Goal: Task Accomplishment & Management: Manage account settings

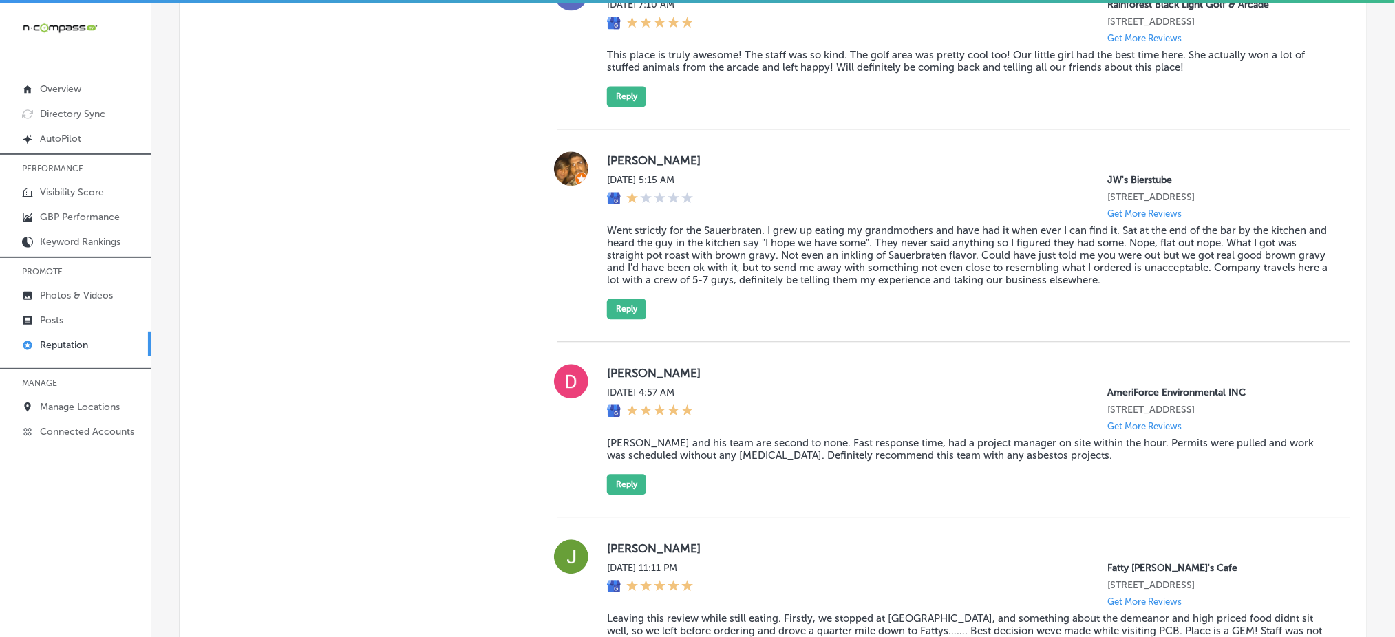
scroll to position [886, 0]
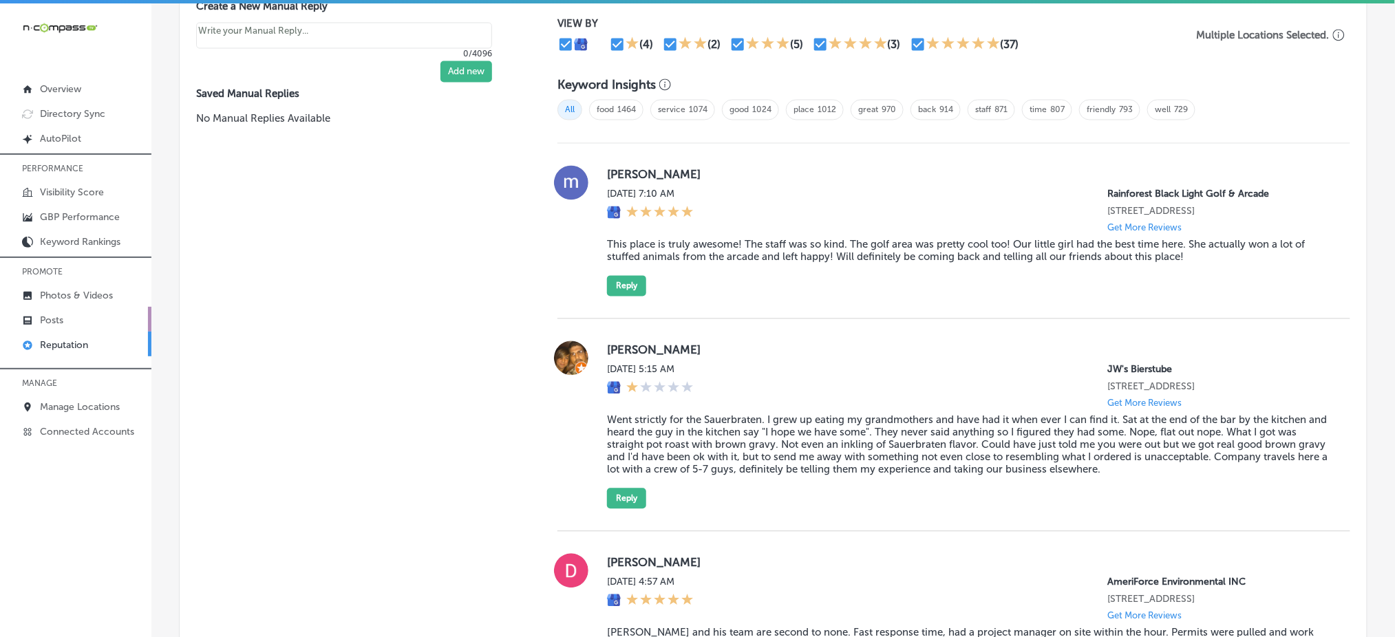
click at [40, 315] on p "Posts" at bounding box center [51, 320] width 23 height 12
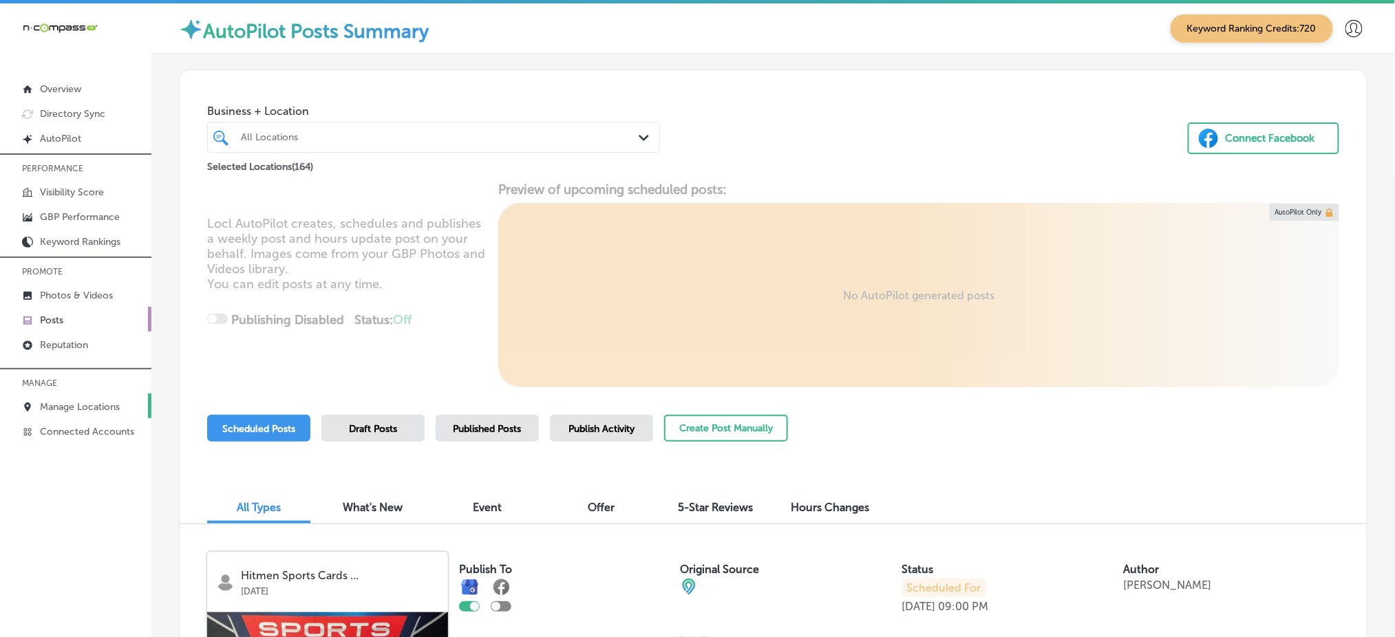
click at [127, 404] on link "Manage Locations" at bounding box center [75, 406] width 151 height 25
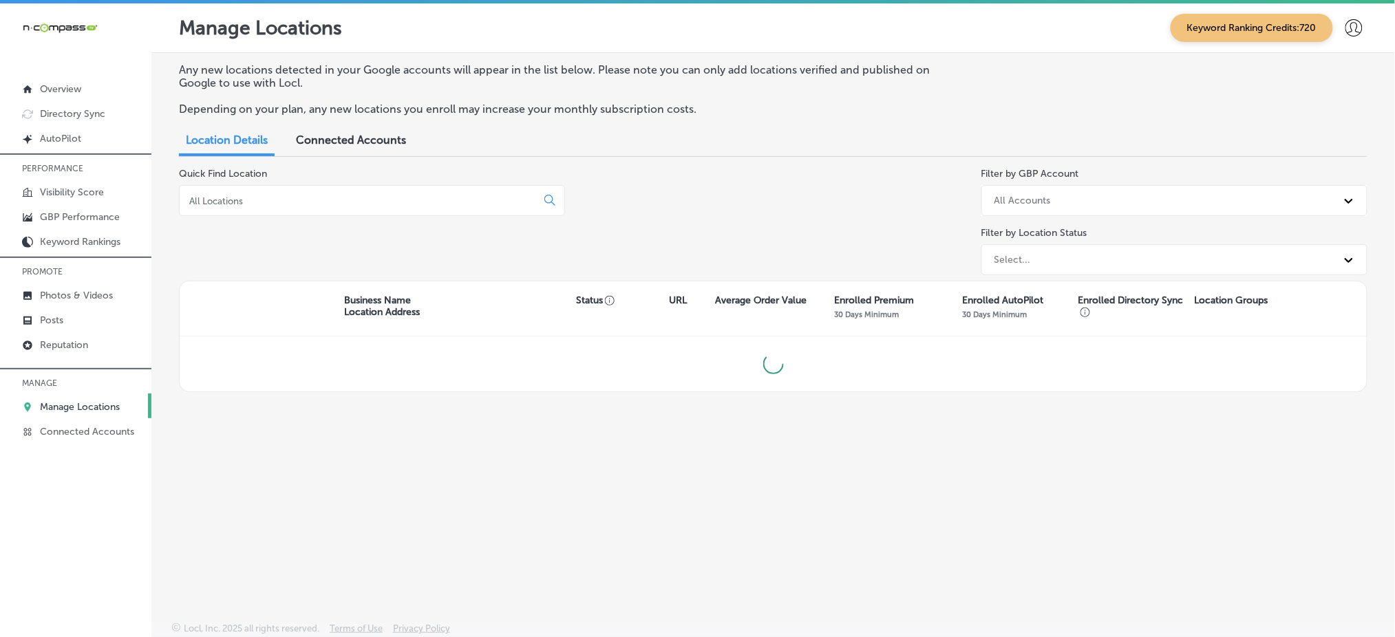
click at [295, 196] on input at bounding box center [360, 201] width 345 height 12
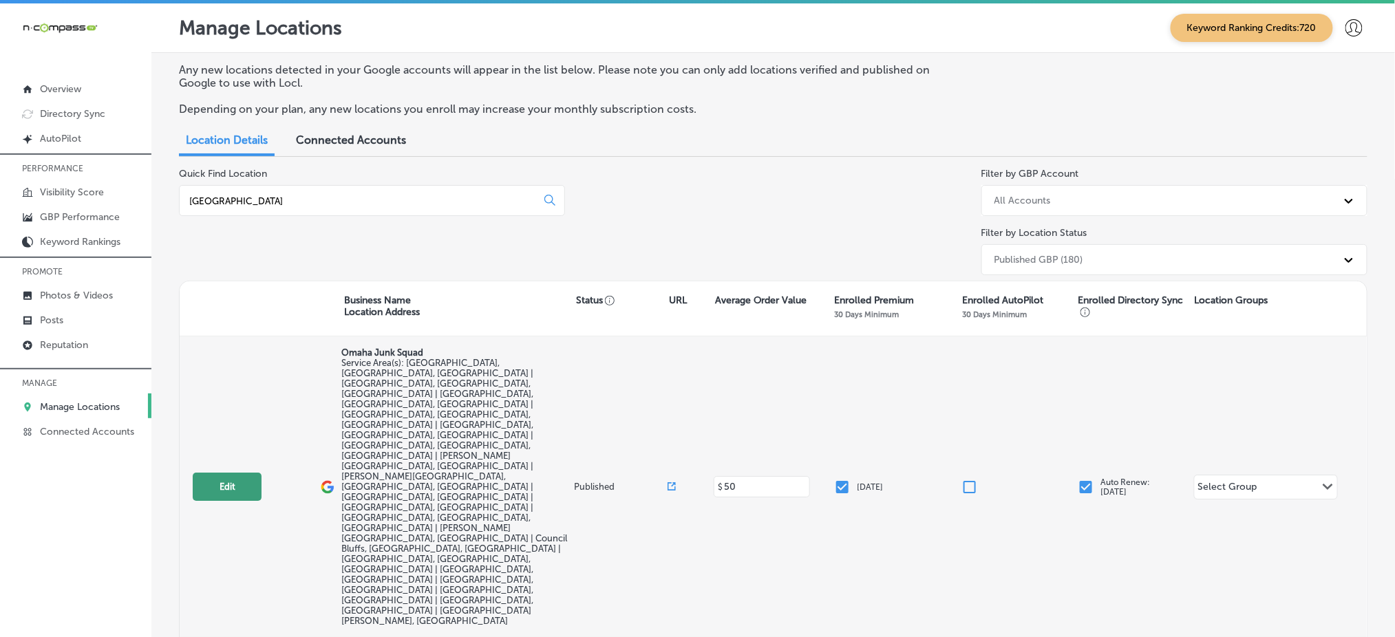
type input "[GEOGRAPHIC_DATA]"
click at [206, 473] on button "Edit" at bounding box center [227, 487] width 69 height 28
select select "US"
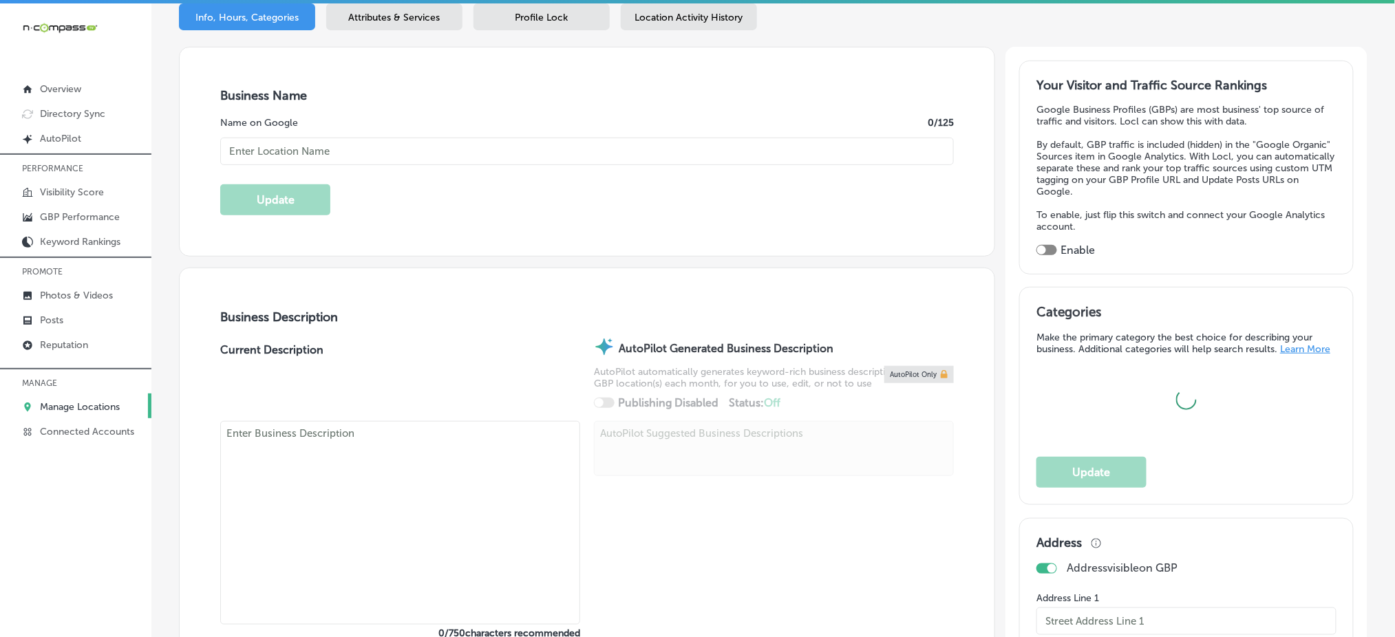
scroll to position [275, 0]
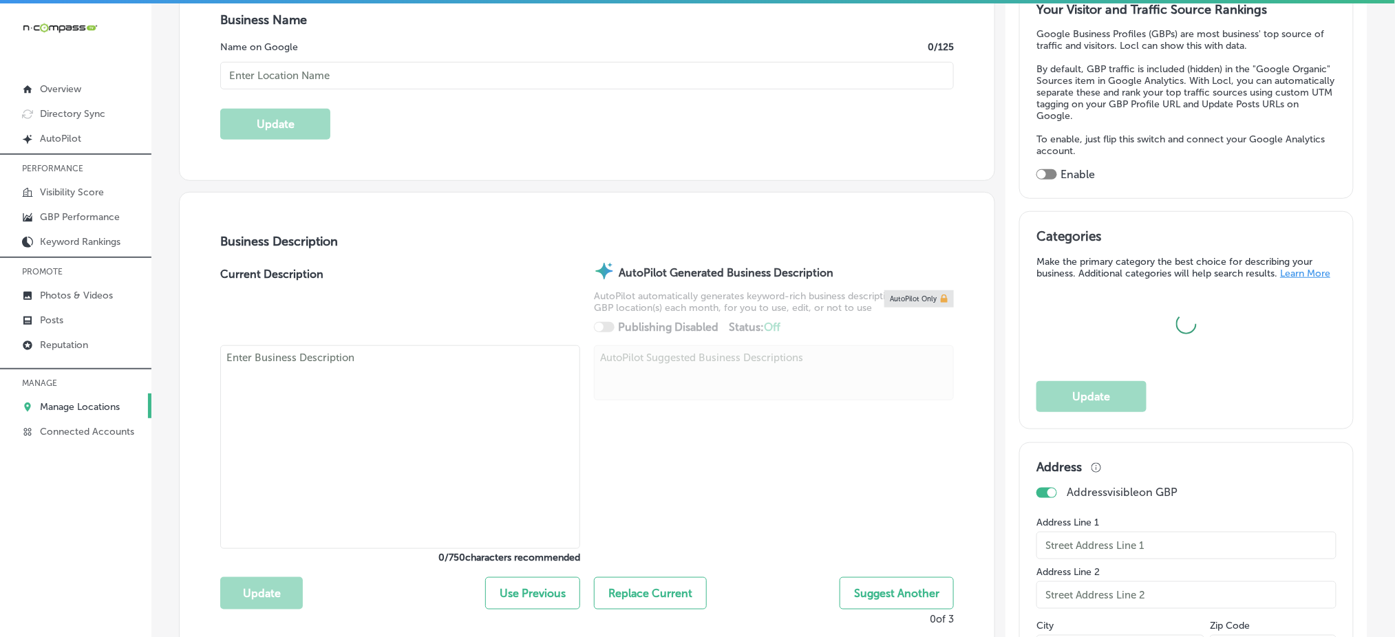
type input "Omaha Junk Squad"
checkbox input "false"
type input "[STREET_ADDRESS]"
type input "[GEOGRAPHIC_DATA]"
type input "68134"
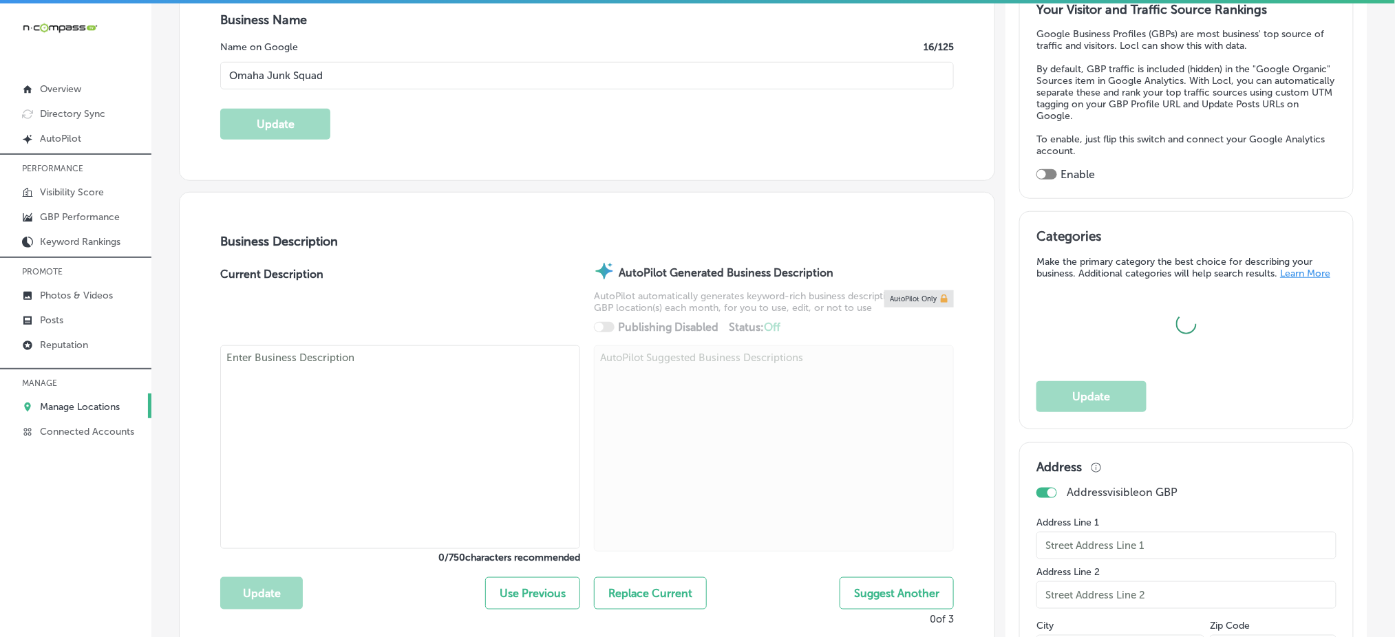
type input "US"
type input "[URL][DOMAIN_NAME]"
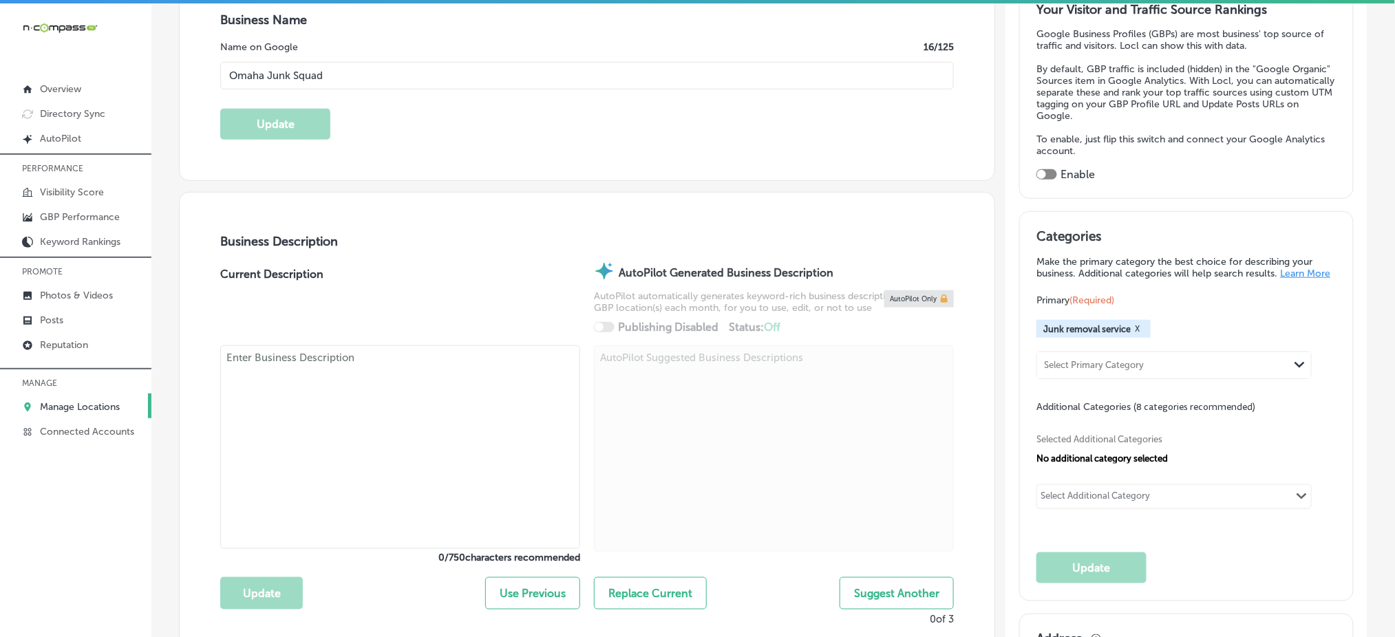
checkbox input "true"
type textarea "Omaha Junk Squad is your go-to junk removal company serving the [GEOGRAPHIC_DAT…"
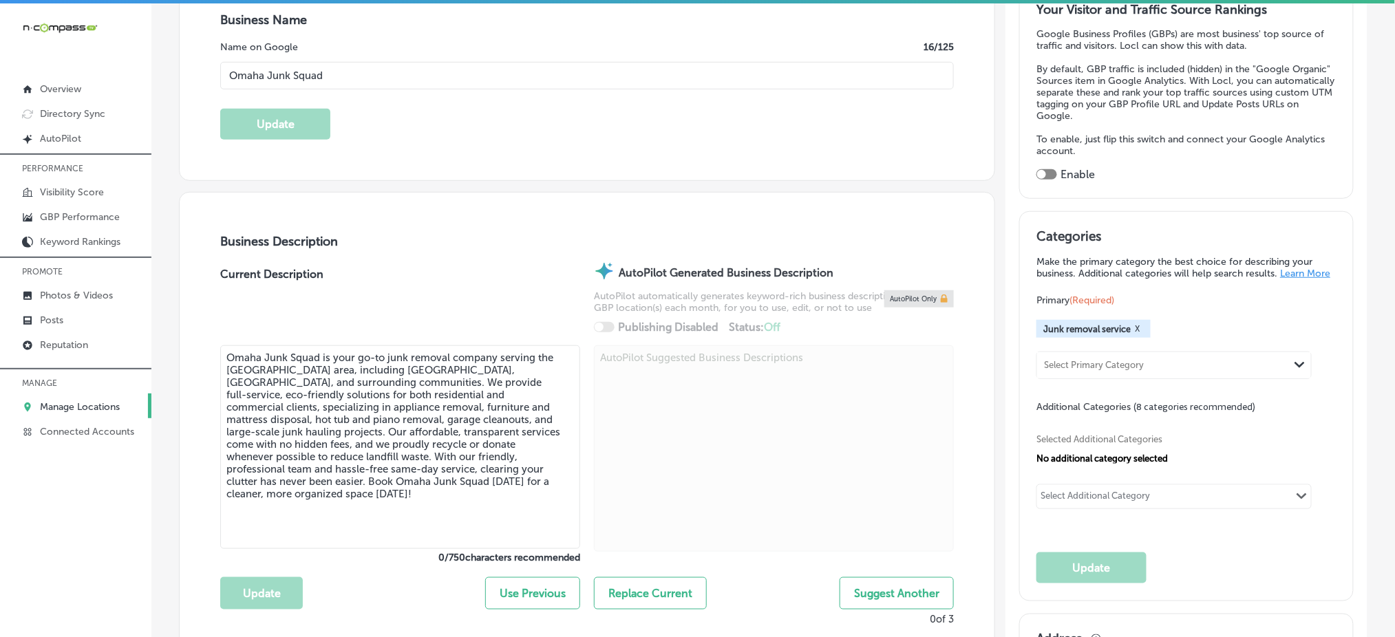
type input "[PHONE_NUMBER]"
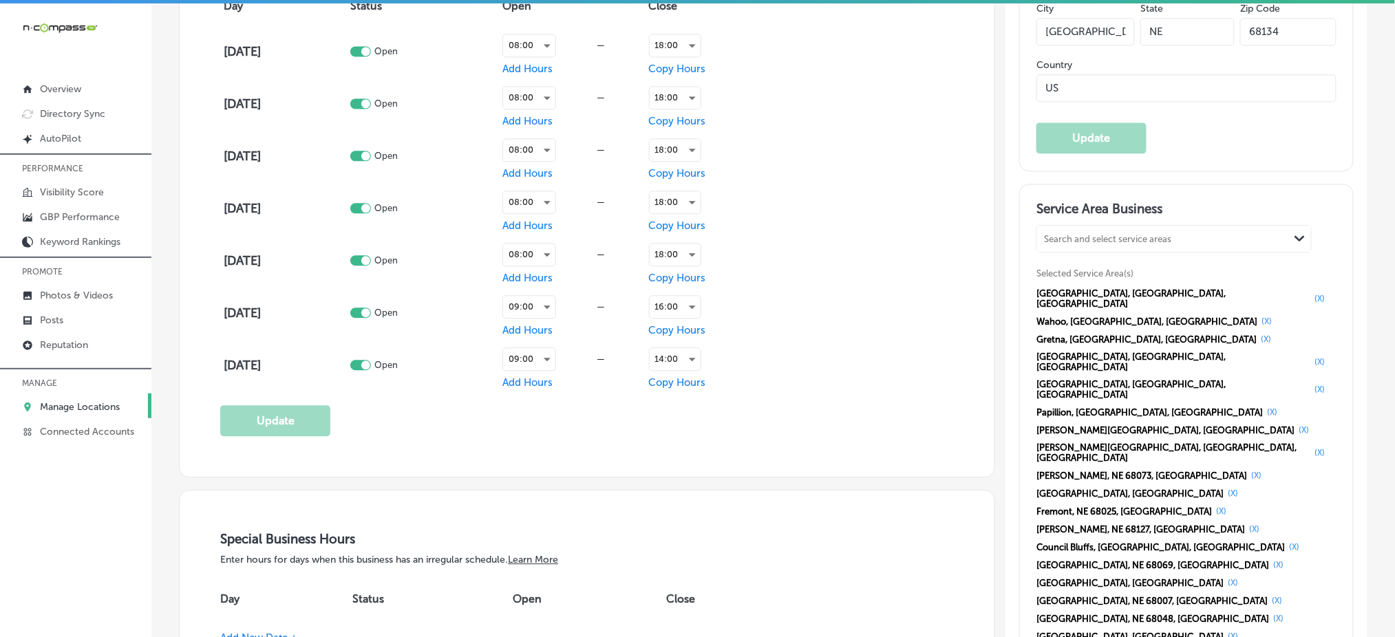
scroll to position [1101, 0]
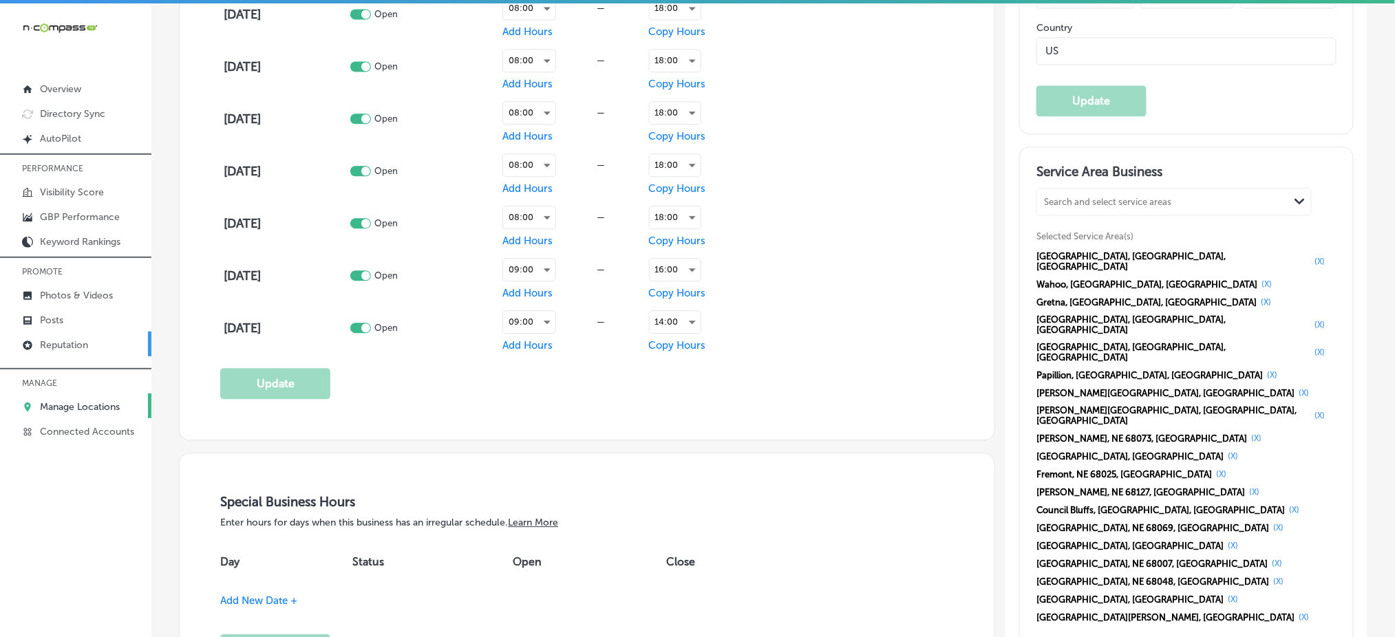
click at [53, 349] on link "Reputation" at bounding box center [75, 344] width 151 height 25
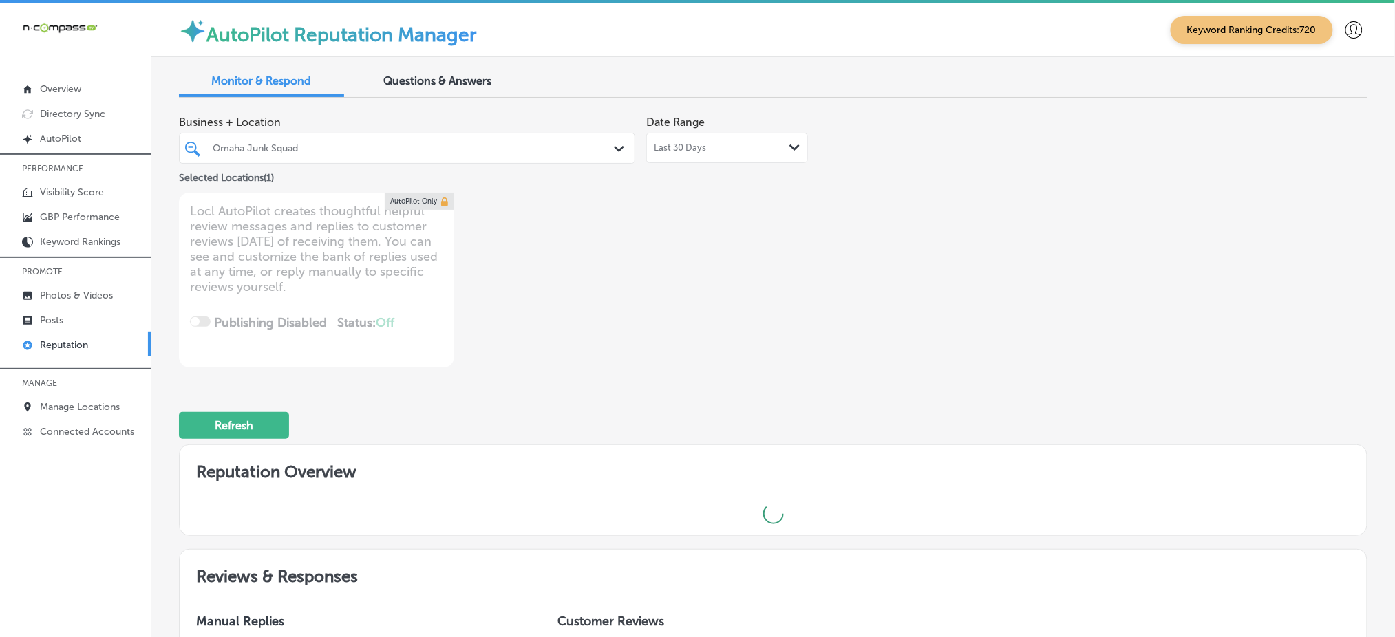
type textarea "x"
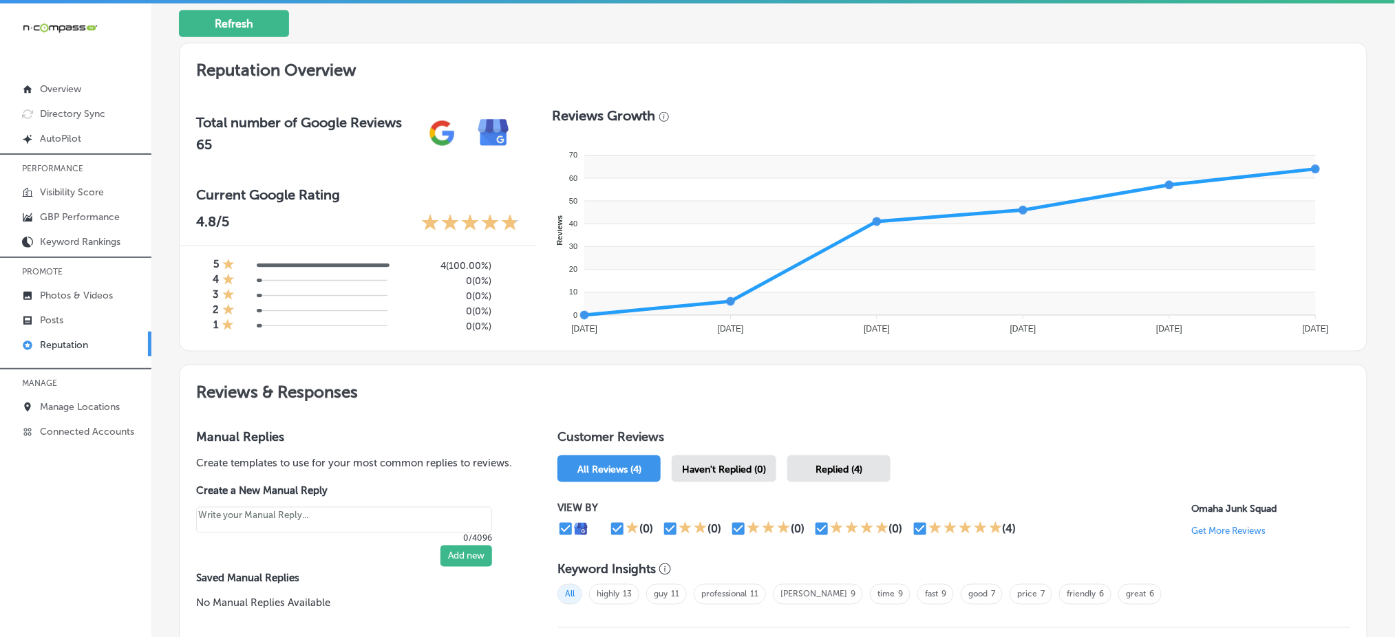
scroll to position [550, 0]
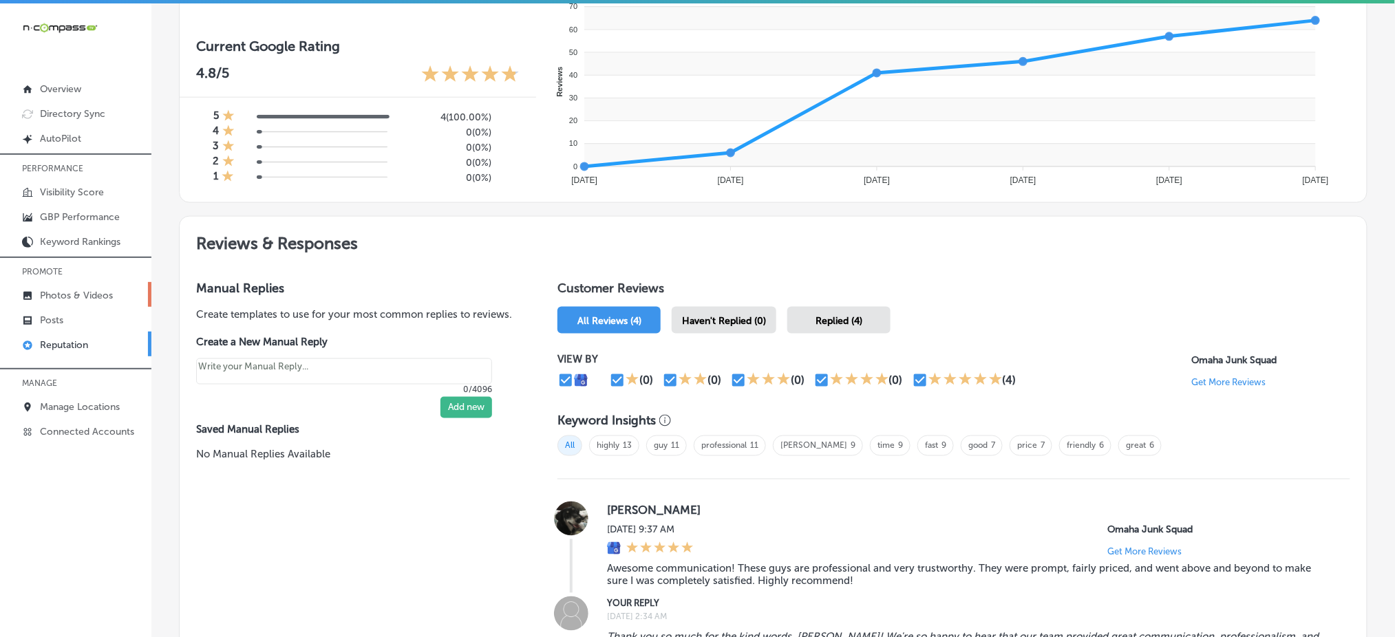
click at [84, 290] on p "Photos & Videos" at bounding box center [76, 296] width 73 height 12
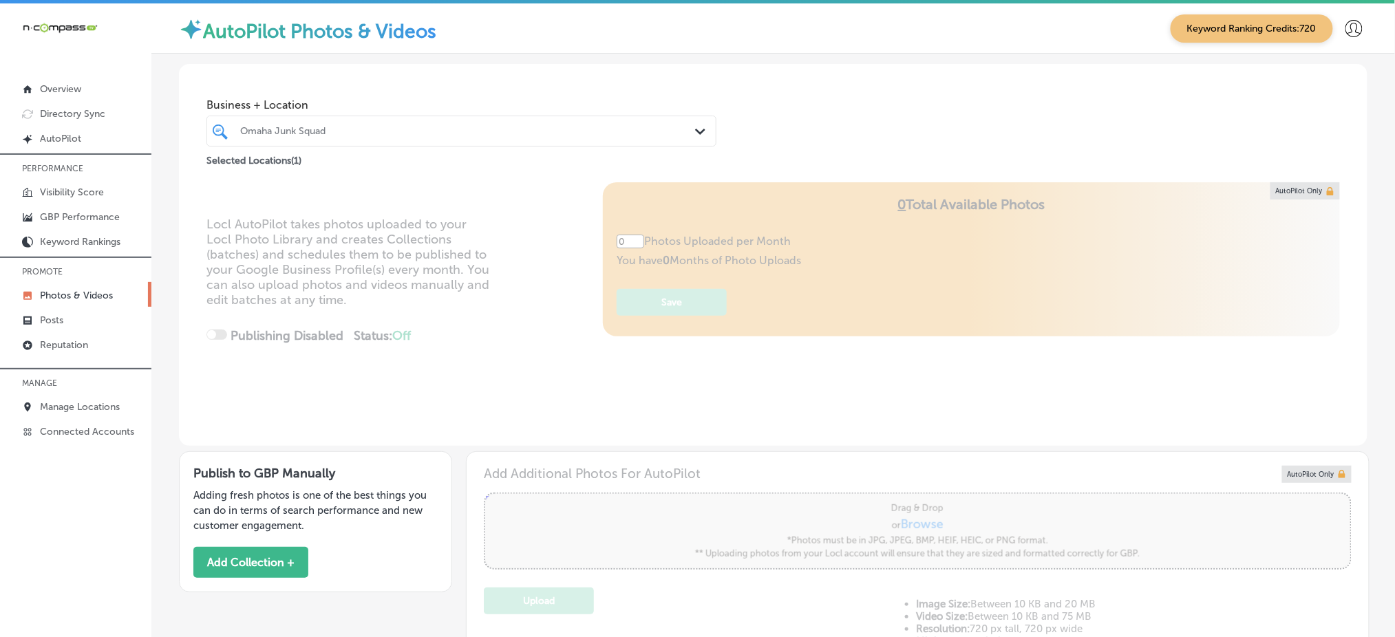
type input "5"
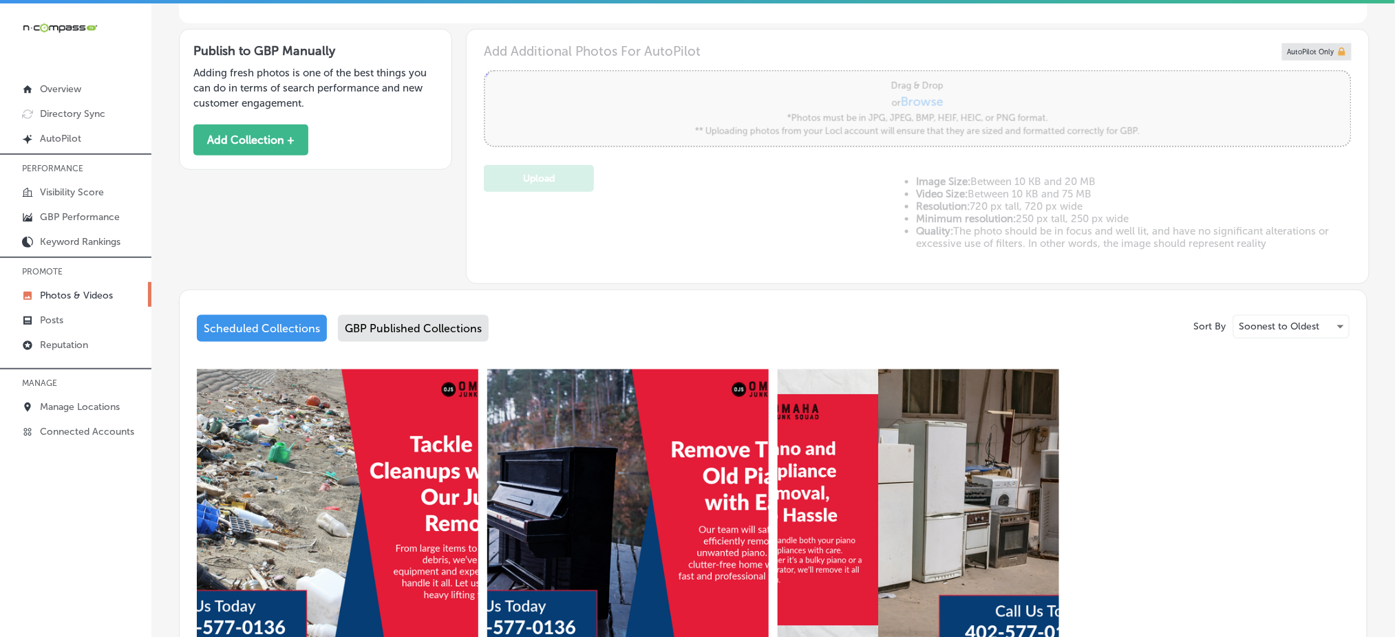
scroll to position [458, 0]
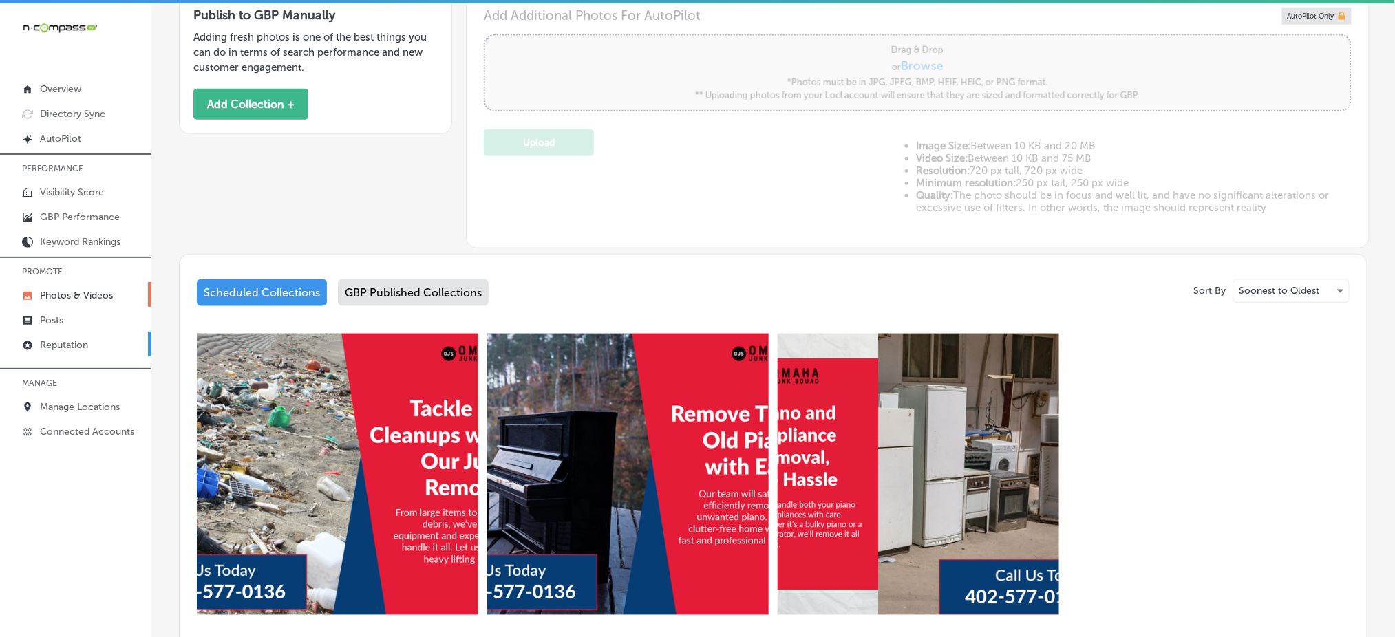
click at [103, 345] on link "Reputation" at bounding box center [75, 344] width 151 height 25
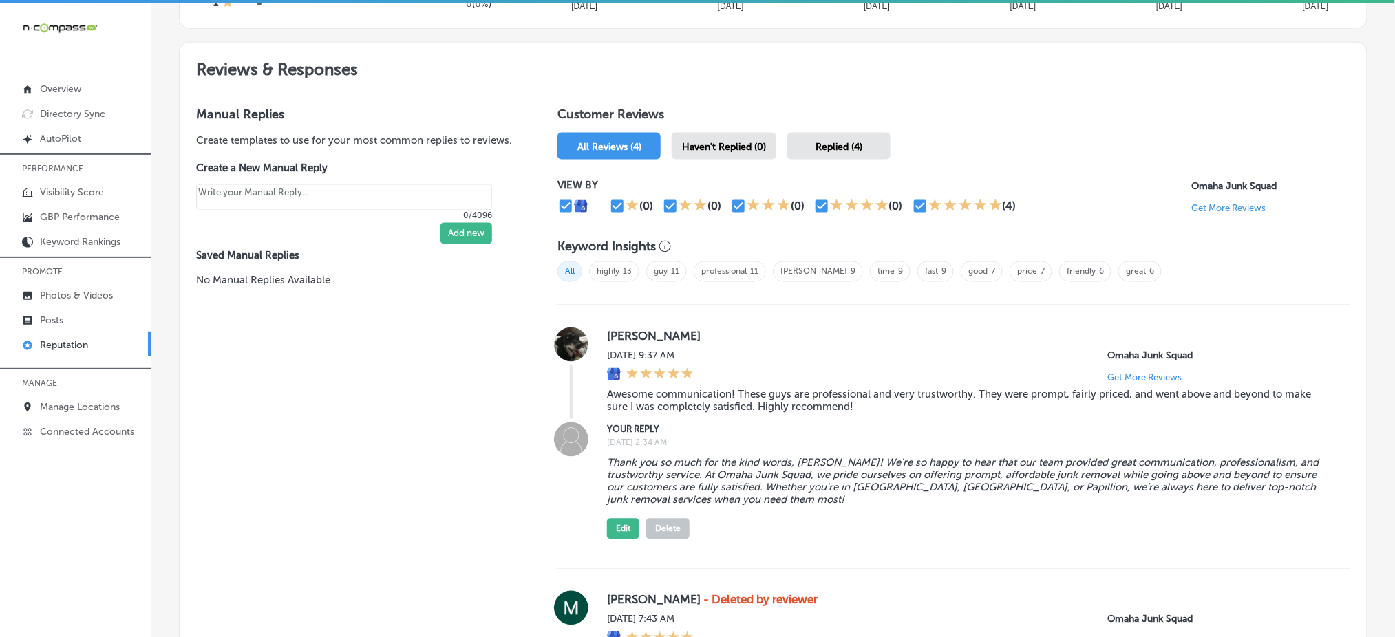
scroll to position [775, 0]
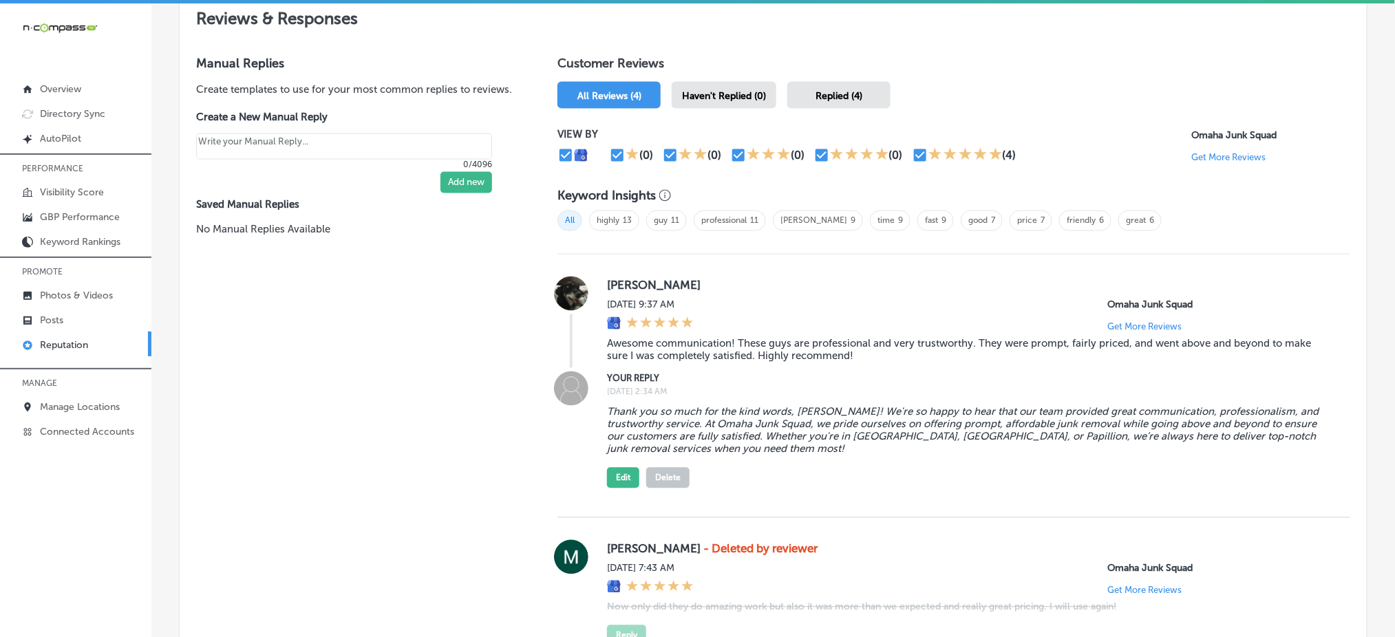
click at [709, 94] on span "Haven't Replied (0)" at bounding box center [724, 96] width 84 height 12
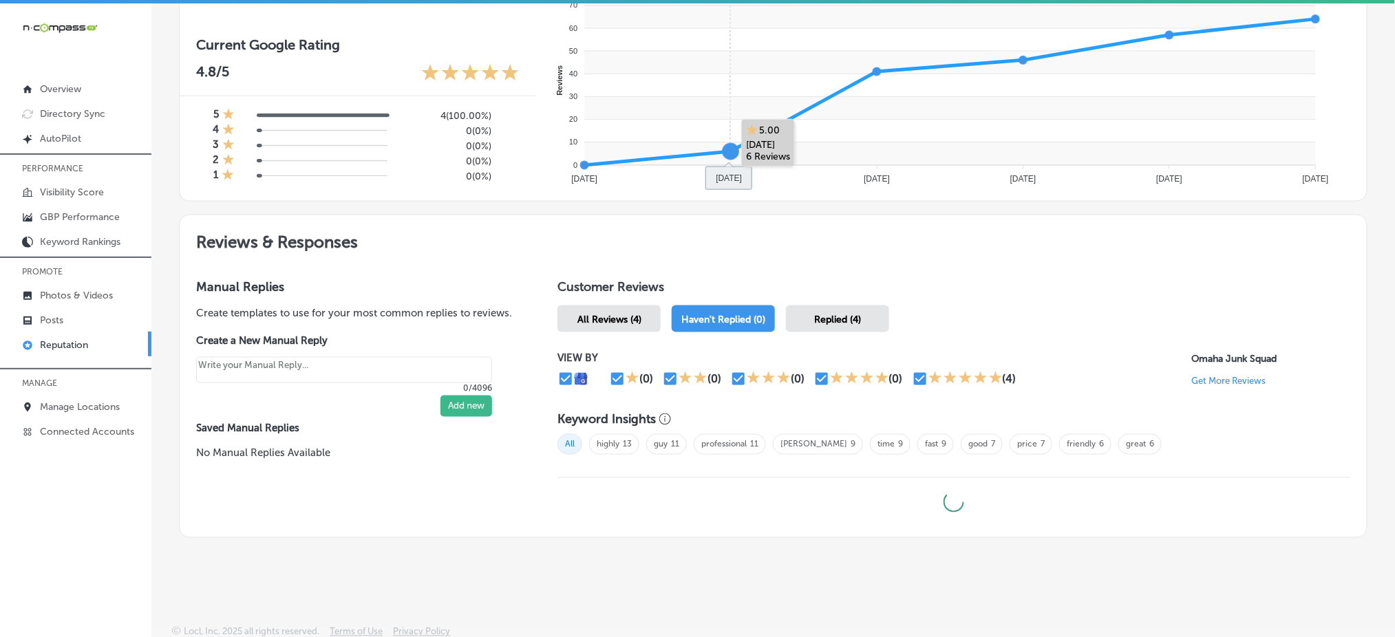
type textarea "x"
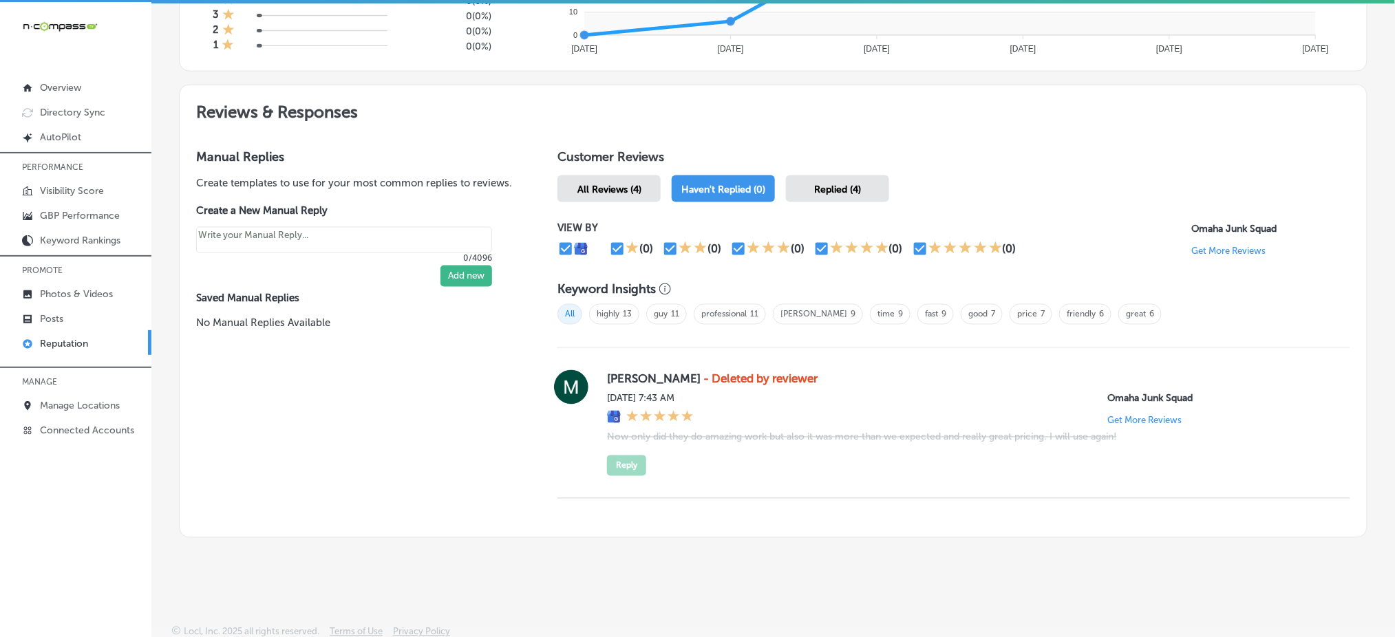
scroll to position [3, 0]
click at [103, 288] on p "Photos & Videos" at bounding box center [76, 293] width 73 height 12
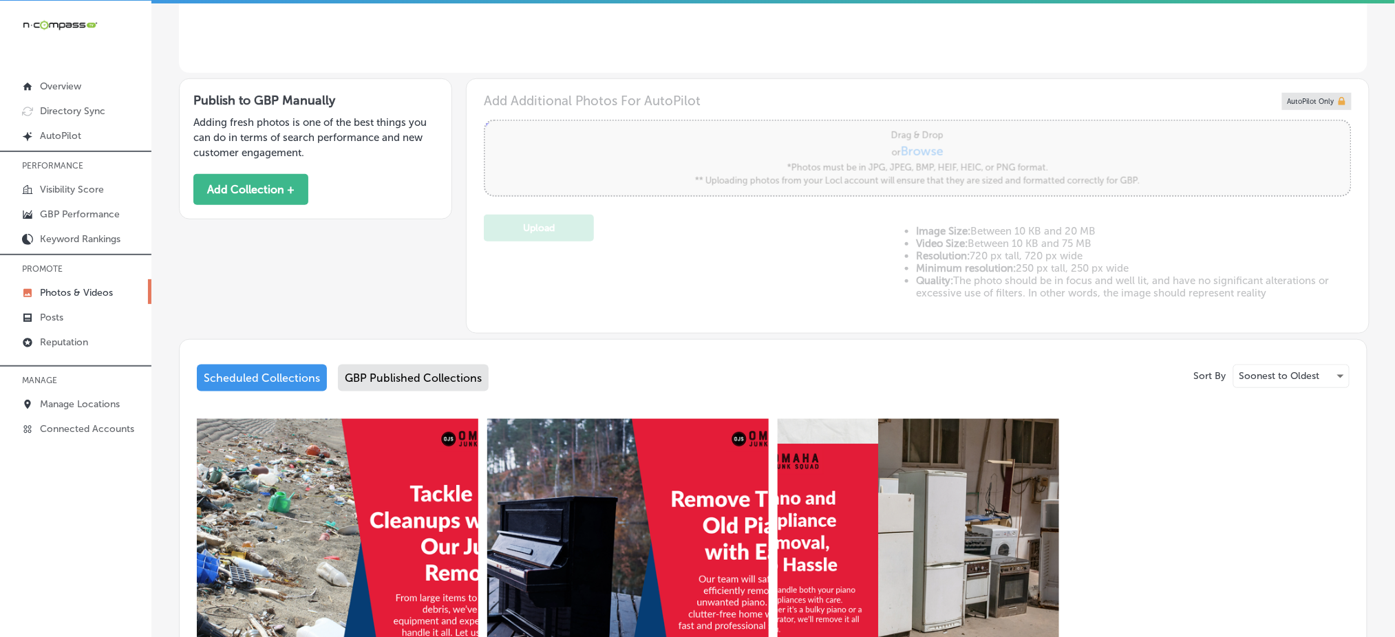
type input "5"
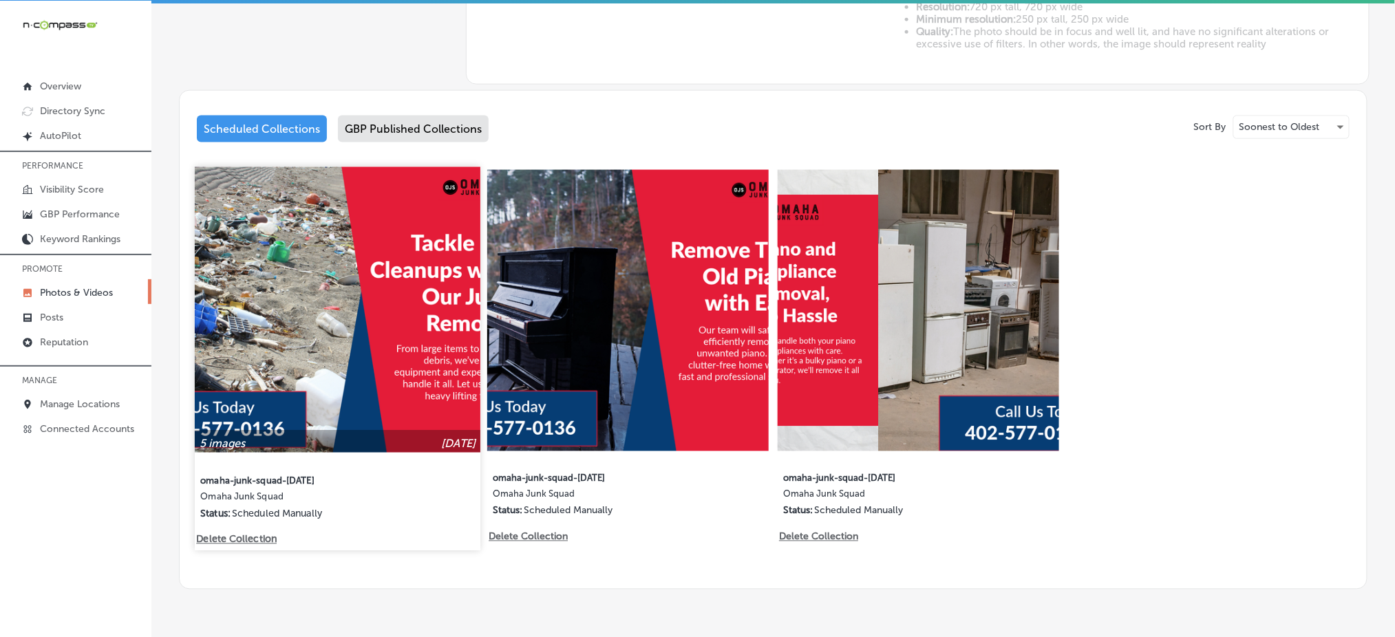
scroll to position [658, 0]
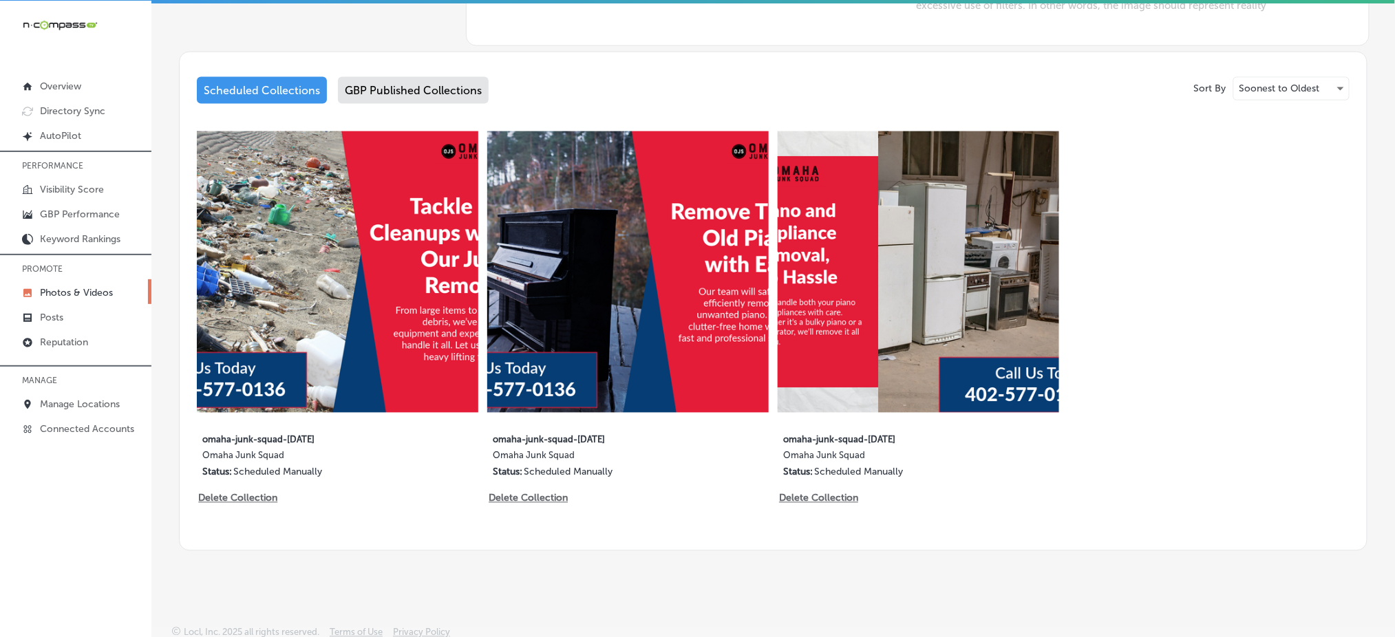
click at [407, 84] on div "GBP Published Collections" at bounding box center [413, 90] width 151 height 27
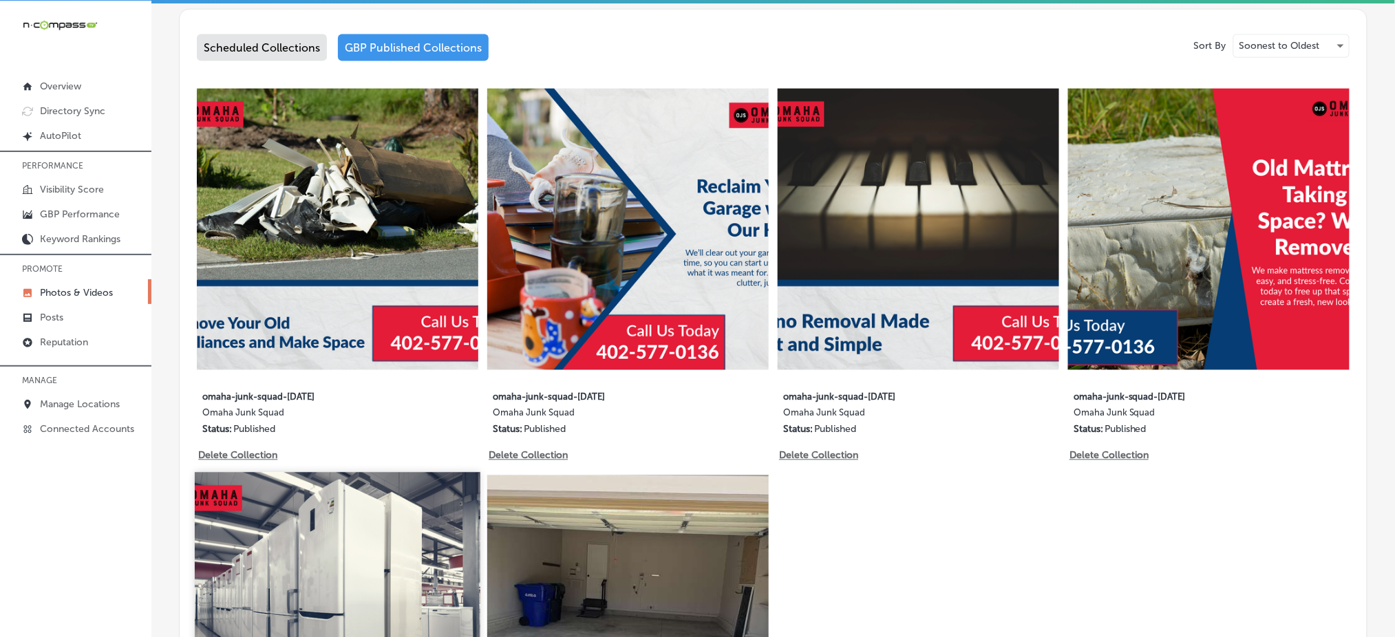
scroll to position [672, 0]
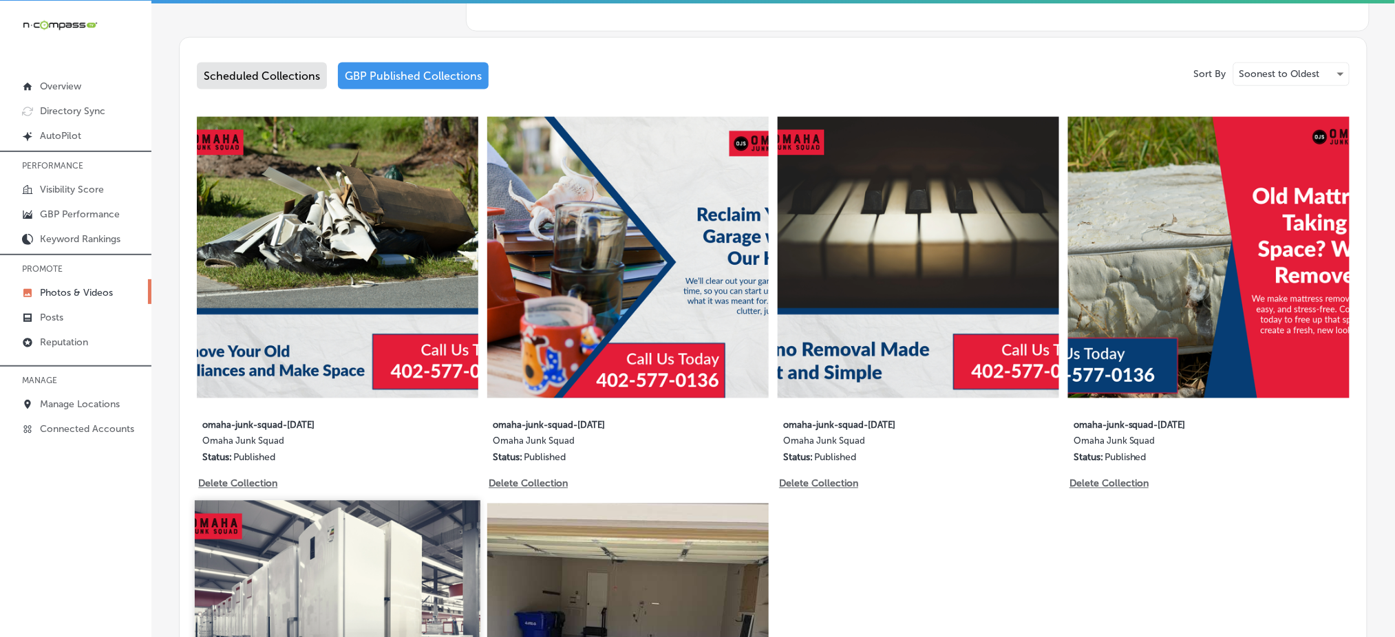
click at [367, 277] on img at bounding box center [337, 257] width 281 height 281
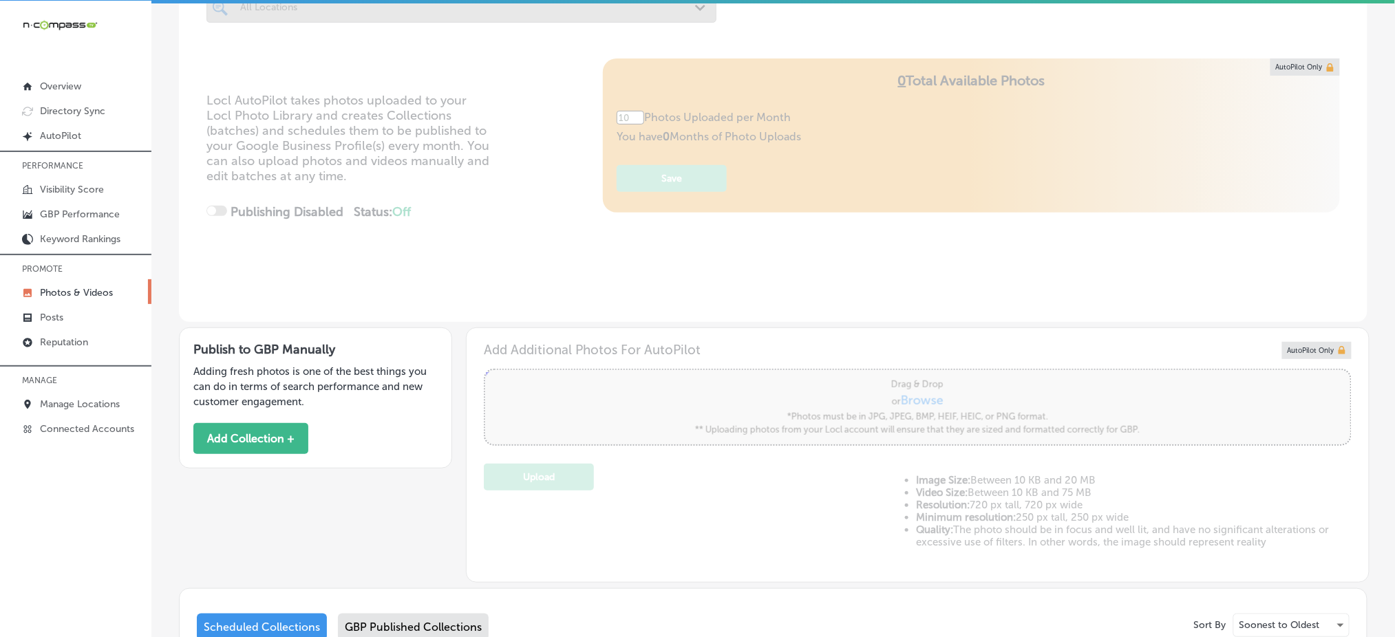
scroll to position [306, 0]
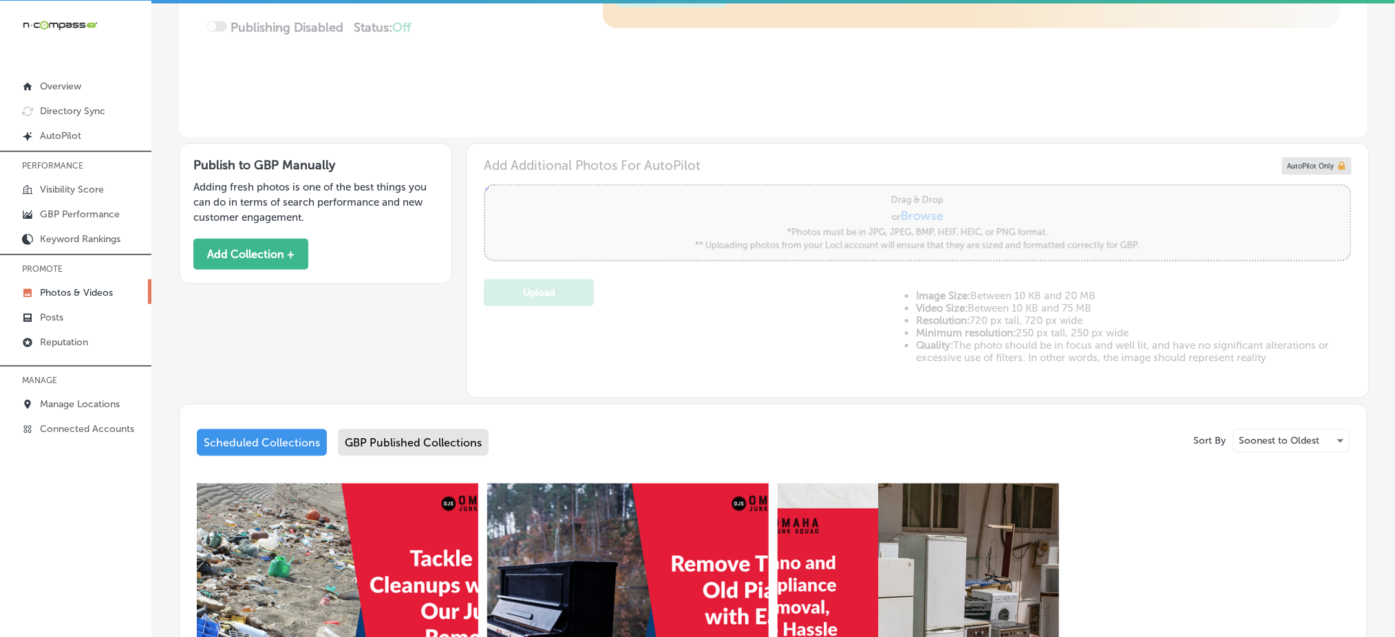
type input "5"
click at [382, 443] on div "GBP Published Collections" at bounding box center [413, 442] width 151 height 27
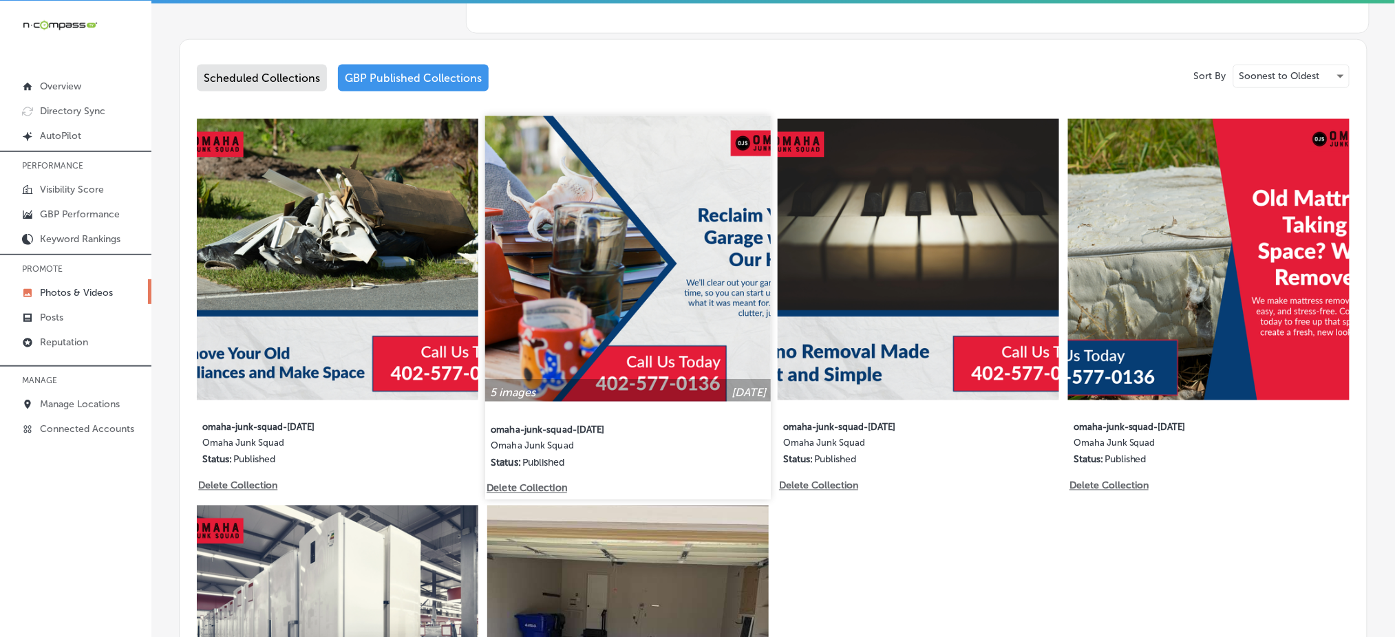
scroll to position [673, 0]
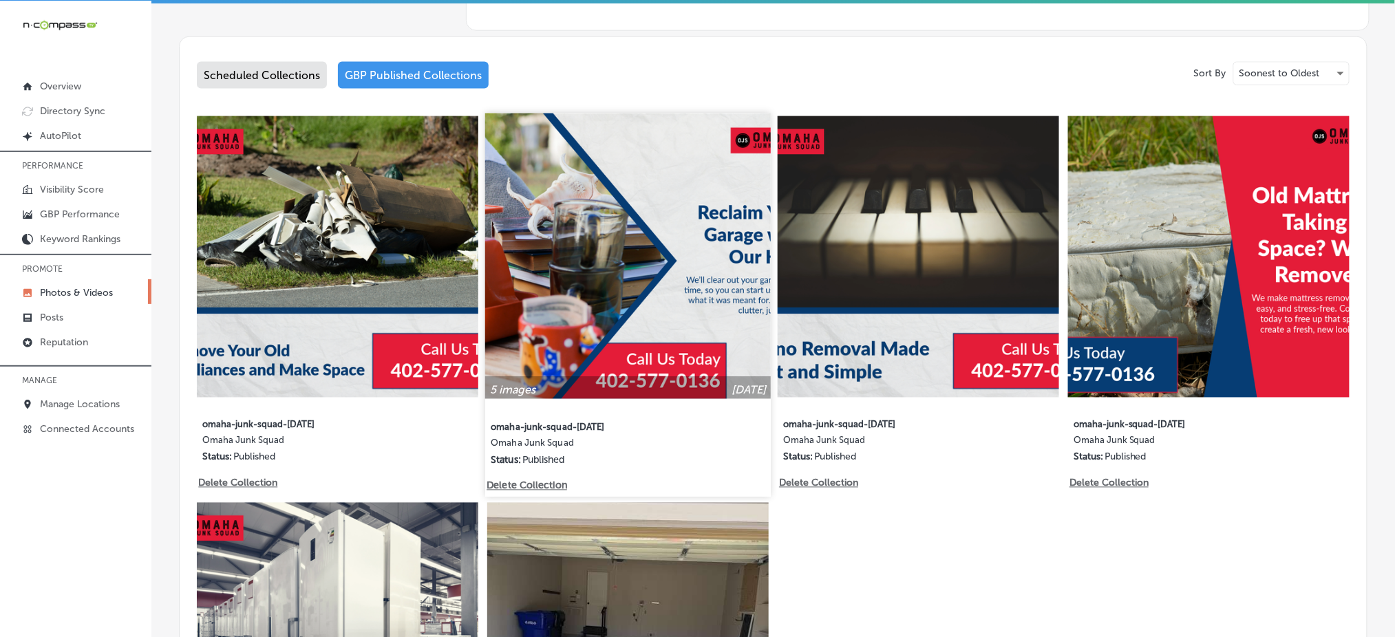
click at [567, 306] on img at bounding box center [628, 257] width 286 height 286
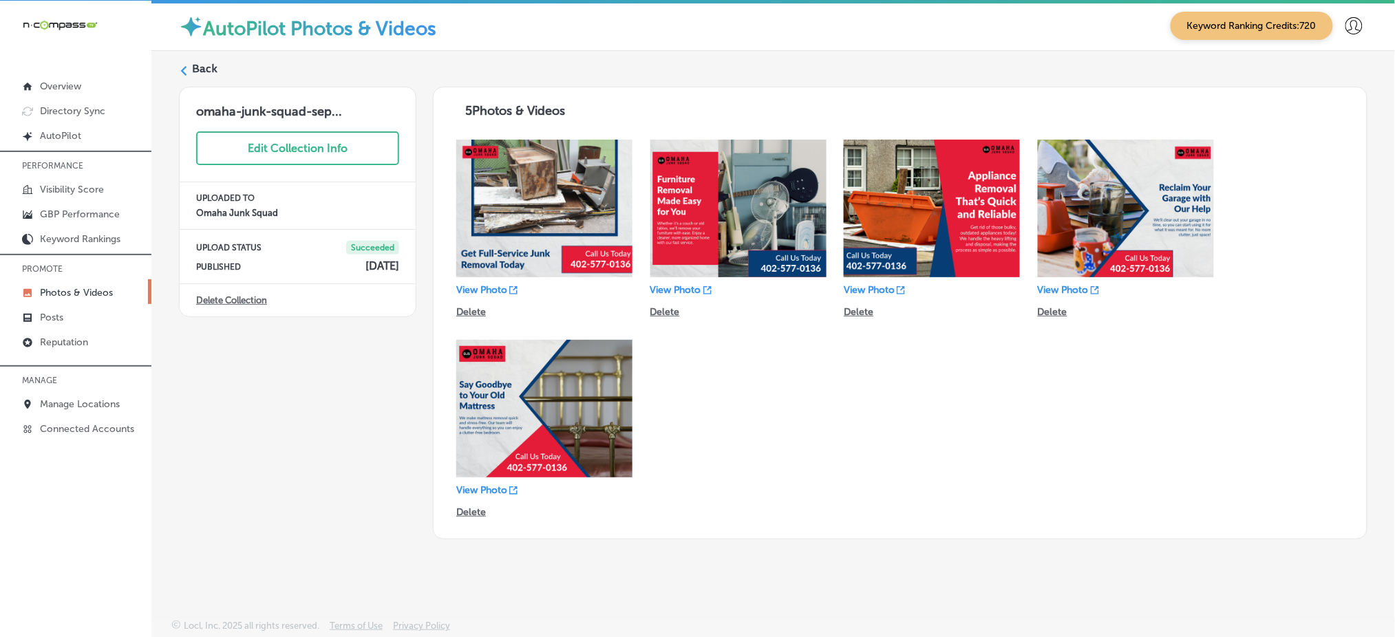
click at [205, 74] on label "Back" at bounding box center [204, 68] width 25 height 15
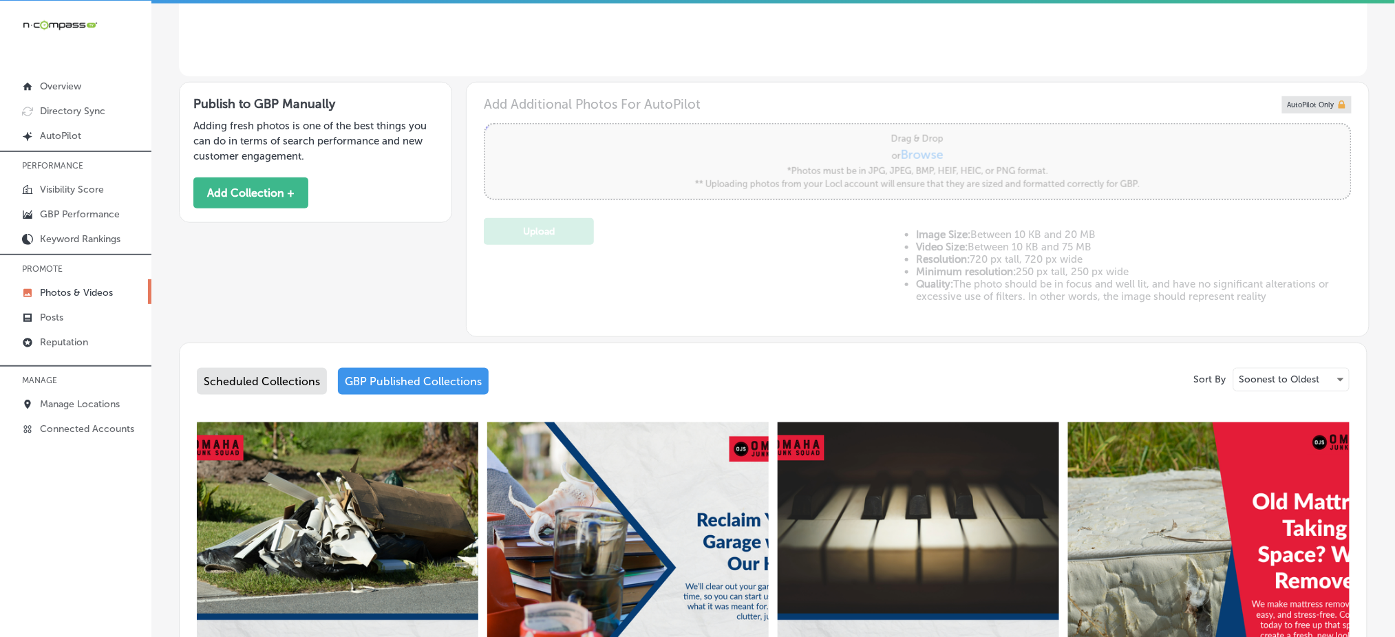
type input "5"
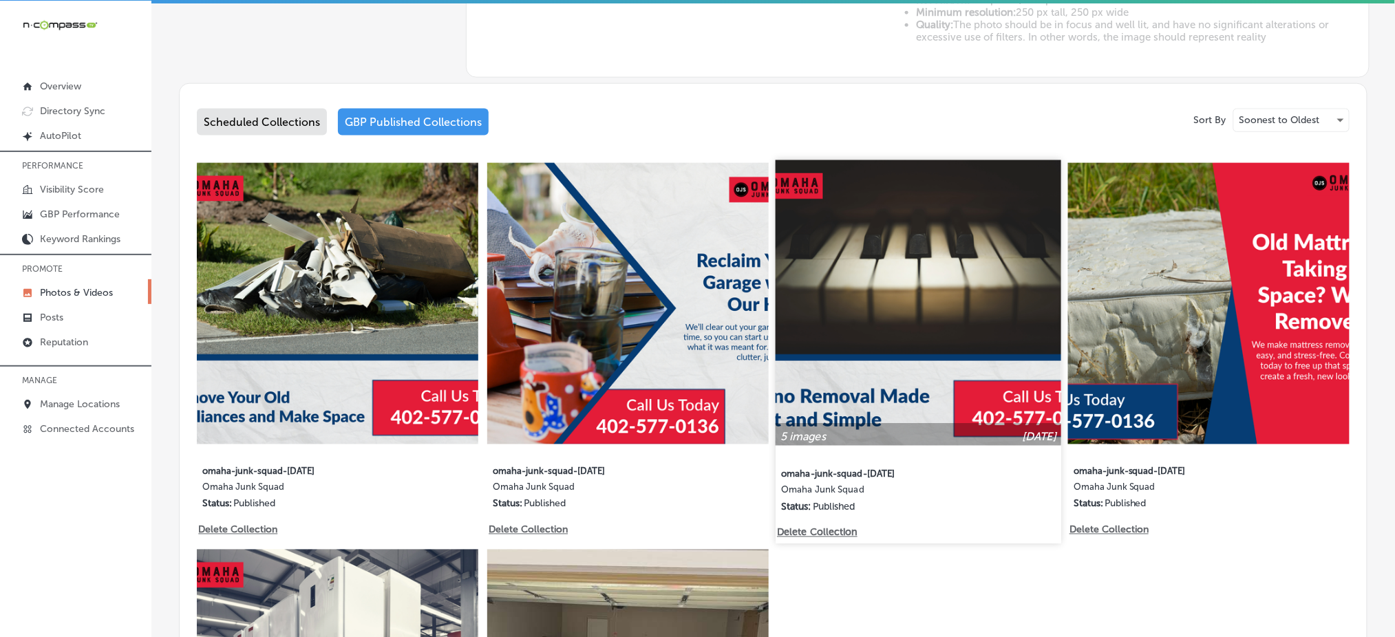
scroll to position [734, 0]
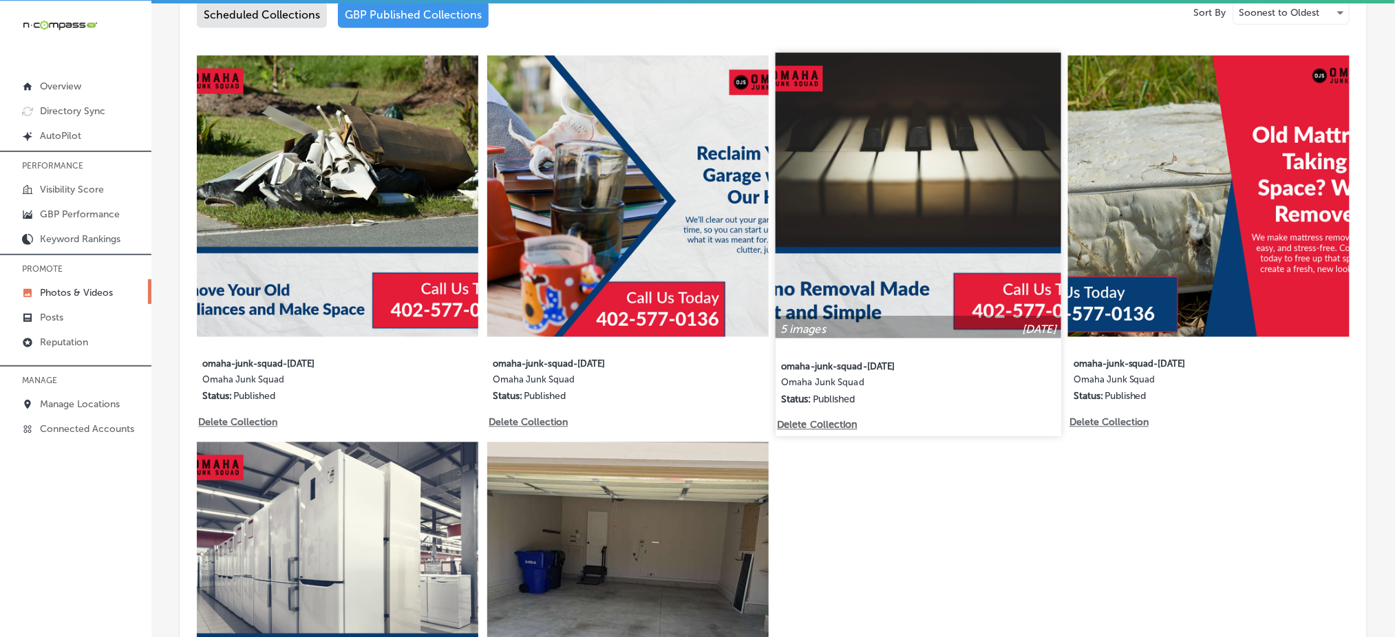
click at [859, 186] on img at bounding box center [918, 196] width 286 height 286
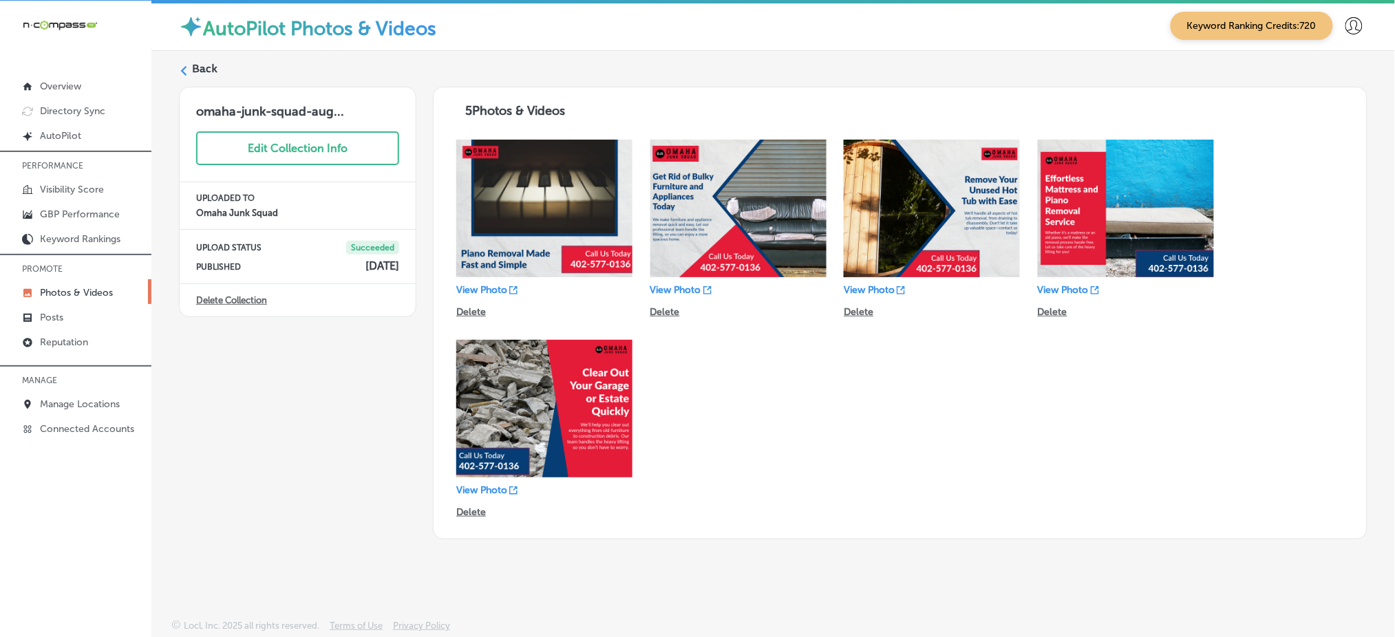
click at [191, 71] on div "Back" at bounding box center [773, 73] width 1188 height 25
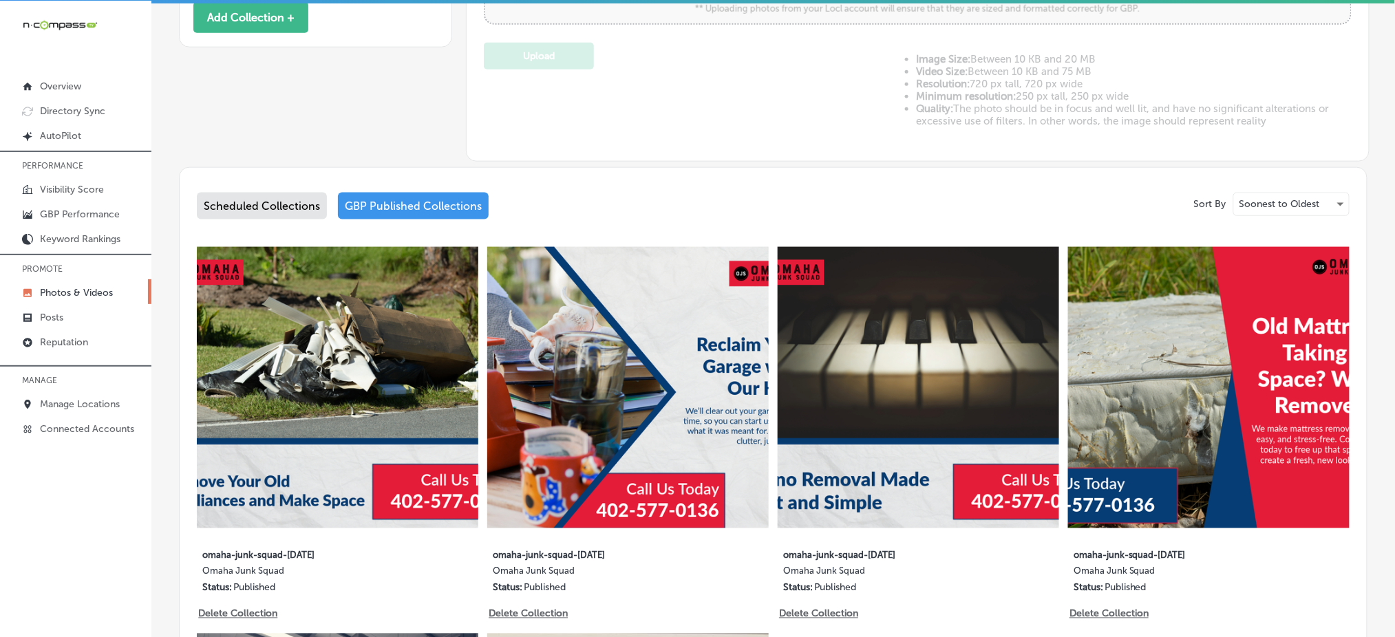
scroll to position [550, 0]
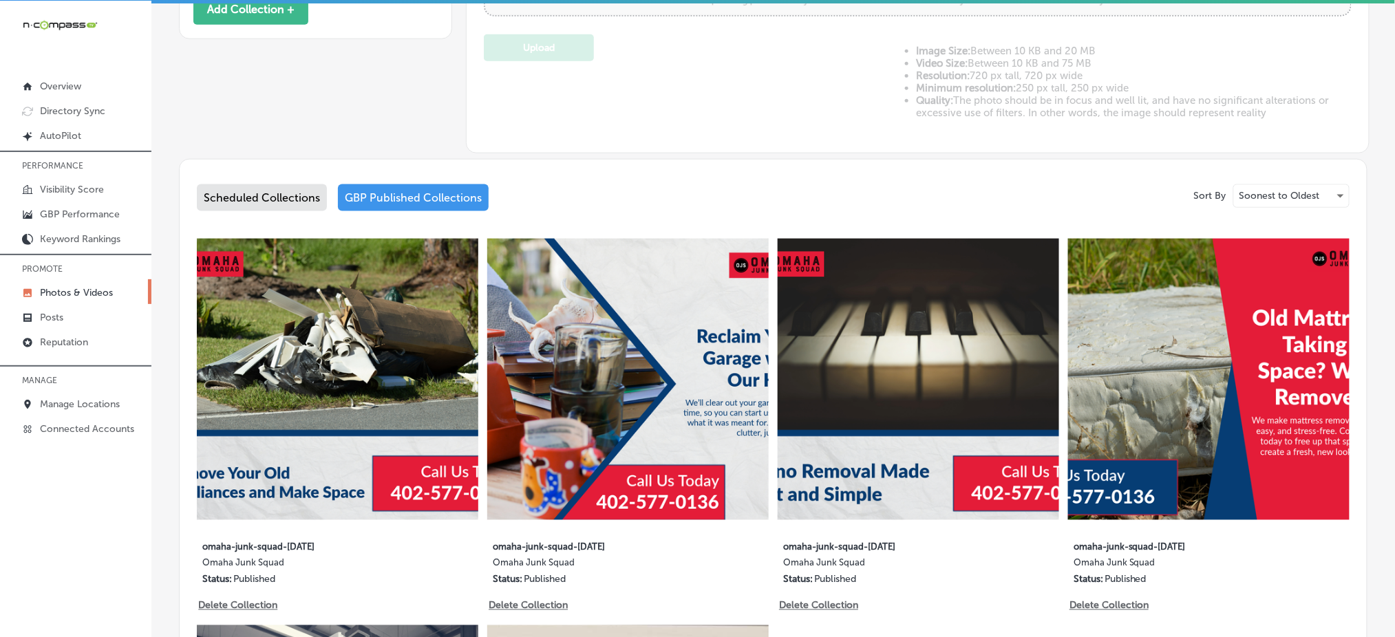
type input "5"
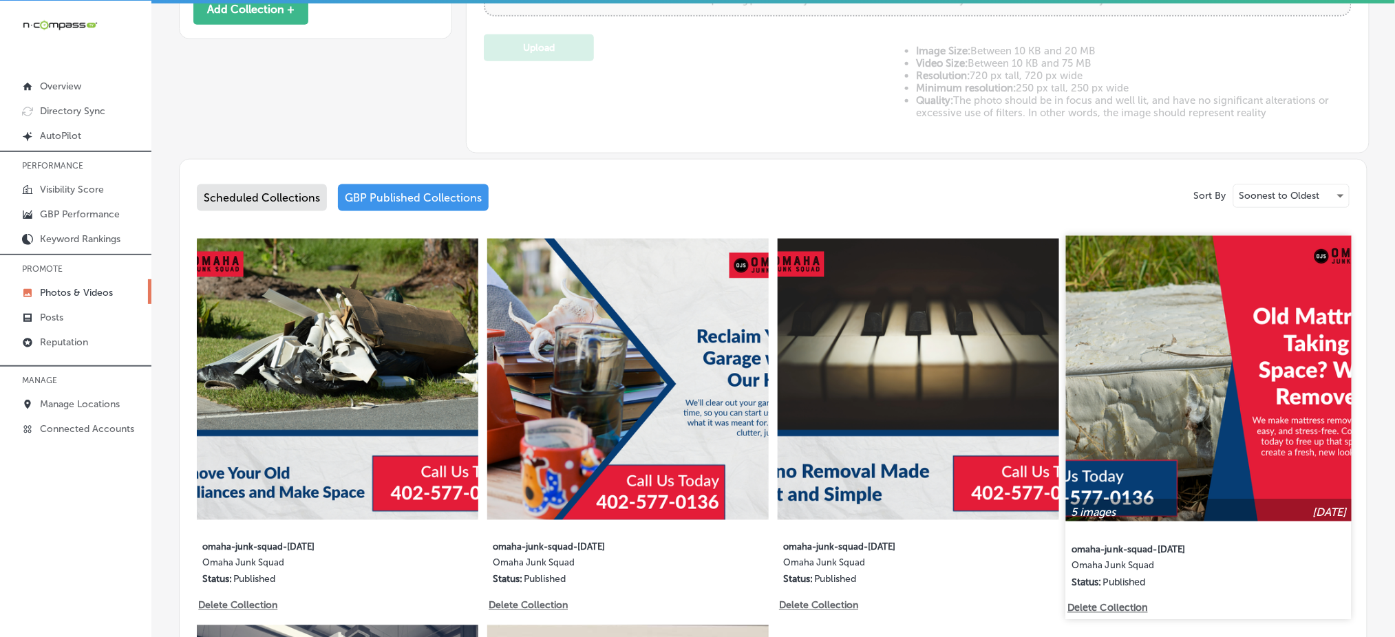
scroll to position [642, 0]
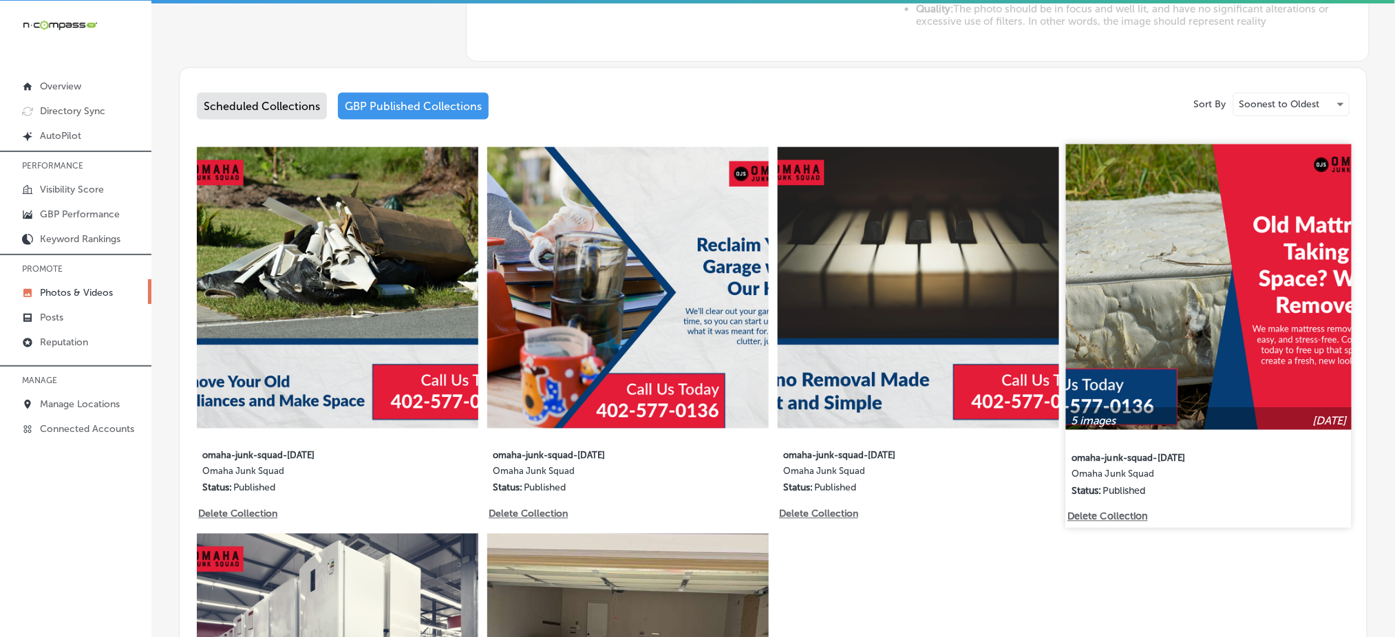
click at [1236, 327] on img at bounding box center [1209, 288] width 286 height 286
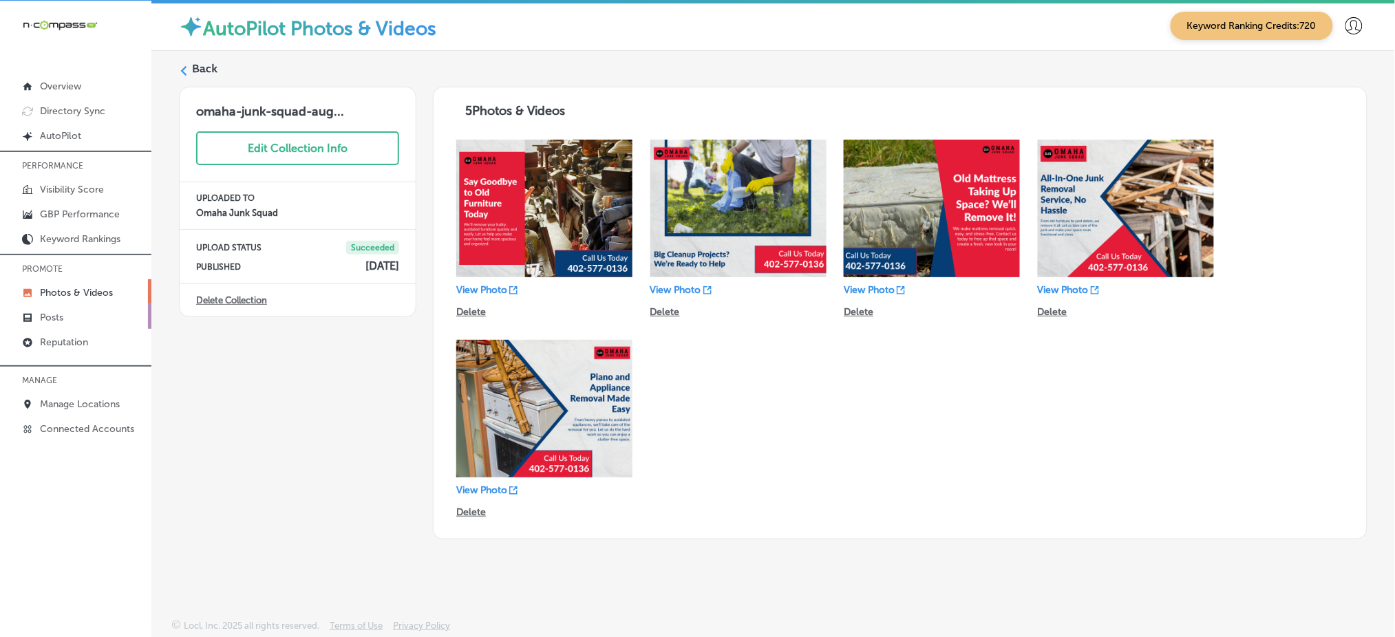
click at [89, 317] on link "Posts" at bounding box center [75, 316] width 151 height 25
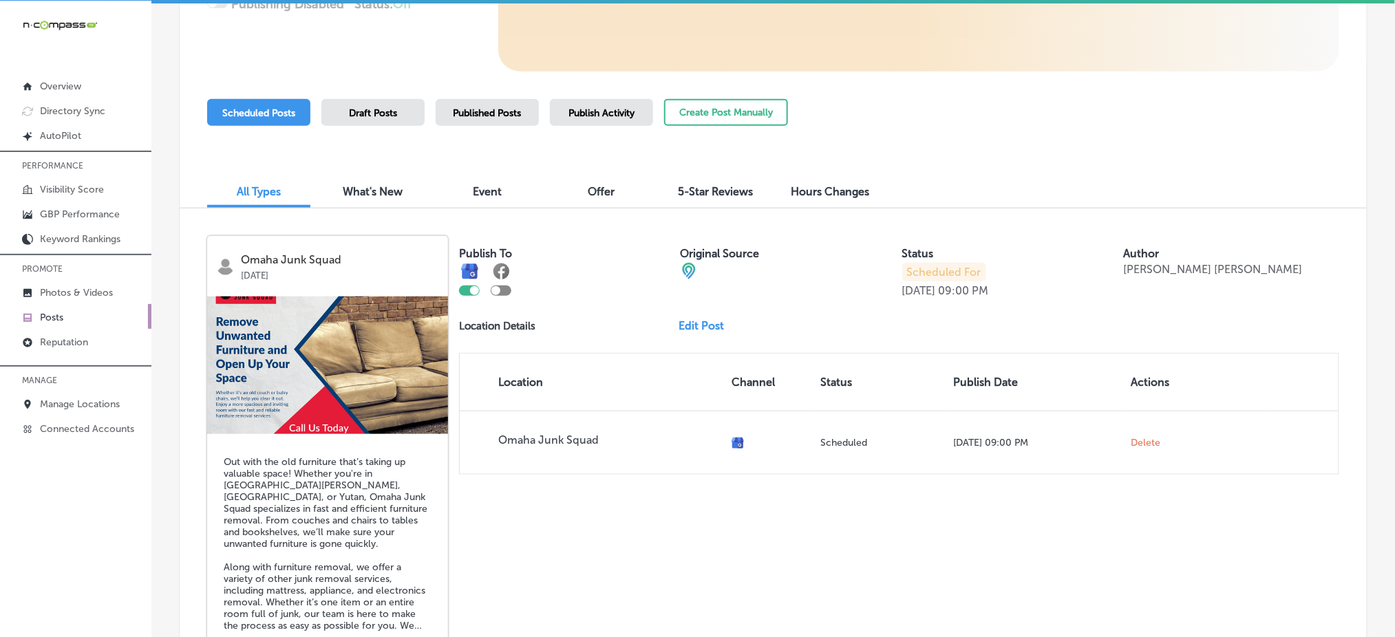
scroll to position [392, 0]
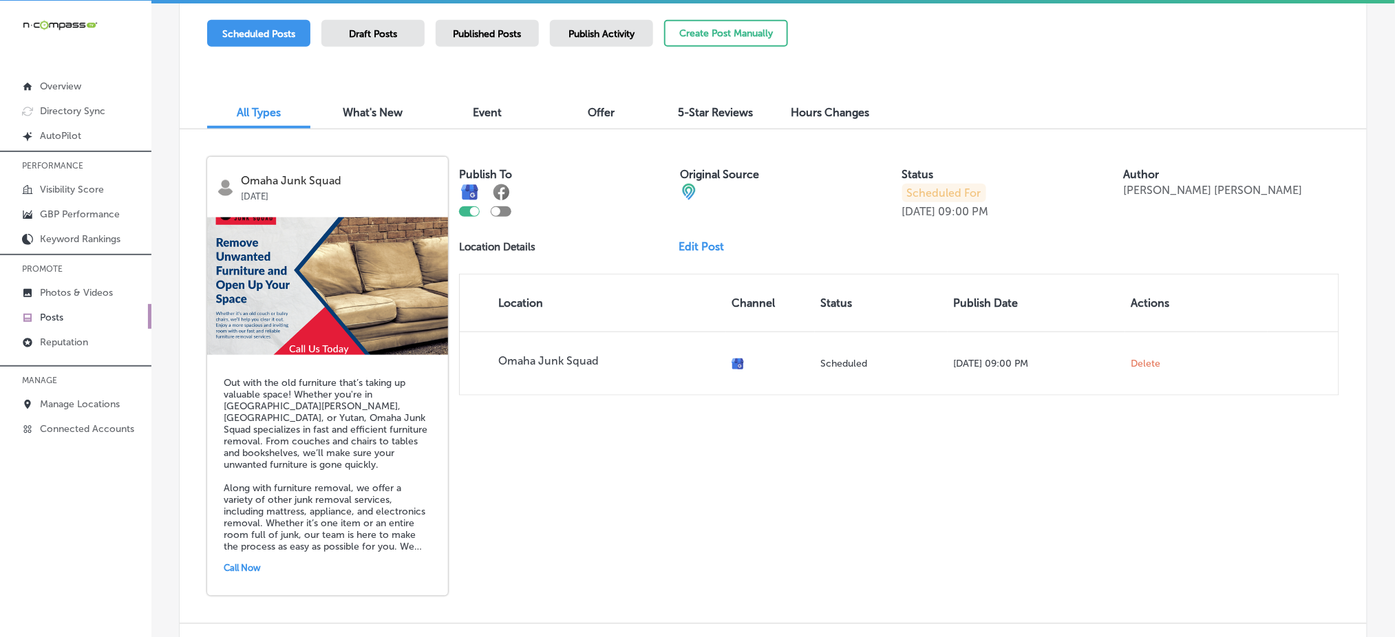
click at [482, 38] on span "Published Posts" at bounding box center [487, 34] width 68 height 12
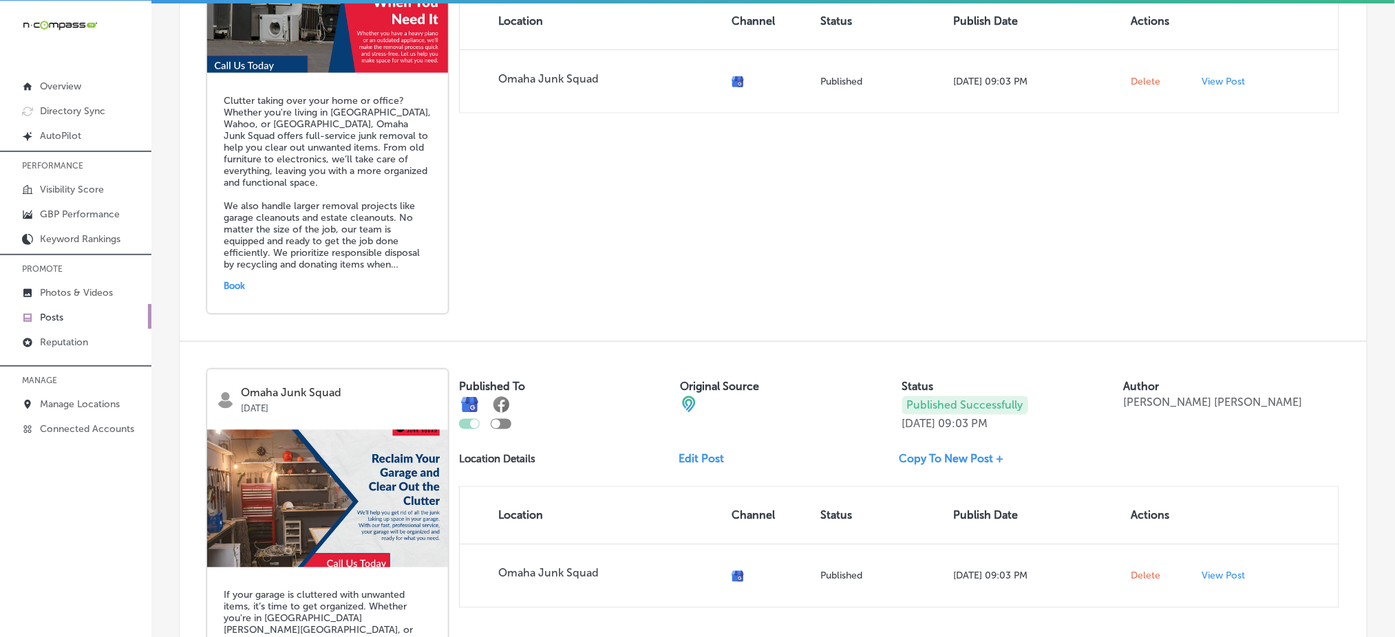
scroll to position [760, 0]
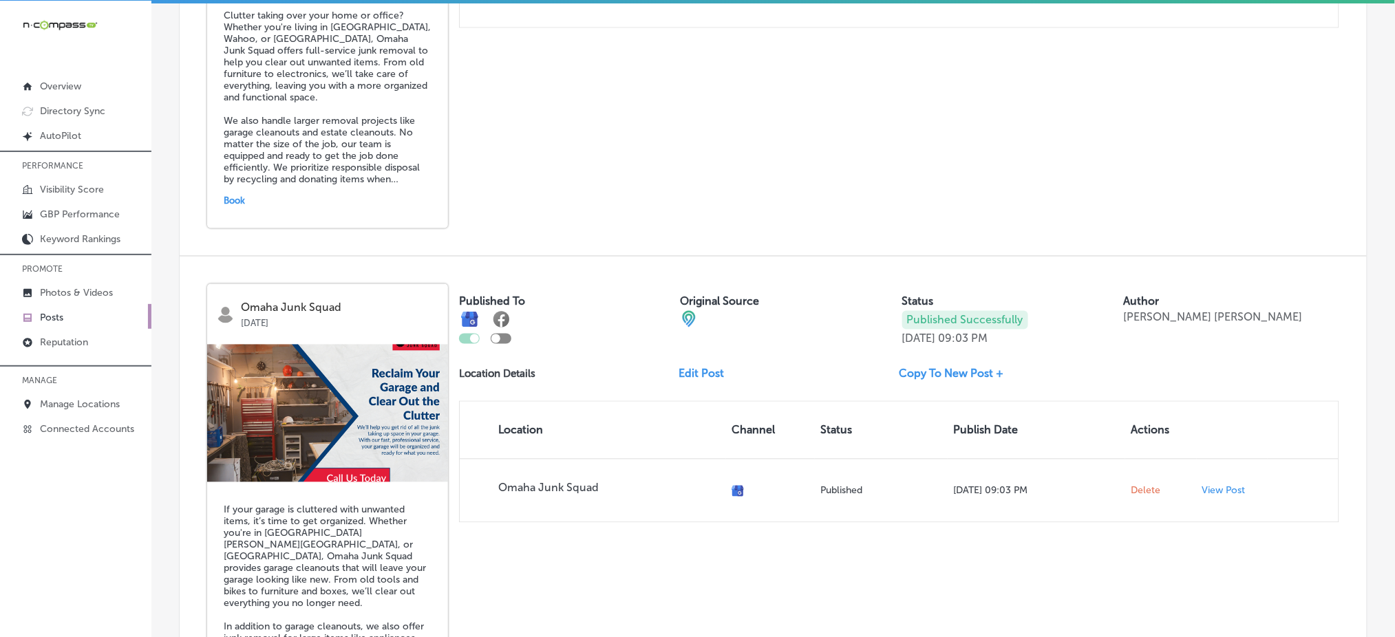
click at [118, 312] on link "Posts" at bounding box center [75, 316] width 151 height 25
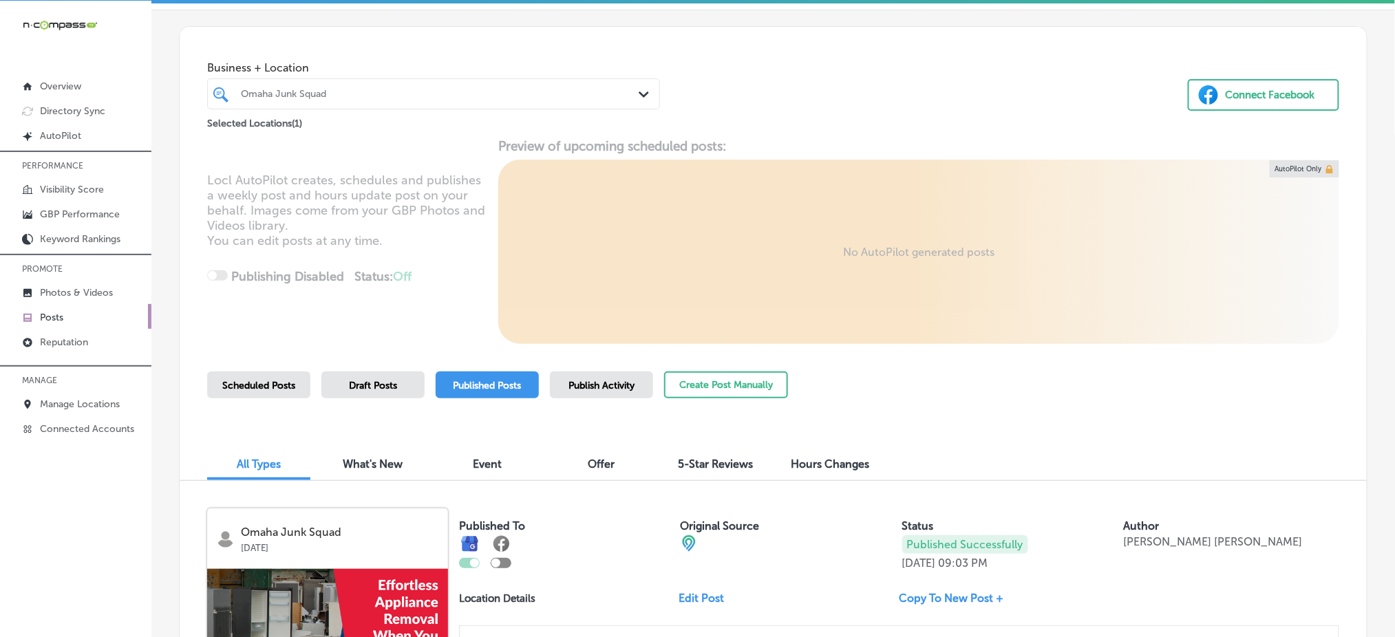
scroll to position [0, 0]
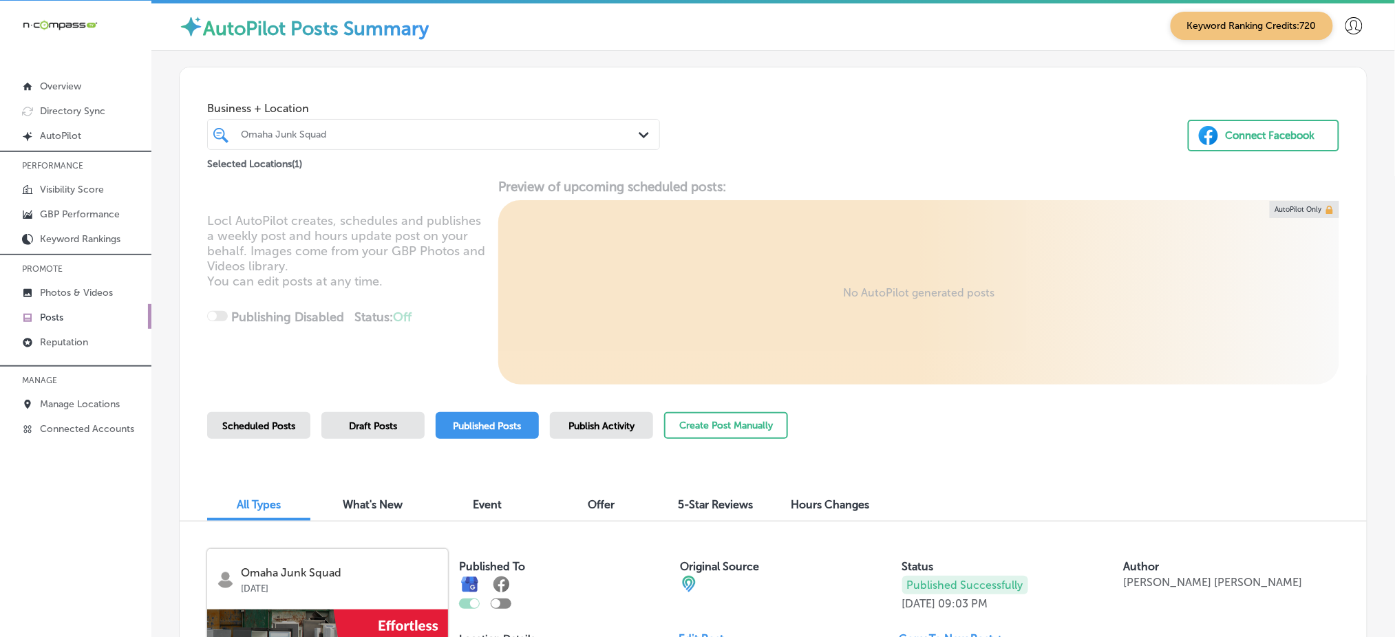
click at [434, 136] on div "Omaha Junk Squad" at bounding box center [440, 135] width 399 height 12
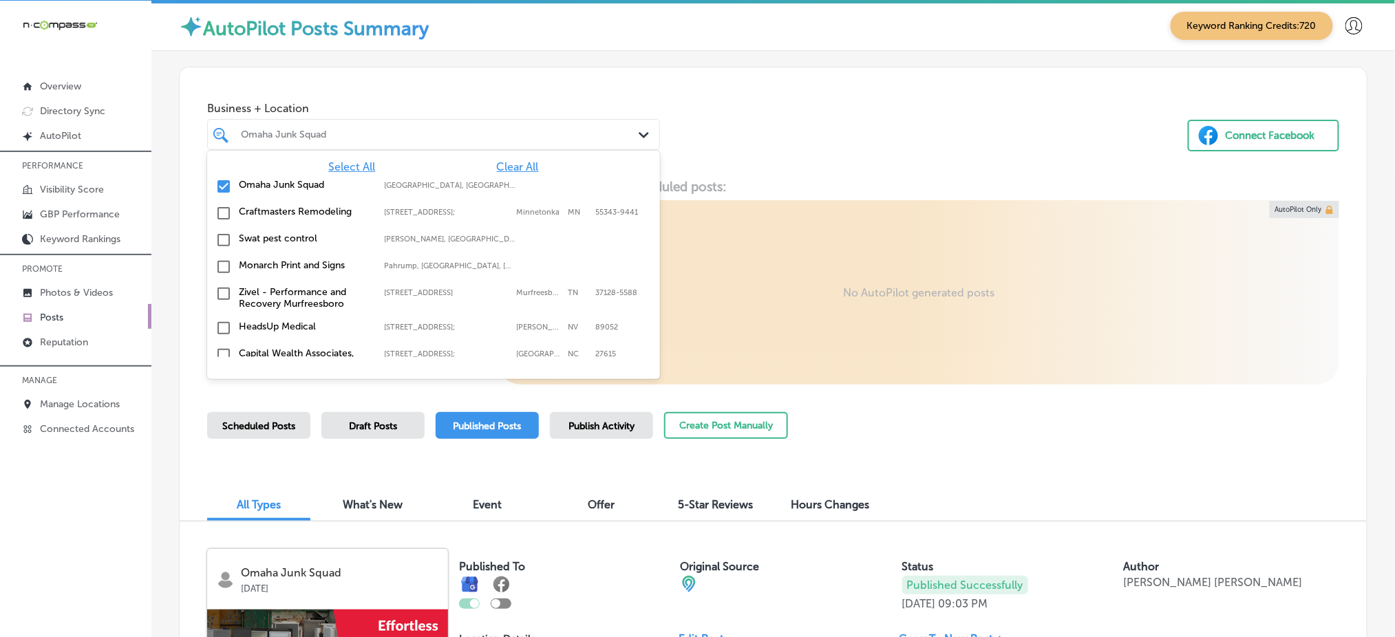
click at [363, 164] on span "Select All" at bounding box center [351, 166] width 47 height 13
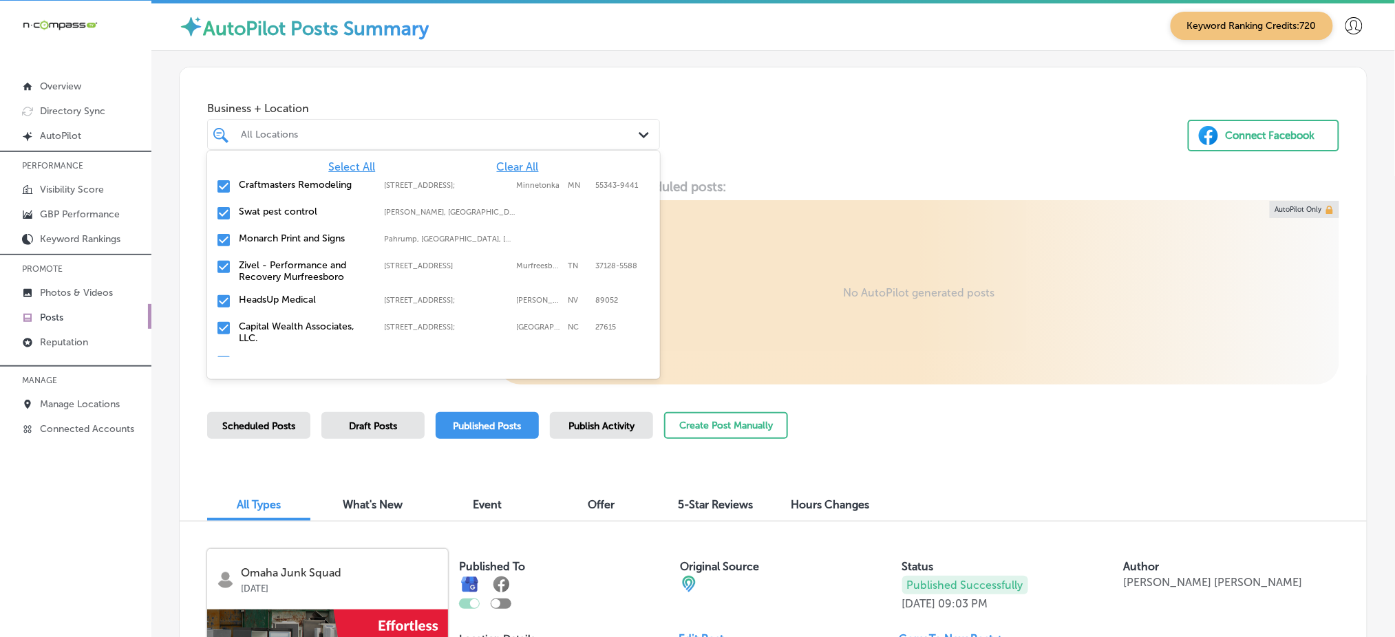
click at [890, 164] on div "Business + Location option focused, 1 of 165. 165 results available. Use Up and…" at bounding box center [773, 119] width 1187 height 105
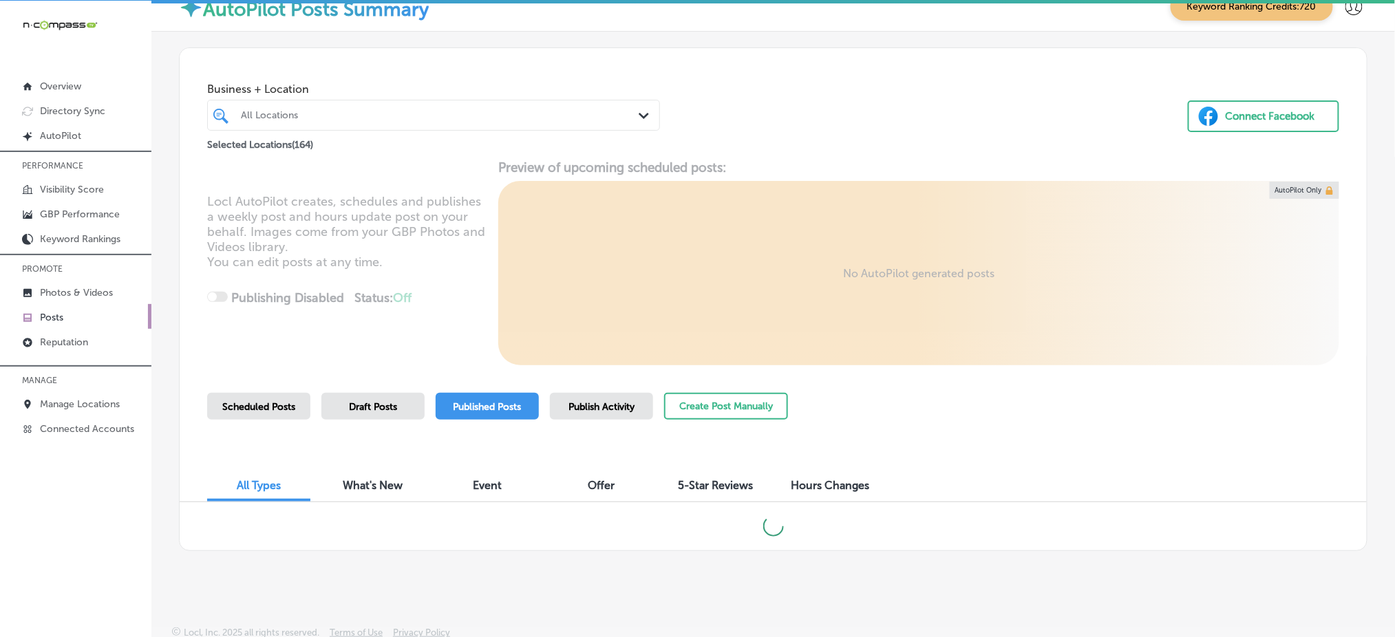
scroll to position [25, 0]
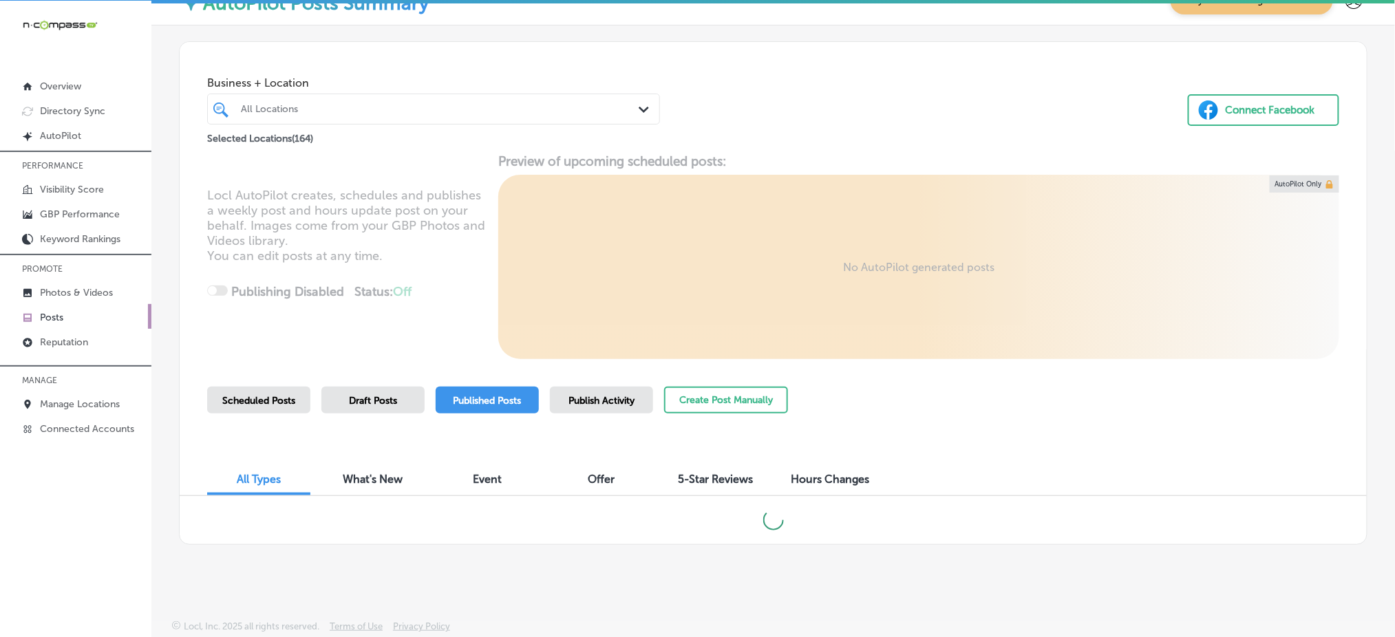
click at [596, 404] on span "Publish Activity" at bounding box center [601, 401] width 66 height 12
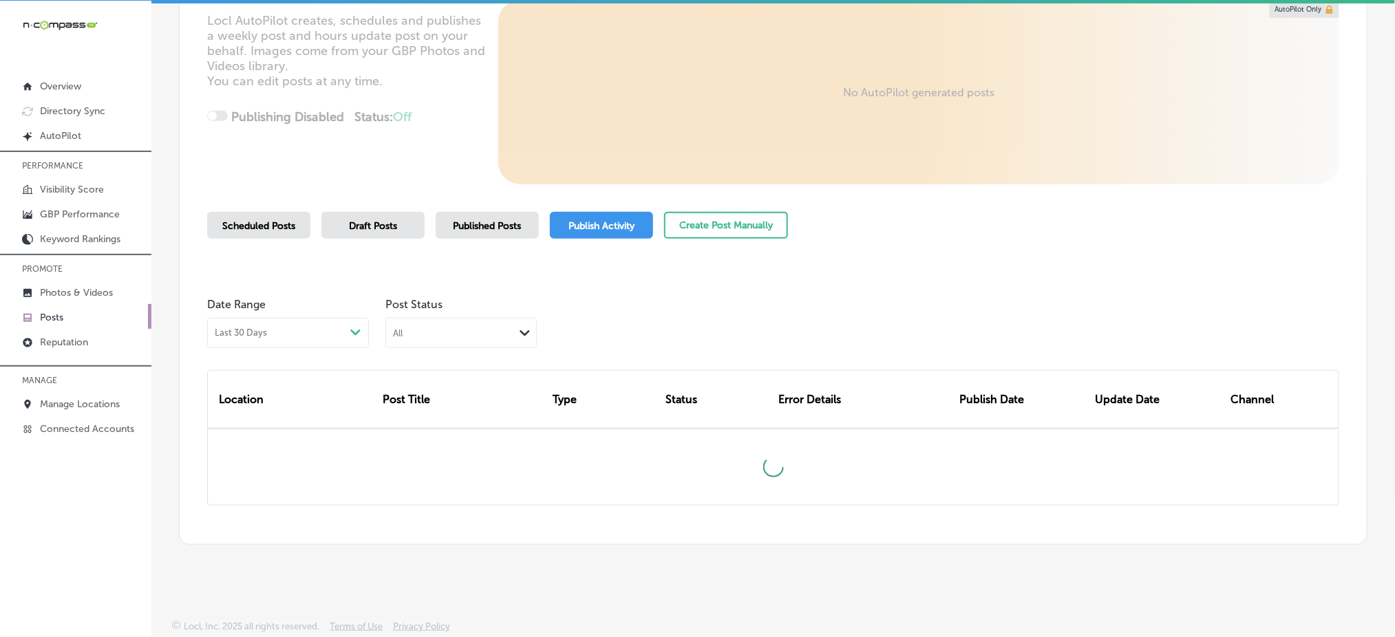
scroll to position [201, 0]
click at [441, 336] on div "All" at bounding box center [450, 331] width 128 height 13
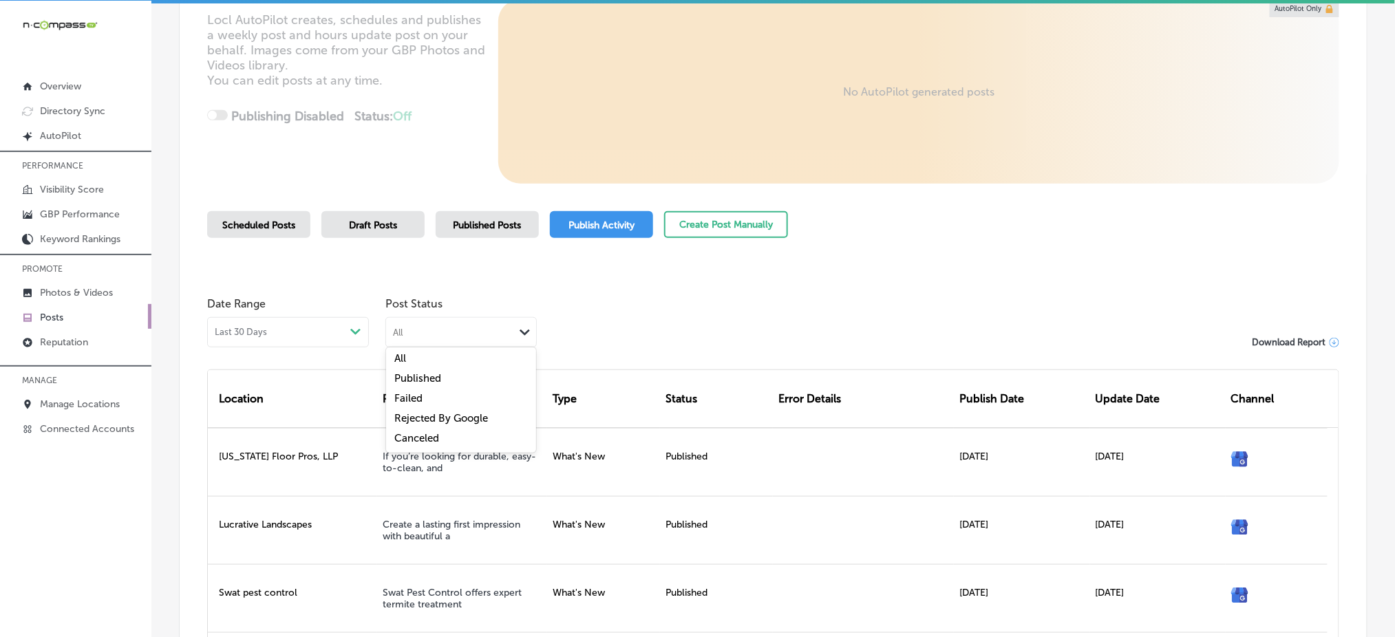
click at [480, 420] on label "Rejected By Google" at bounding box center [441, 418] width 94 height 12
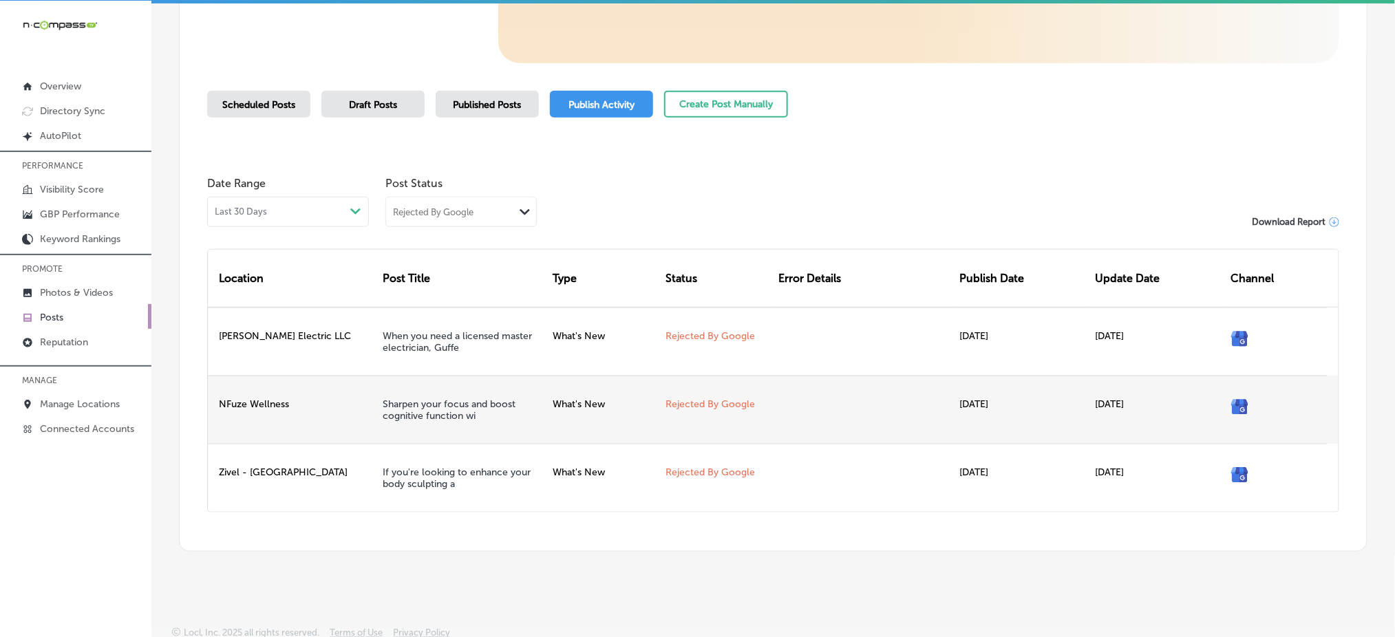
scroll to position [325, 0]
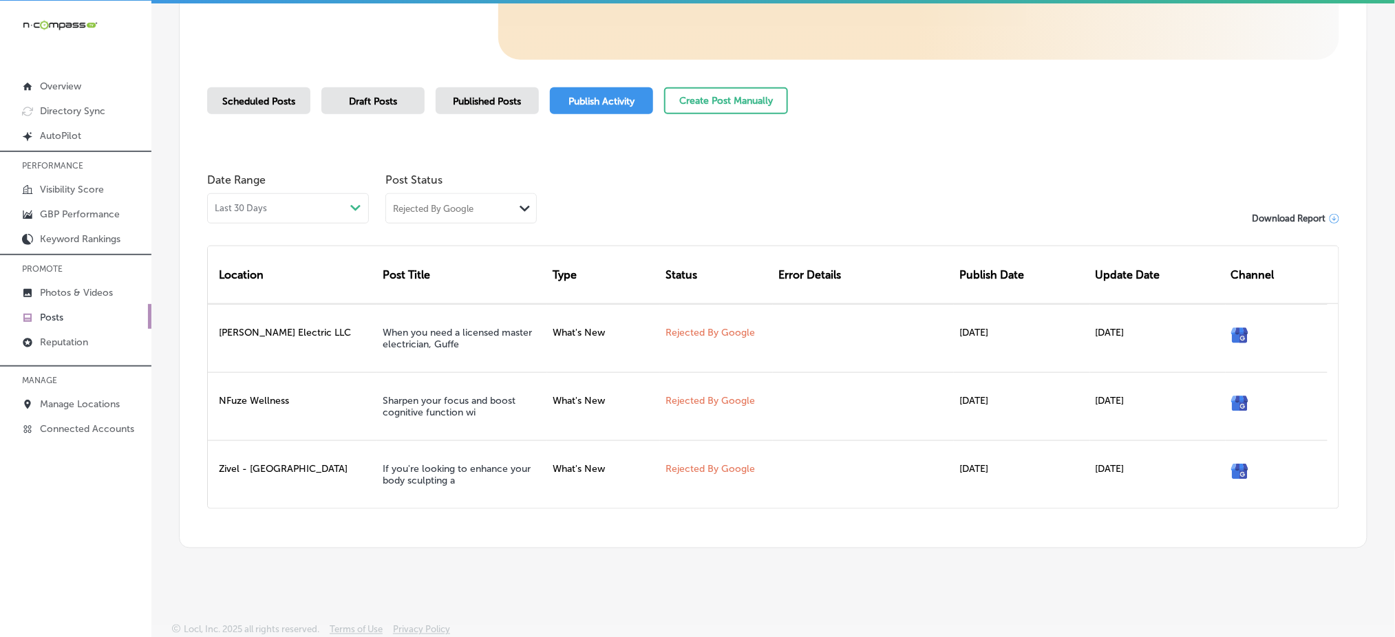
click at [471, 205] on div "Rejected By Google" at bounding box center [433, 209] width 81 height 12
click at [427, 306] on div "Canceled" at bounding box center [461, 316] width 150 height 20
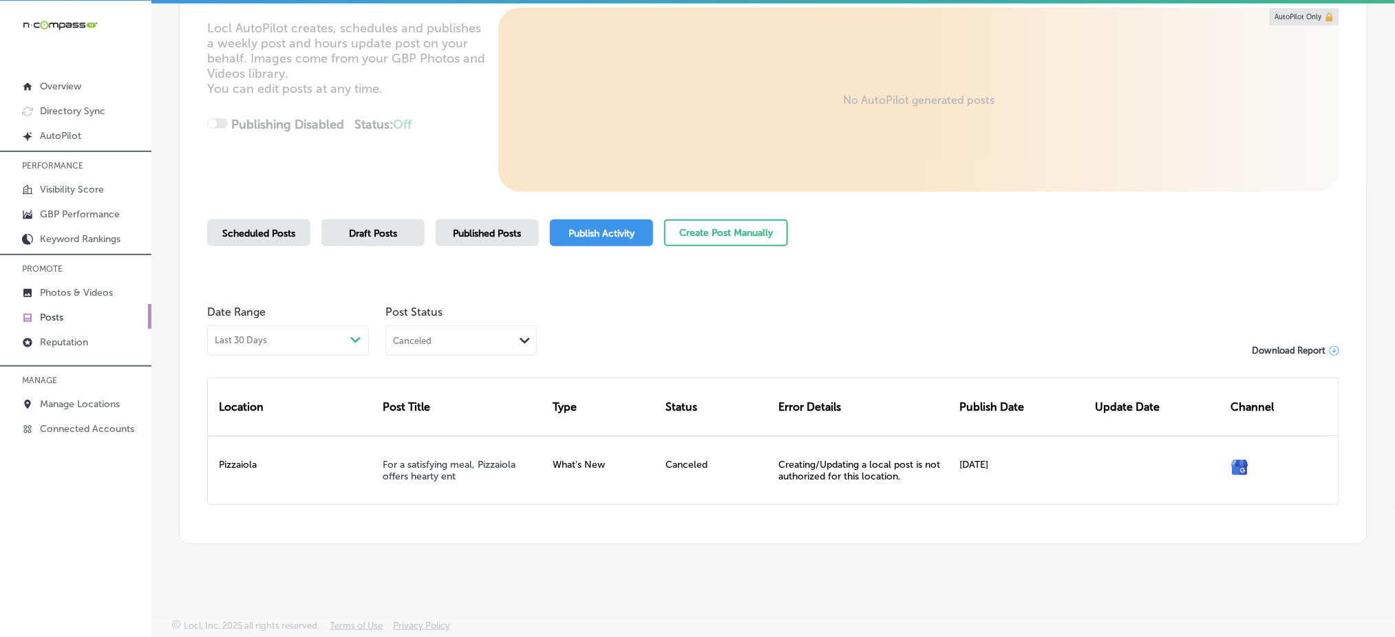
scroll to position [191, 0]
click at [443, 328] on div "Canceled Path Created with Sketch." at bounding box center [461, 341] width 150 height 26
click at [436, 422] on label "Rejected By Google" at bounding box center [441, 428] width 94 height 12
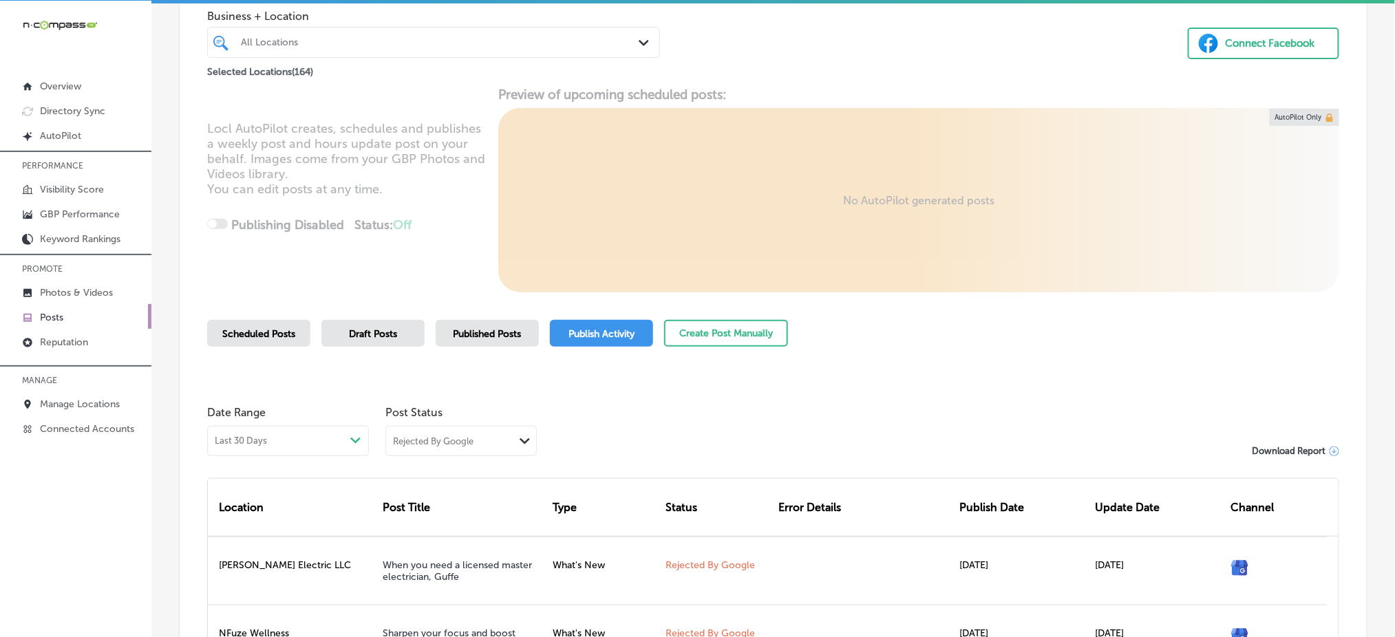
scroll to position [0, 0]
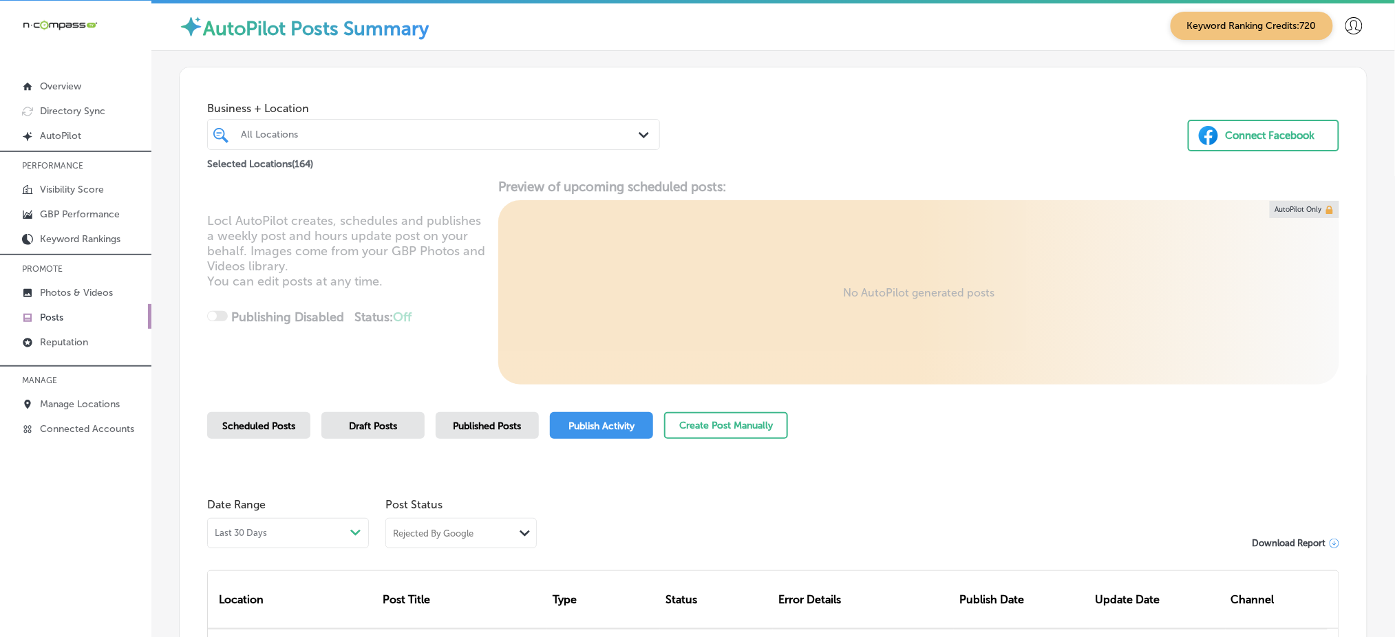
drag, startPoint x: 343, startPoint y: 140, endPoint x: 392, endPoint y: 138, distance: 48.9
click at [343, 139] on div "All Locations" at bounding box center [433, 134] width 399 height 21
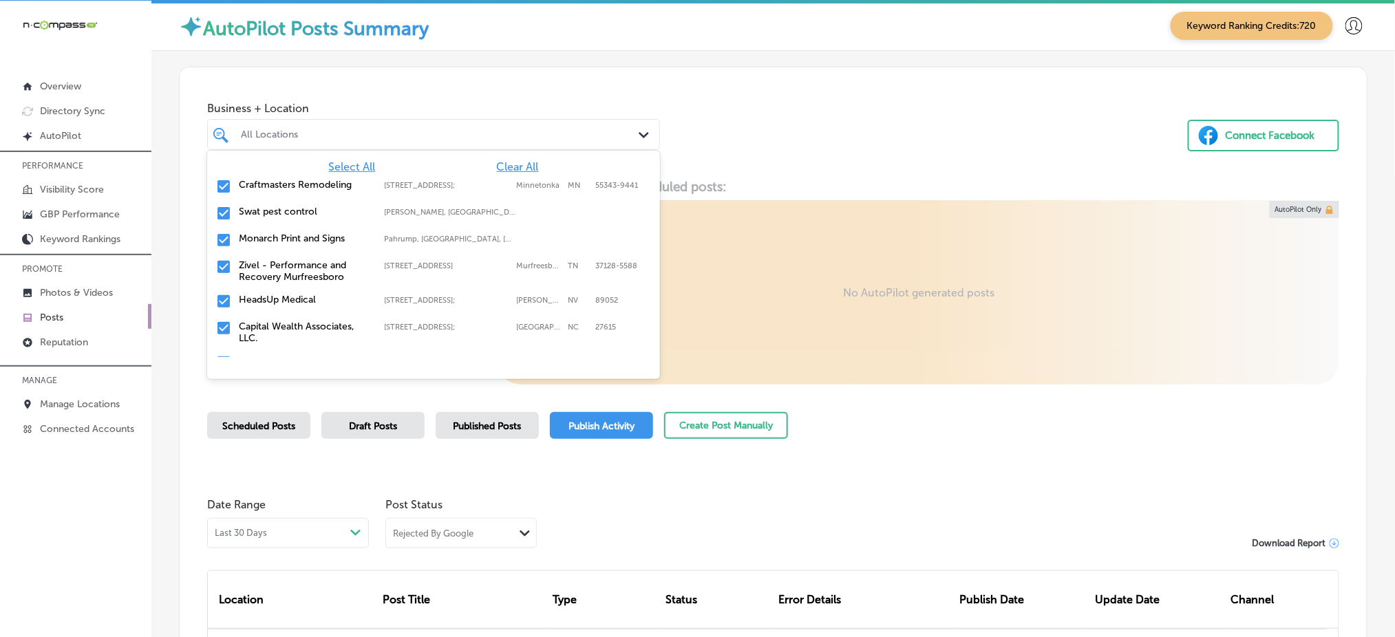
click at [506, 169] on span "Clear All" at bounding box center [518, 166] width 42 height 13
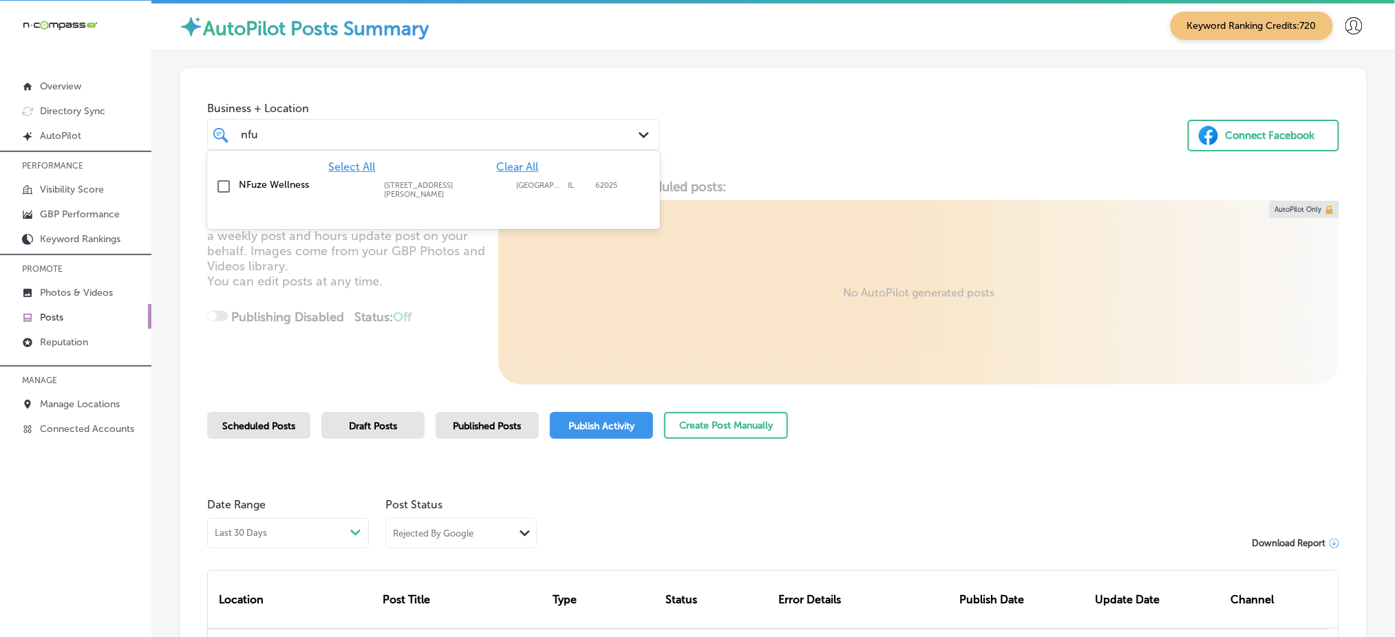
click at [504, 187] on label "[STREET_ADDRESS][PERSON_NAME]" at bounding box center [446, 190] width 125 height 18
type input "nfu"
click at [719, 165] on div "Business + Location option [STREET_ADDRESS][PERSON_NAME]. option [STREET_ADDRES…" at bounding box center [773, 119] width 1187 height 105
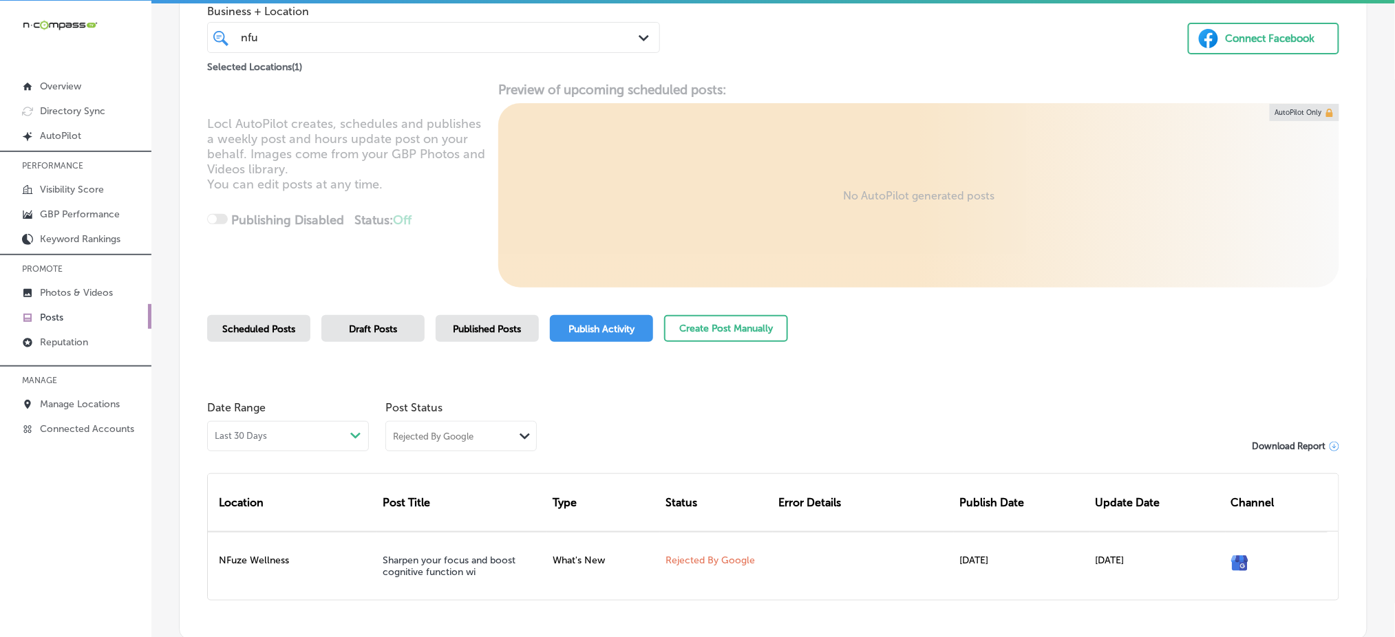
scroll to position [191, 0]
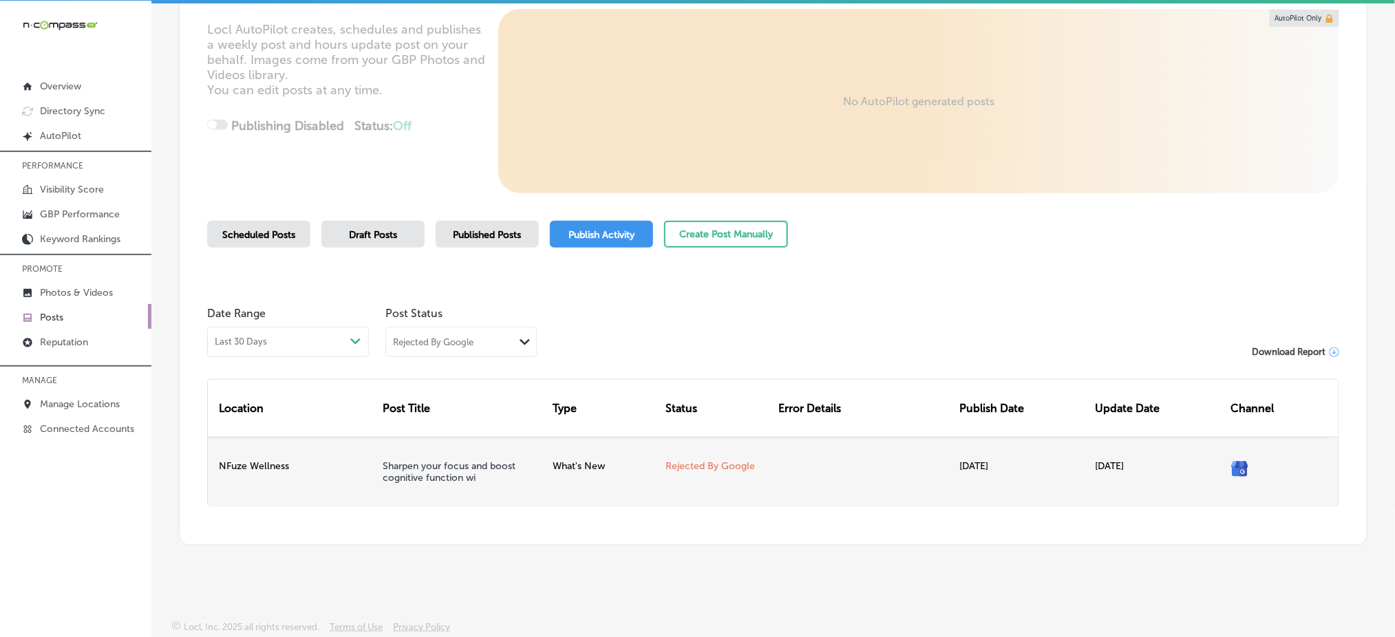
click at [271, 470] on div "NFuze Wellness" at bounding box center [292, 472] width 169 height 68
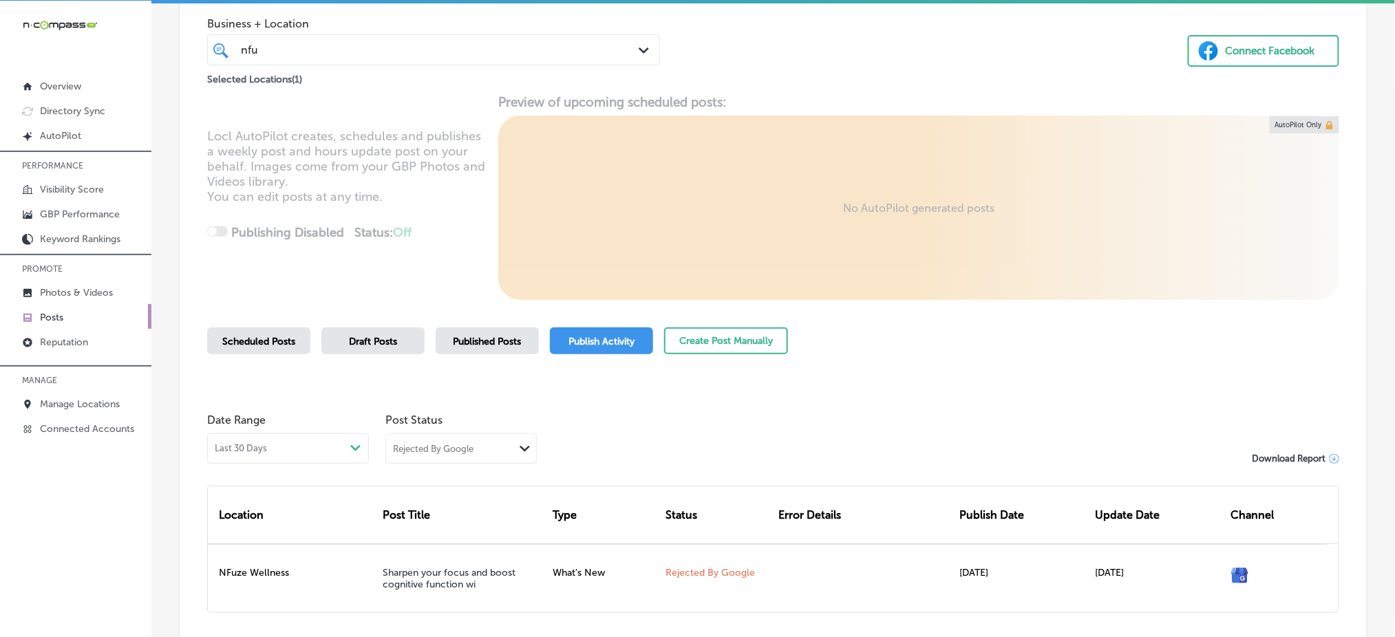
scroll to position [0, 0]
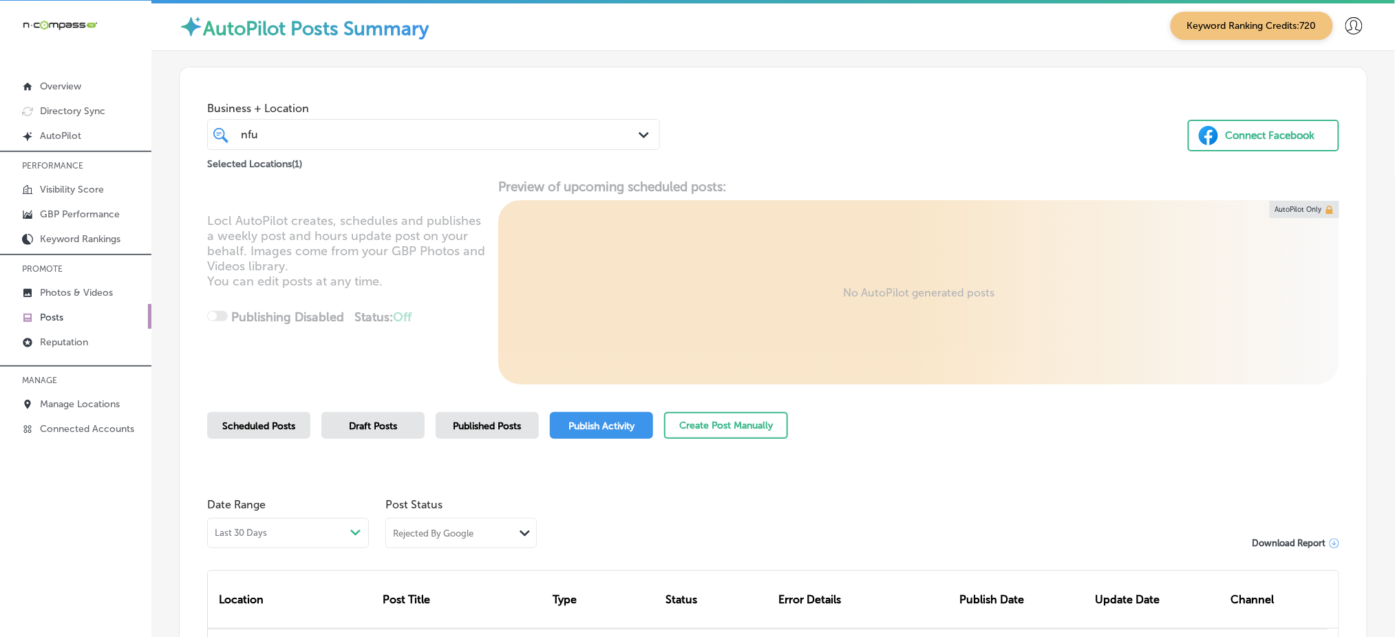
click at [496, 427] on span "Published Posts" at bounding box center [487, 426] width 68 height 12
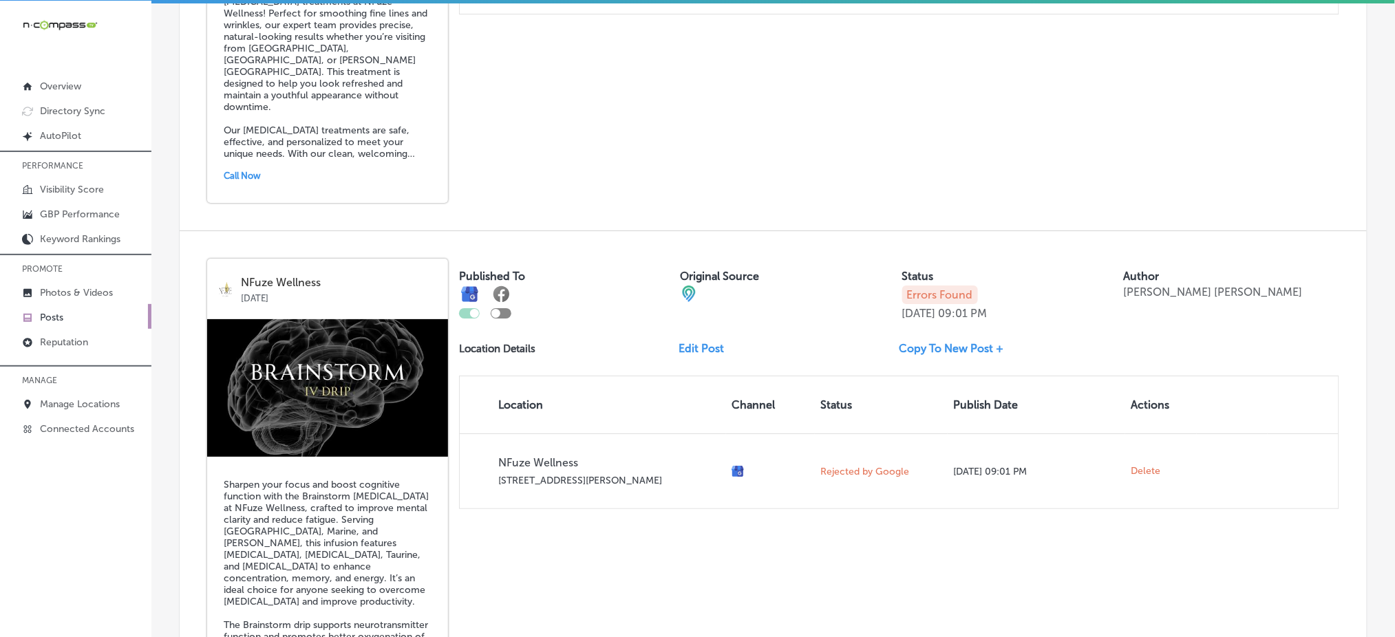
scroll to position [1768, 0]
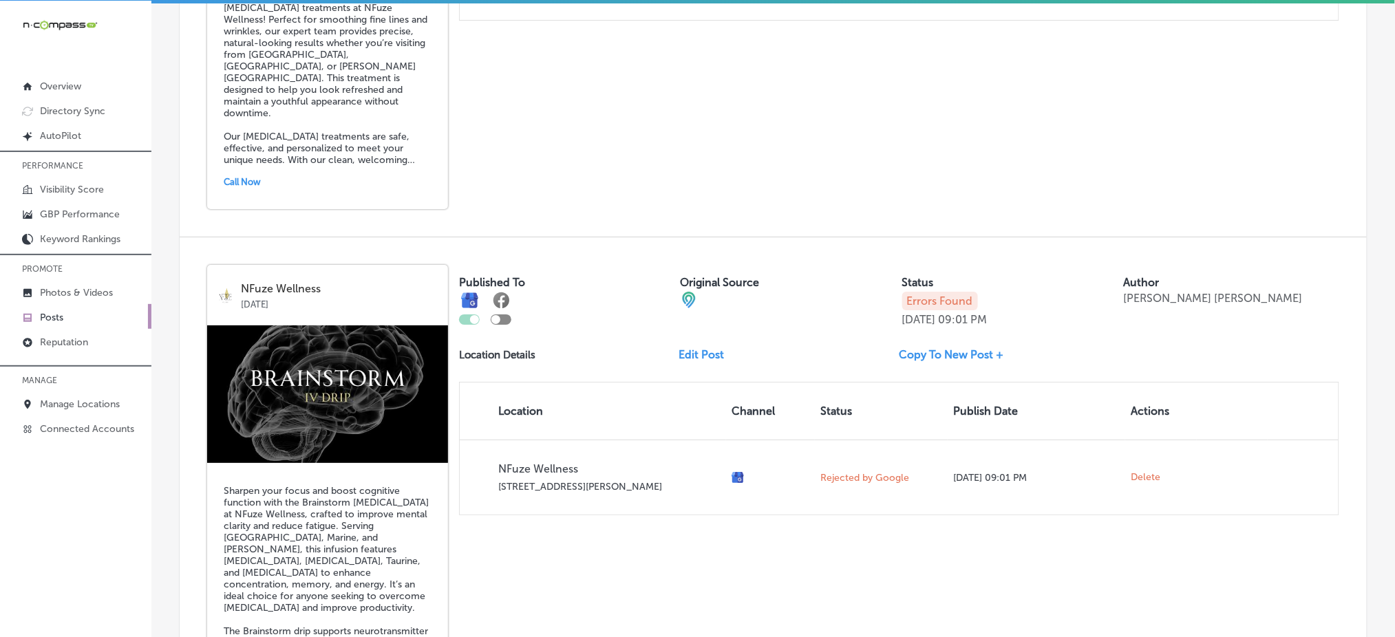
click at [938, 348] on link "Copy To New Post +" at bounding box center [957, 354] width 116 height 13
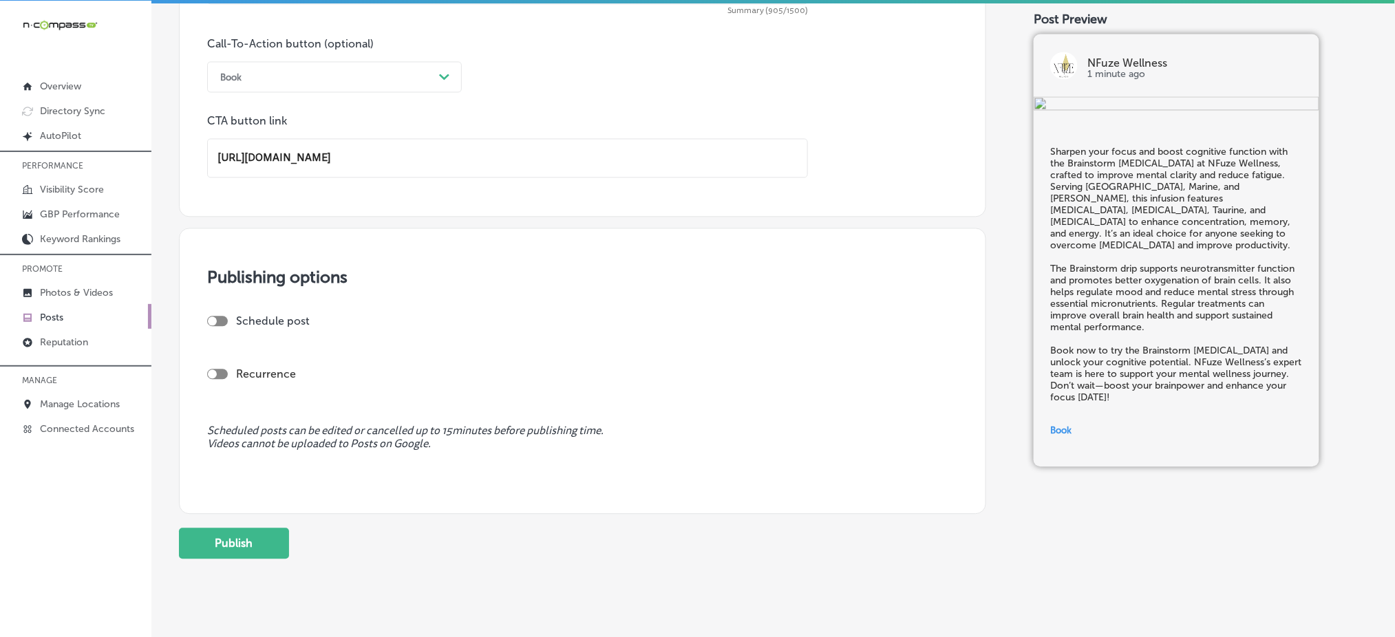
scroll to position [1009, 0]
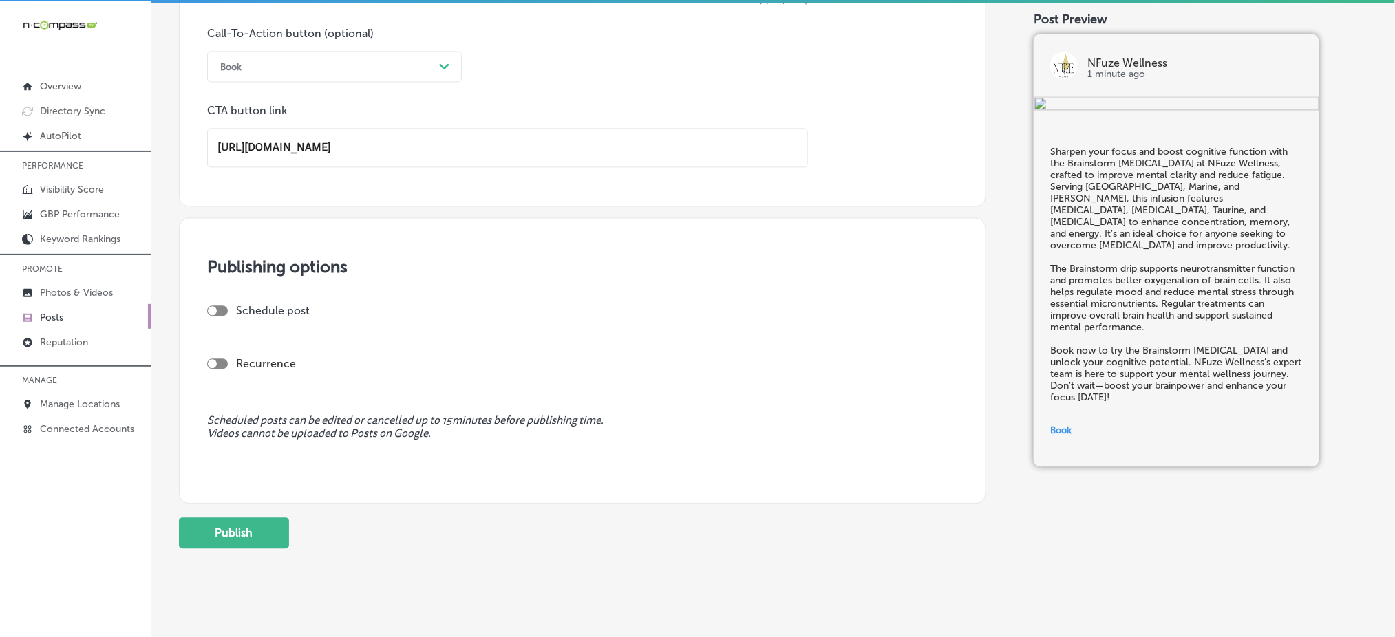
click at [211, 311] on div at bounding box center [212, 310] width 9 height 9
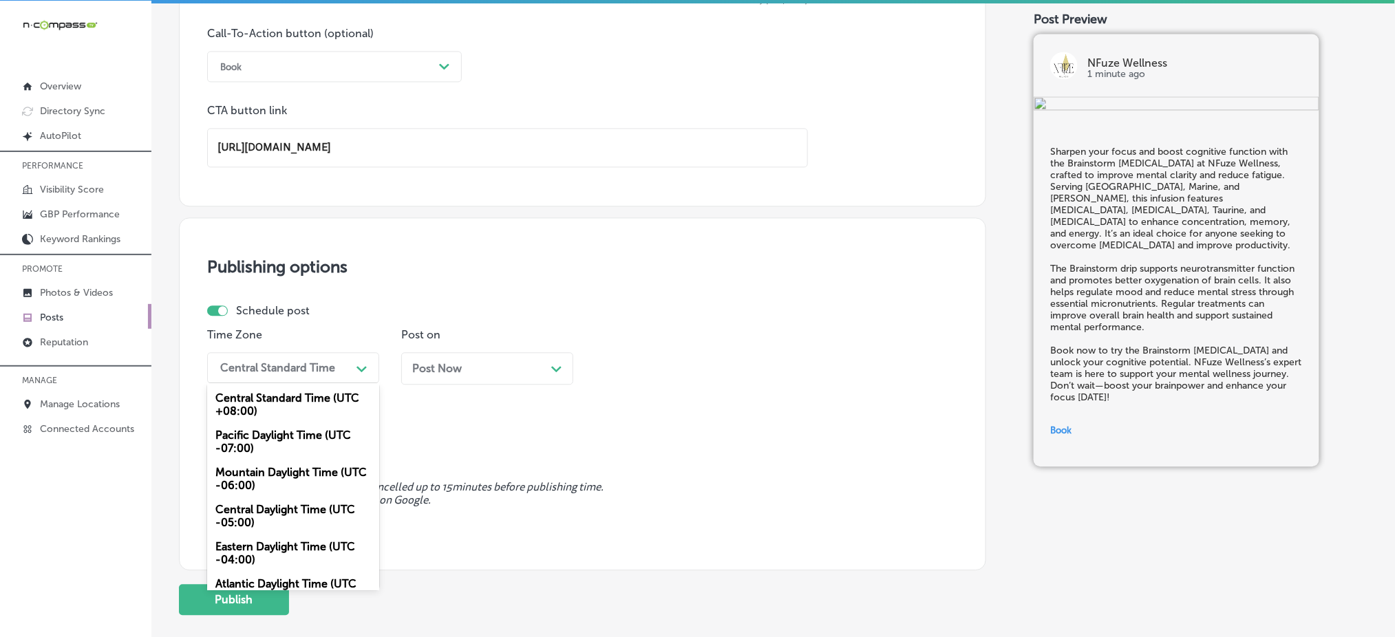
click at [314, 368] on div "Central Standard Time" at bounding box center [277, 367] width 115 height 13
click at [297, 471] on div "Mountain Daylight Time (UTC -06:00)" at bounding box center [293, 478] width 172 height 37
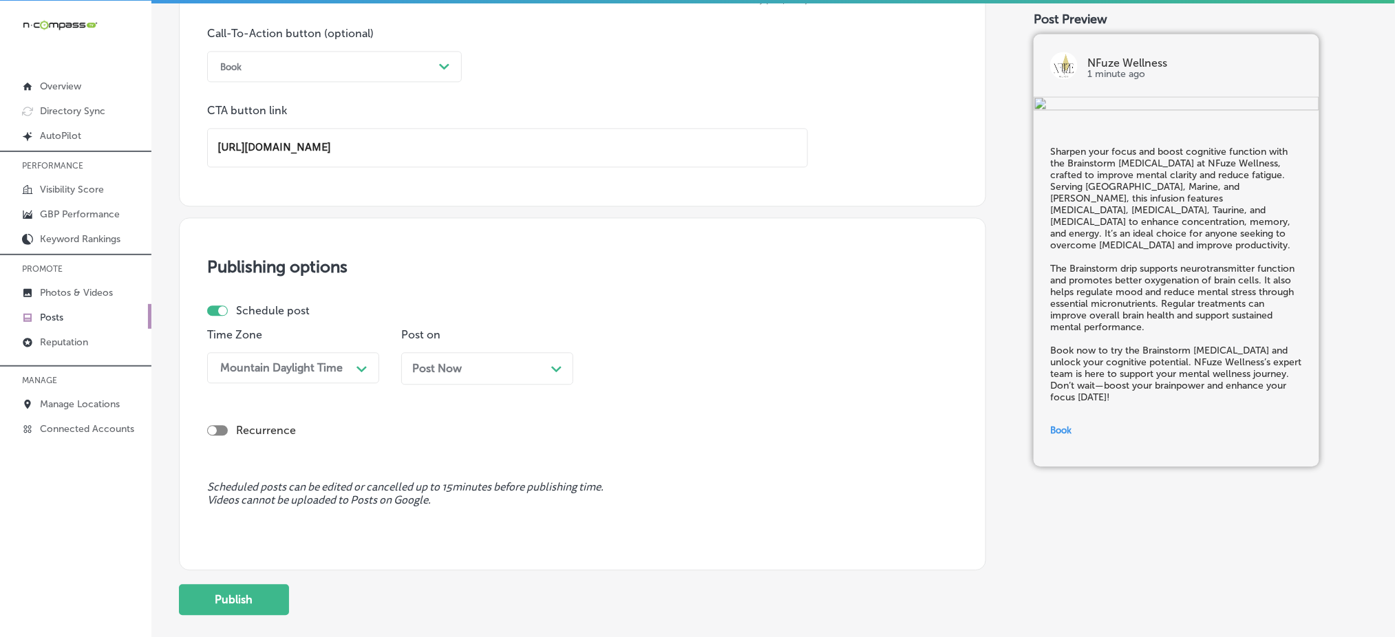
click at [443, 371] on span "Post Now" at bounding box center [437, 368] width 50 height 13
click at [645, 358] on div "12:15 PM" at bounding box center [670, 368] width 138 height 24
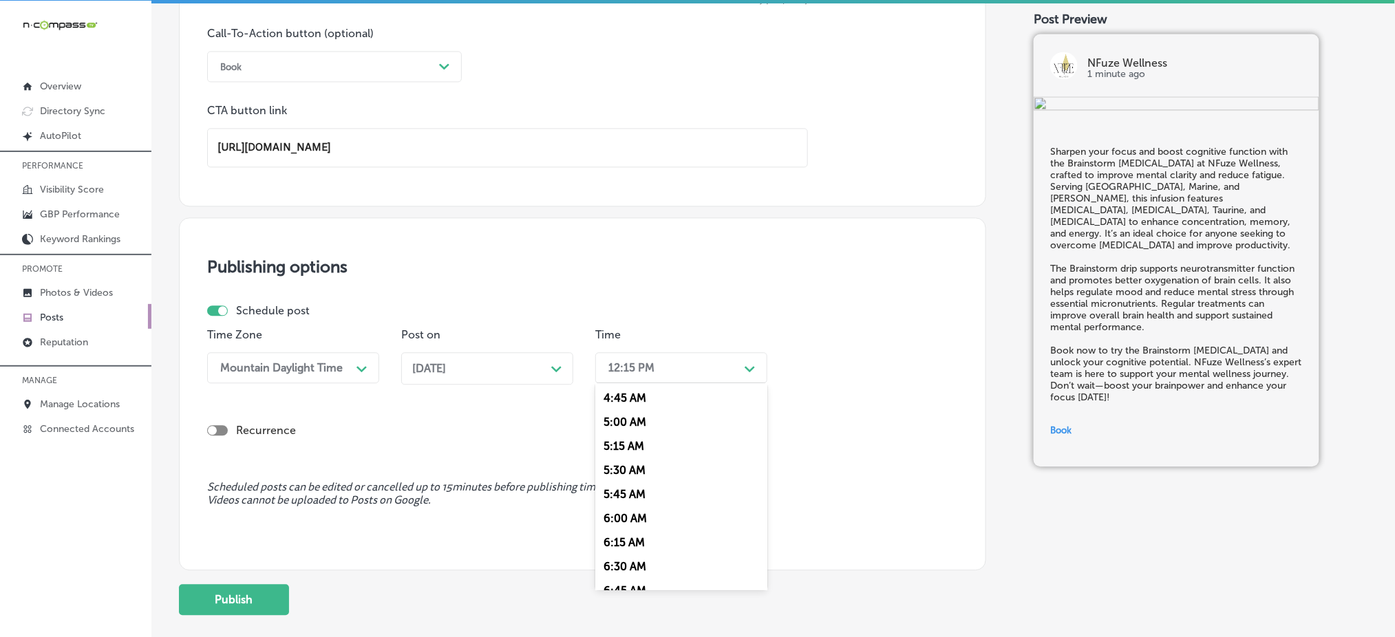
scroll to position [550, 0]
click at [651, 517] on div "7:00 AM" at bounding box center [681, 522] width 172 height 24
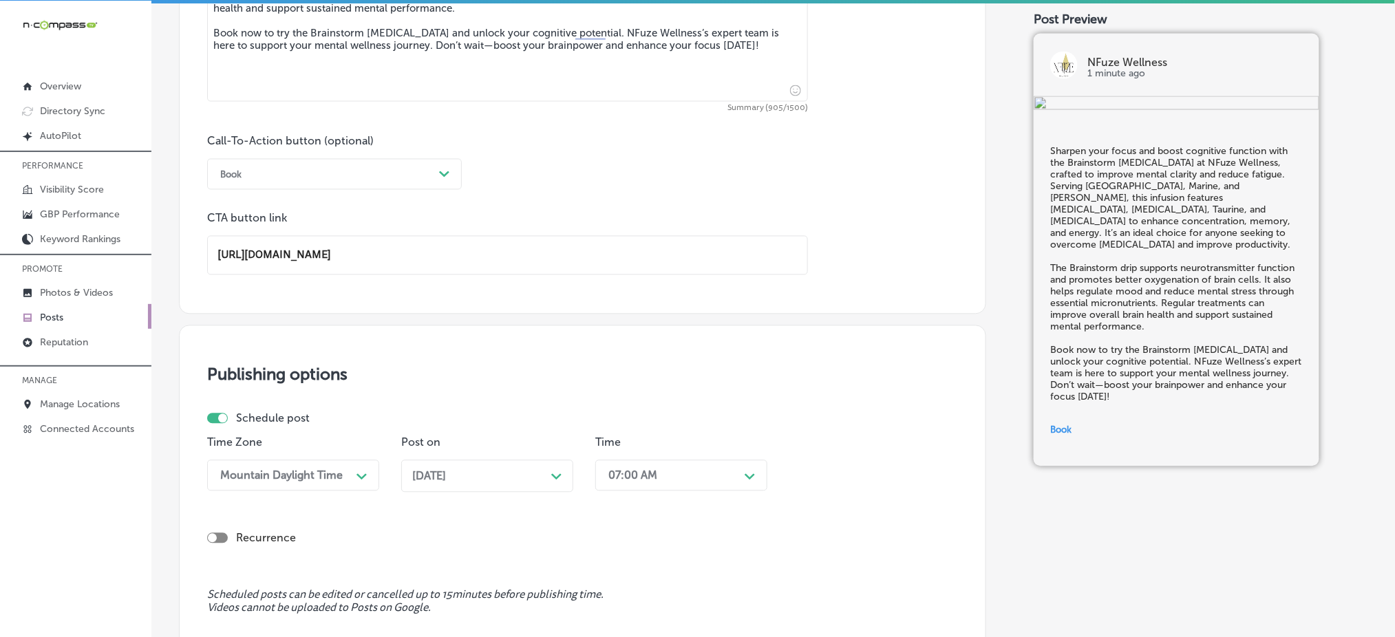
scroll to position [1093, 0]
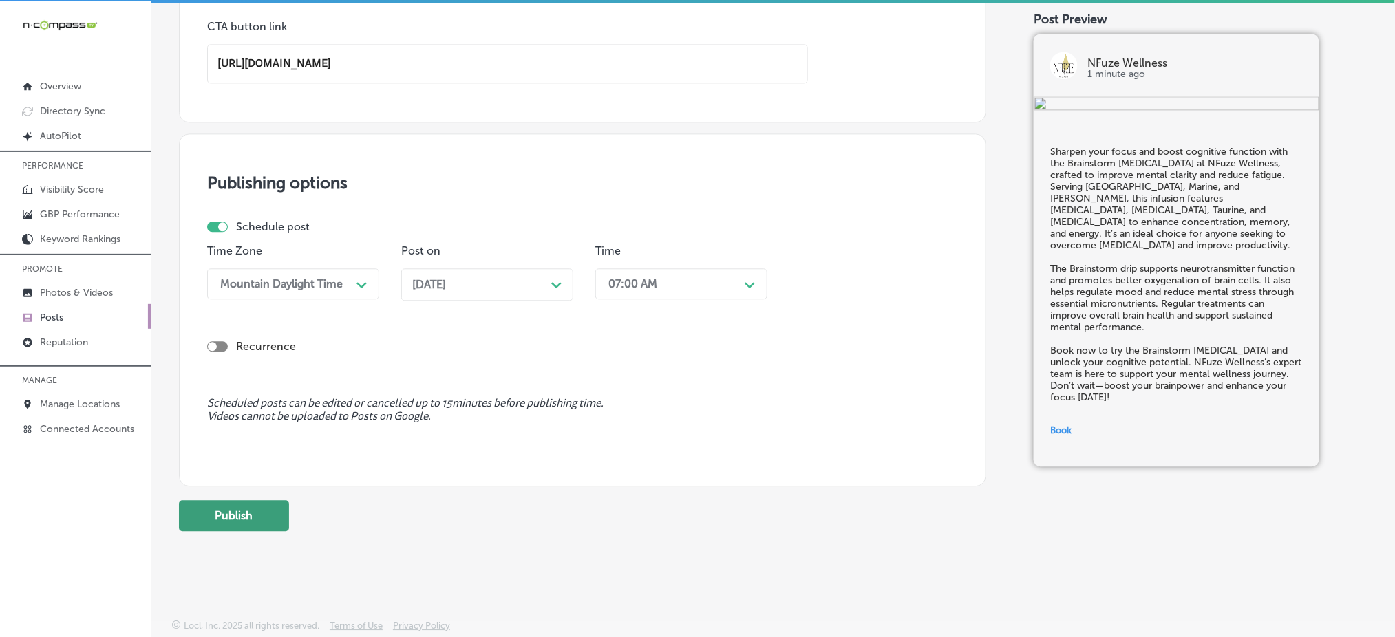
click at [285, 518] on button "Publish" at bounding box center [234, 515] width 110 height 31
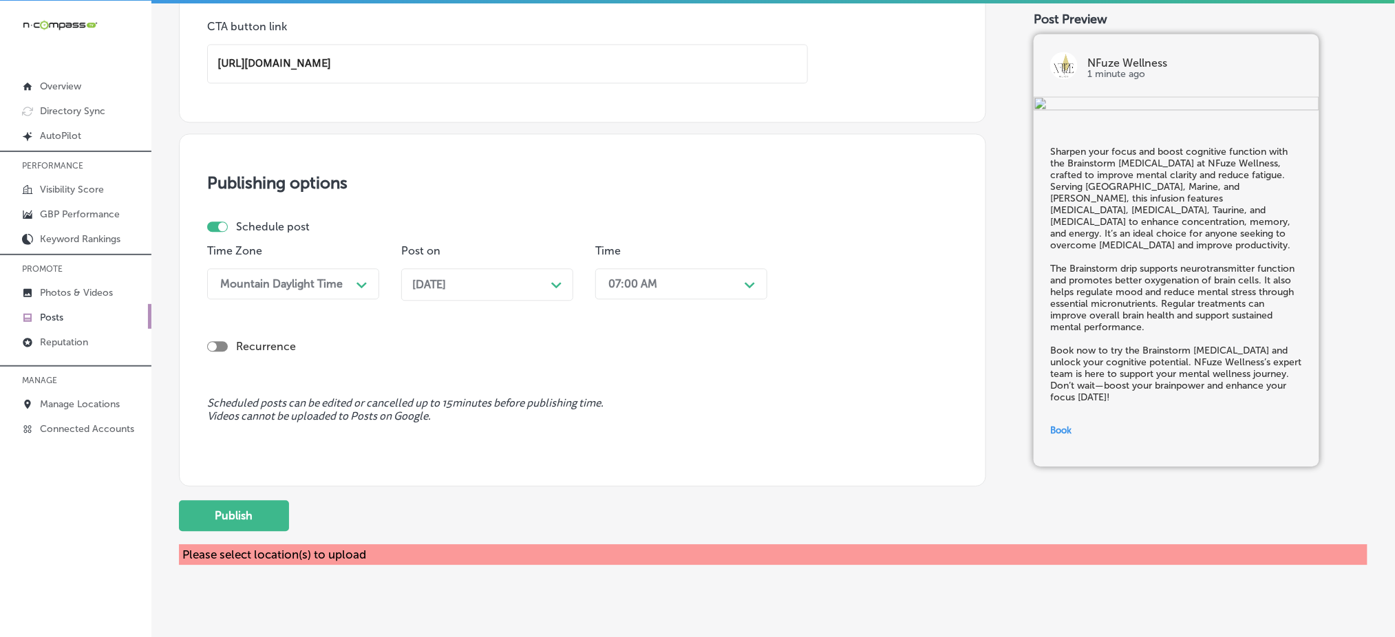
click at [213, 228] on div at bounding box center [217, 227] width 21 height 10
checkbox input "false"
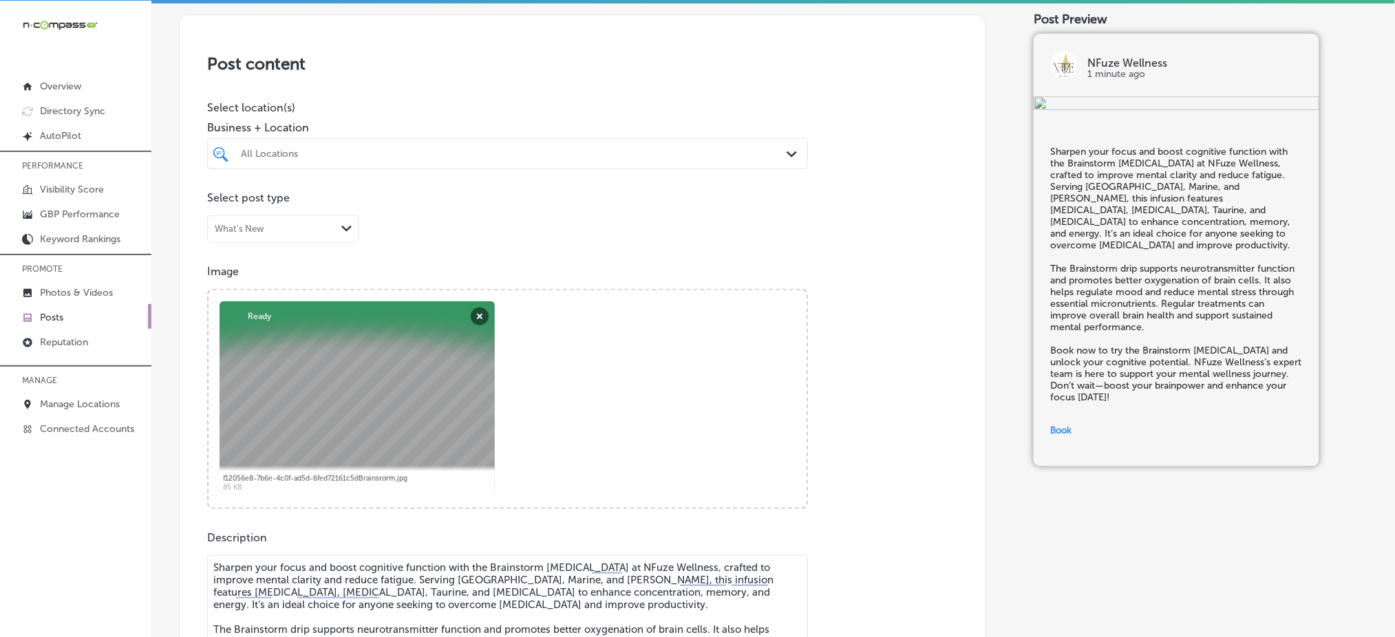
scroll to position [221, 0]
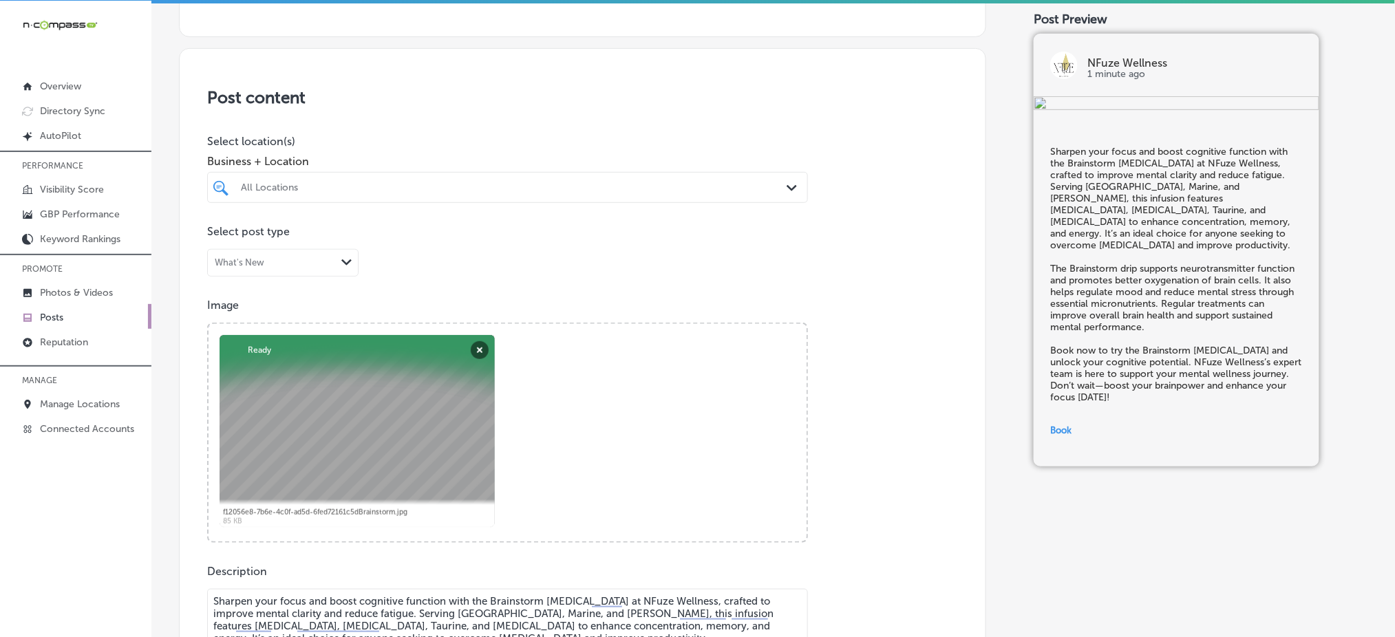
click at [272, 196] on div "All Locations" at bounding box center [507, 187] width 547 height 21
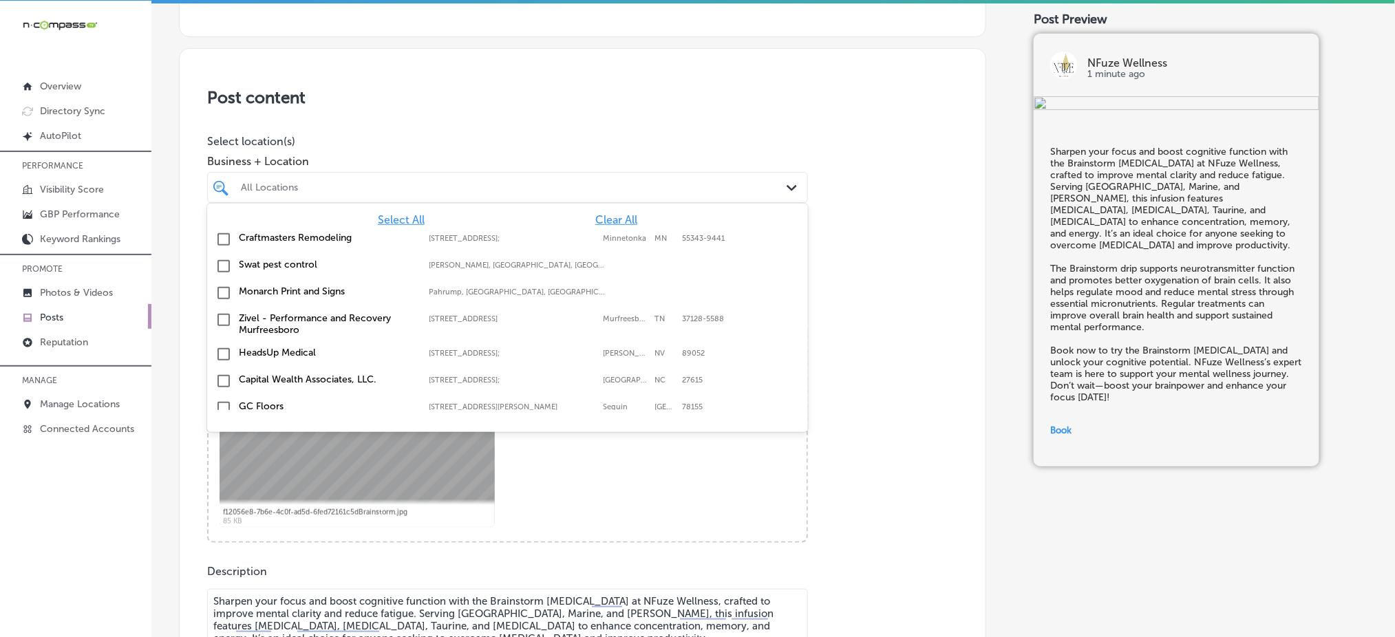
click at [610, 215] on span "Clear All" at bounding box center [616, 219] width 42 height 13
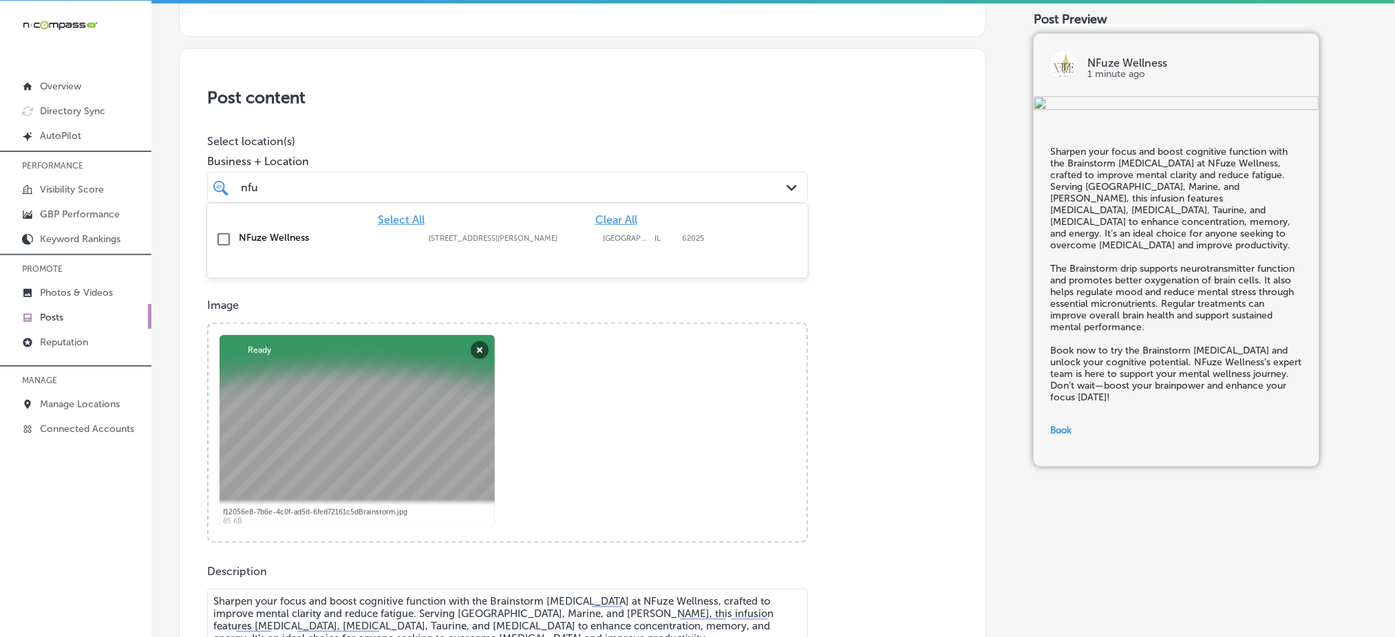
click at [615, 237] on label "[GEOGRAPHIC_DATA]" at bounding box center [625, 238] width 45 height 9
click at [681, 271] on div at bounding box center [507, 267] width 601 height 22
type input "nfu"
click at [667, 155] on span "Business + Location" at bounding box center [507, 161] width 601 height 13
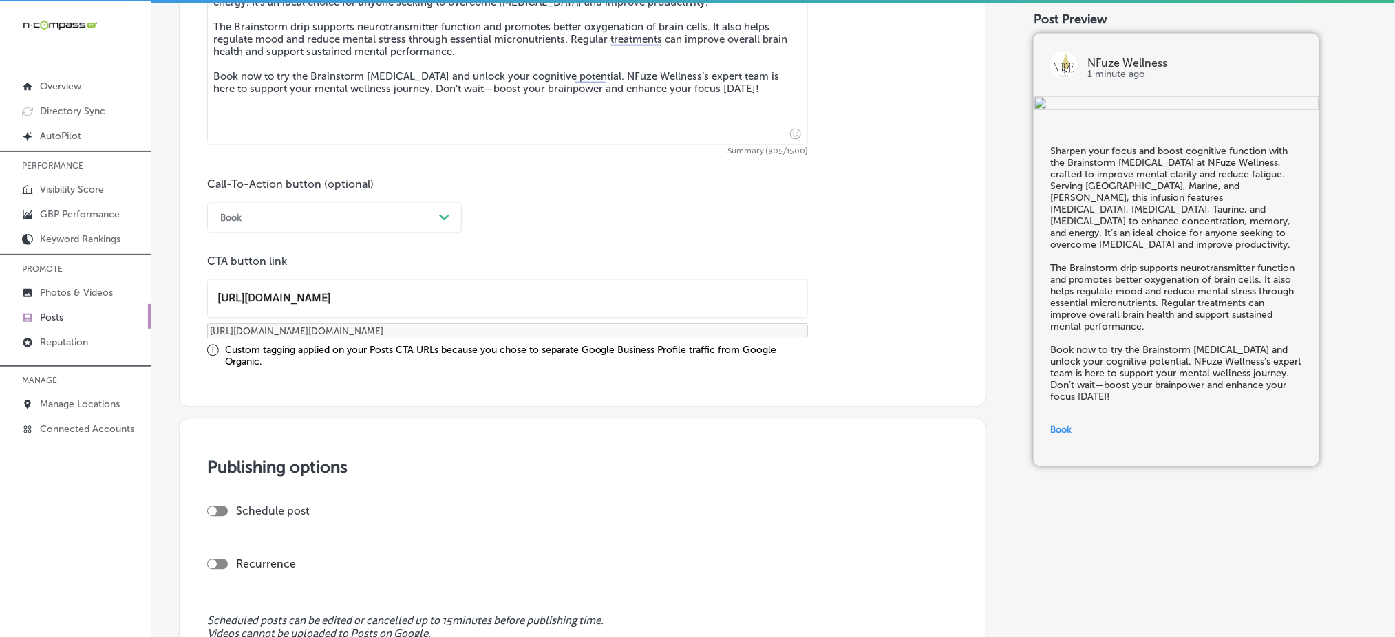
scroll to position [1093, 0]
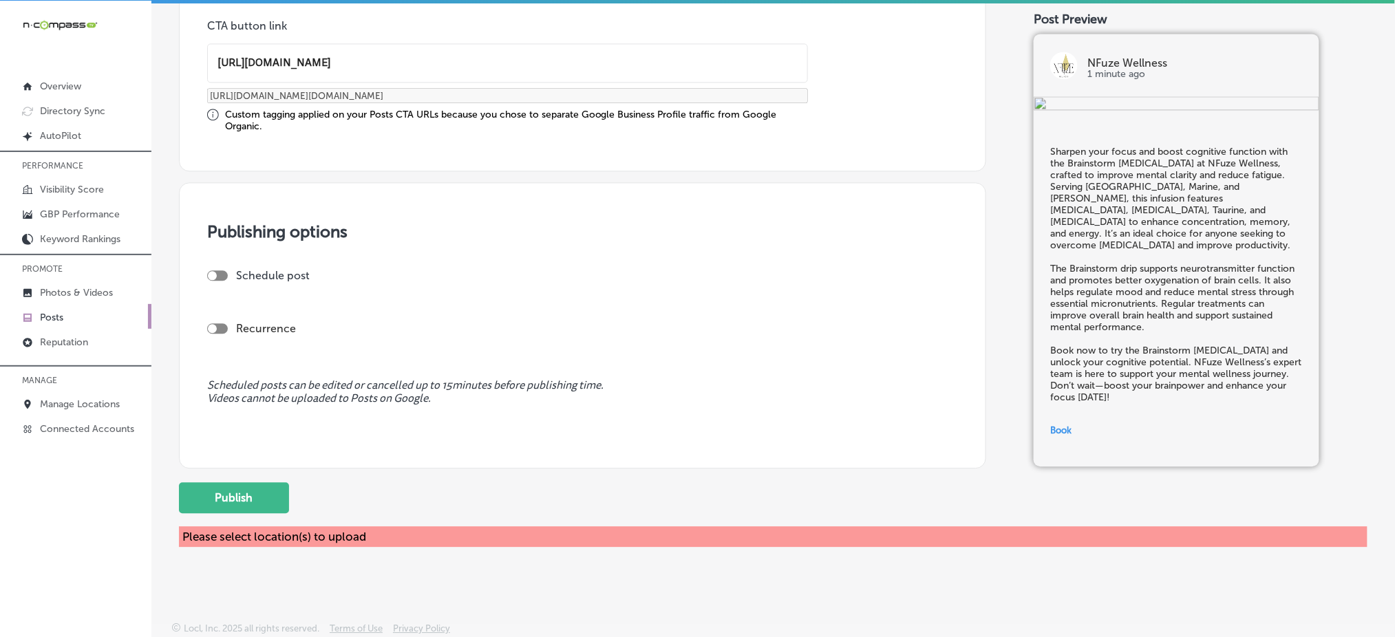
click at [214, 277] on div at bounding box center [217, 275] width 21 height 10
checkbox input "true"
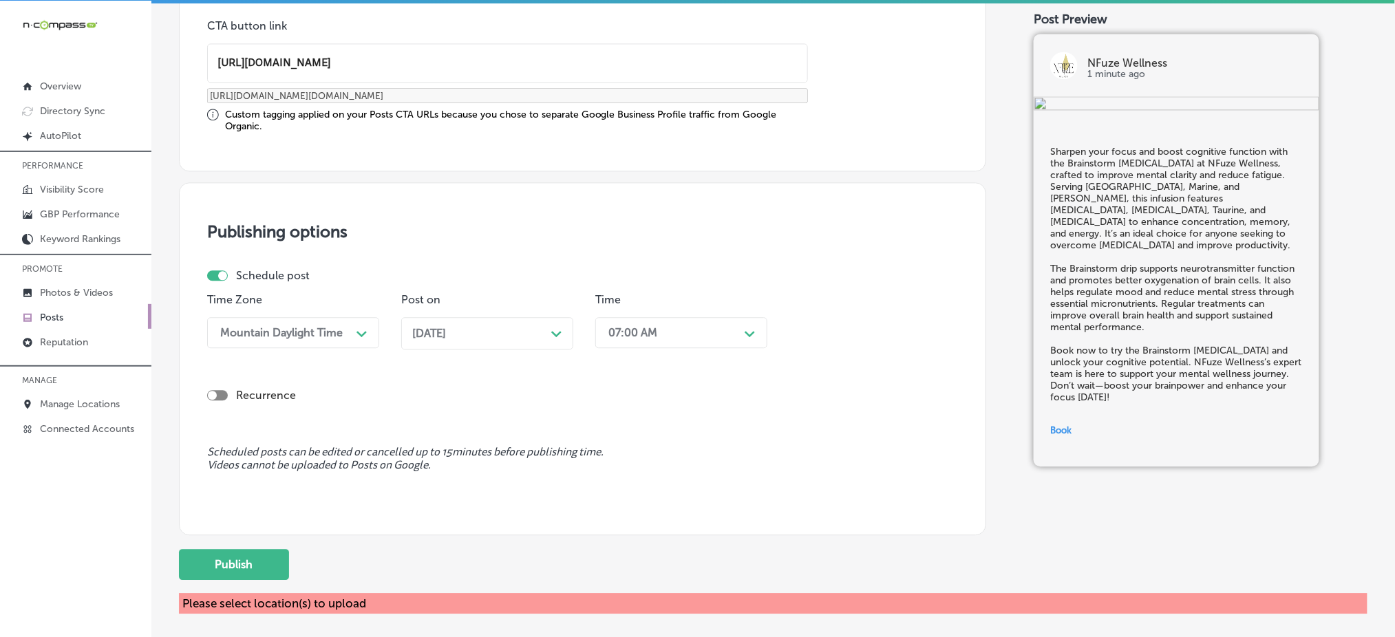
click at [363, 333] on polygon at bounding box center [361, 334] width 10 height 6
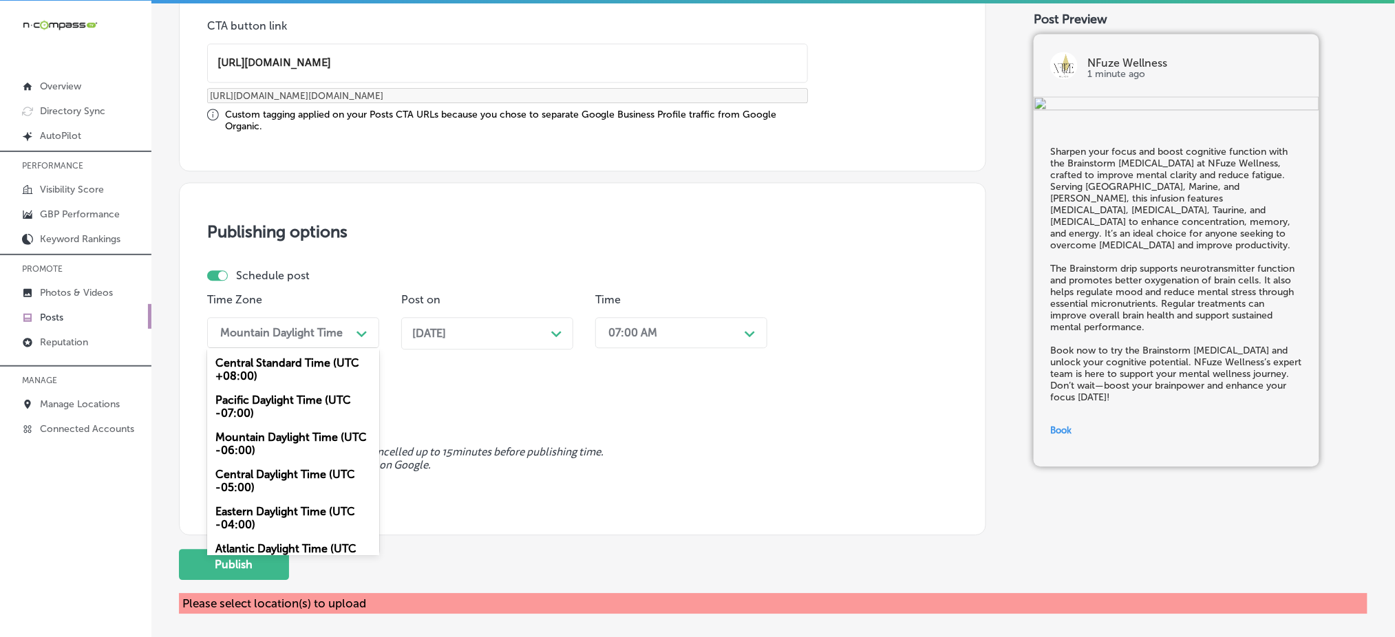
click at [363, 333] on polygon at bounding box center [361, 334] width 10 height 6
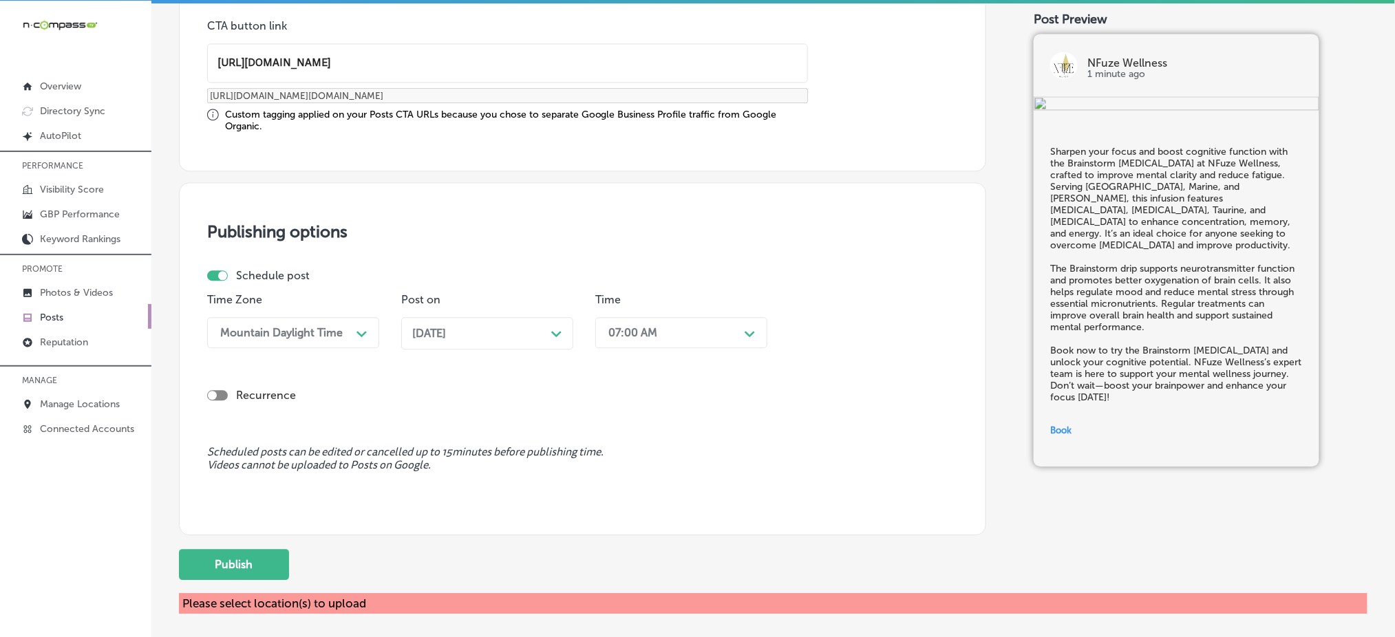
click at [446, 336] on span "[DATE]" at bounding box center [429, 333] width 34 height 13
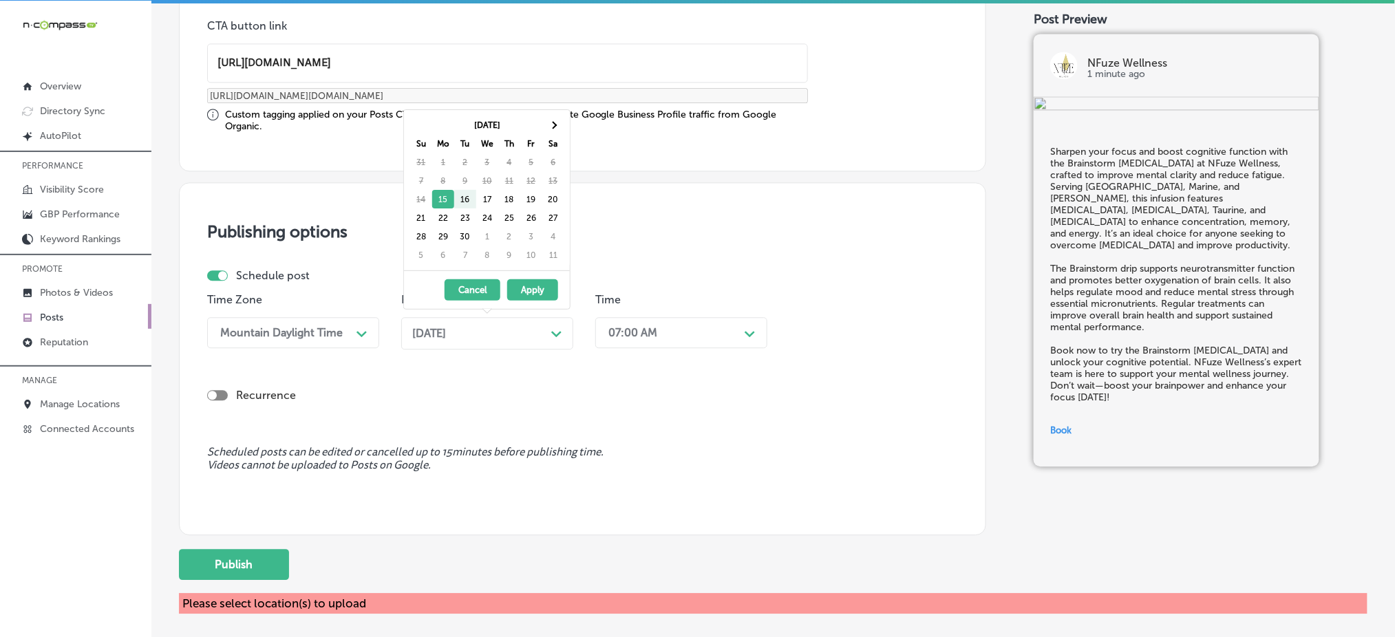
click at [754, 240] on div "Publishing options Schedule post Time Zone Mountain Daylight Time Path Created …" at bounding box center [582, 358] width 807 height 353
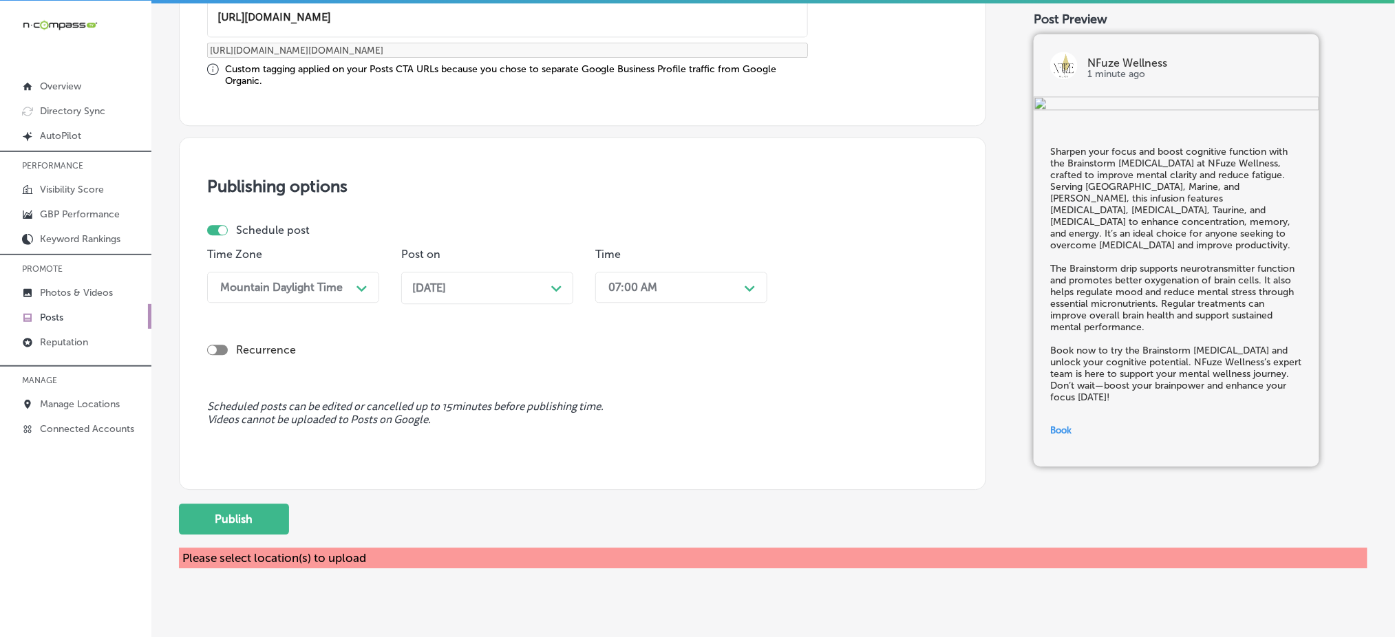
scroll to position [1161, 0]
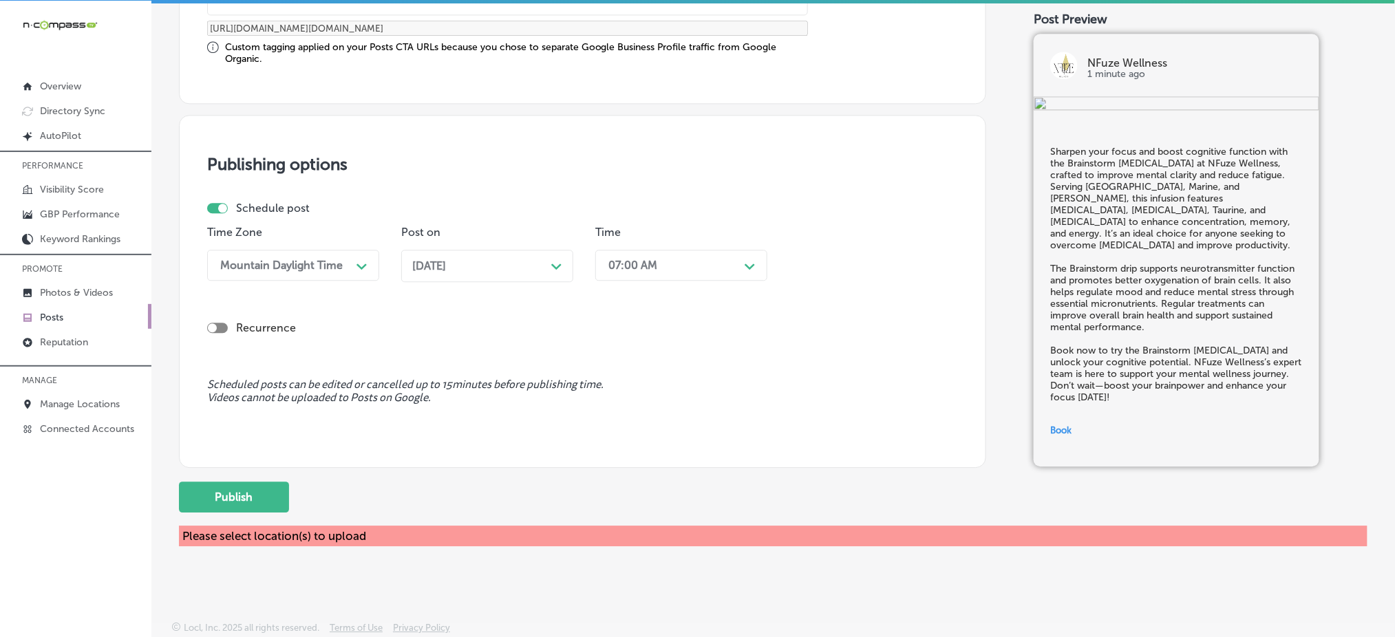
click at [262, 482] on button "Publish" at bounding box center [234, 497] width 110 height 31
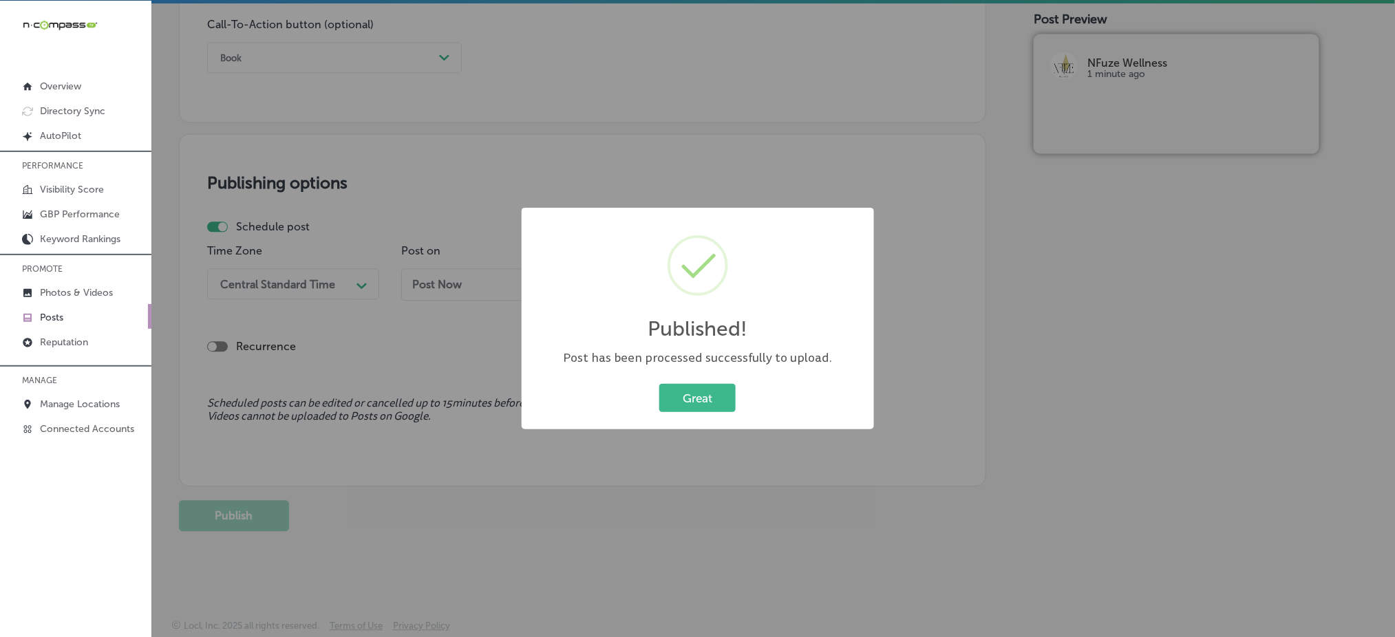
scroll to position [1018, 0]
click at [725, 400] on button "Great" at bounding box center [697, 398] width 76 height 28
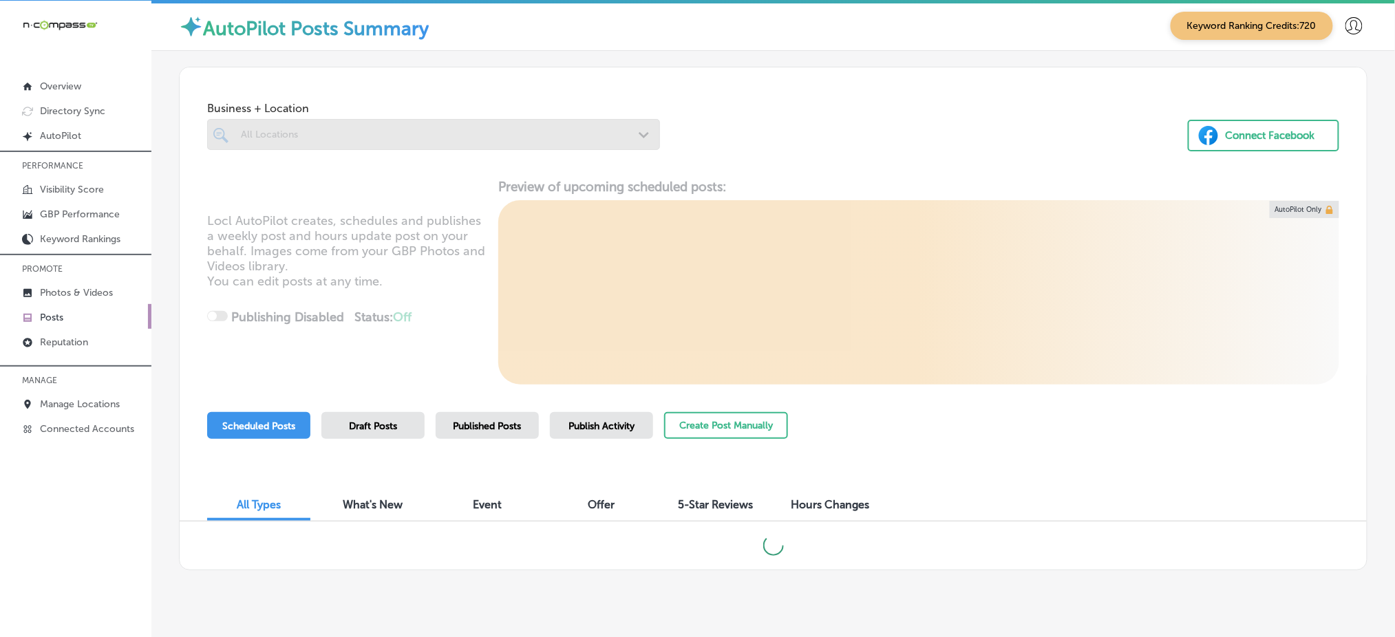
scroll to position [25, 0]
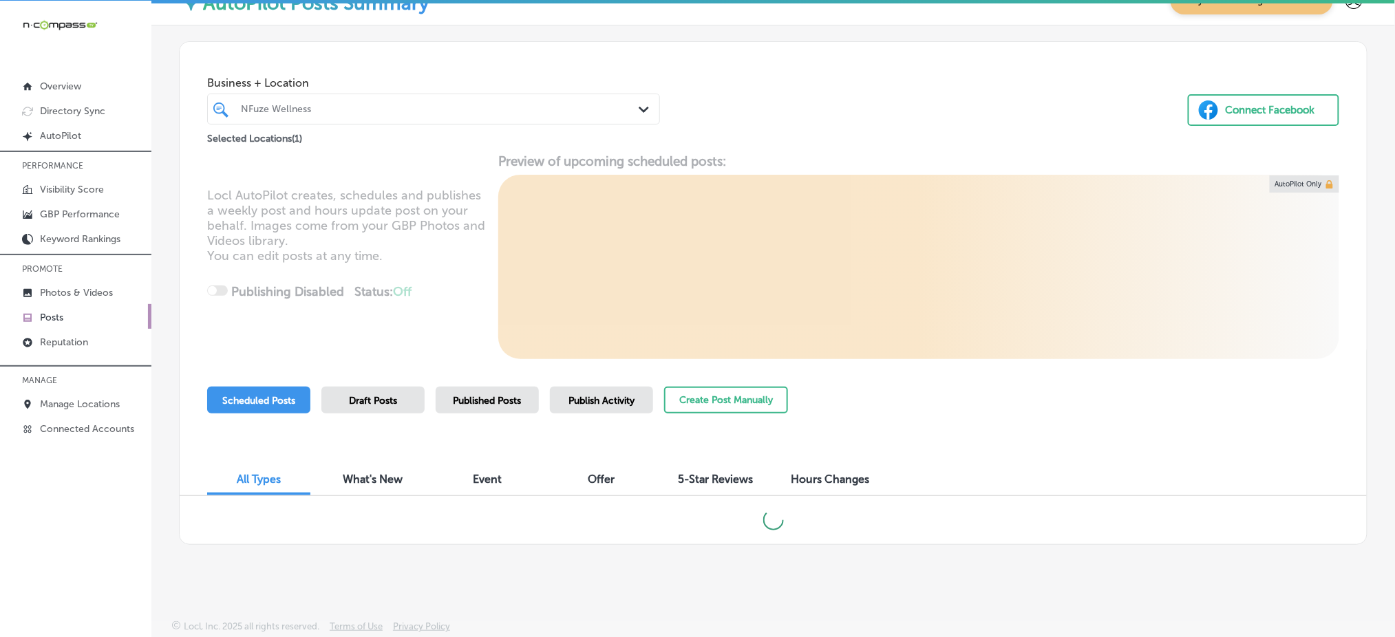
click at [501, 408] on div "Published Posts" at bounding box center [487, 400] width 103 height 27
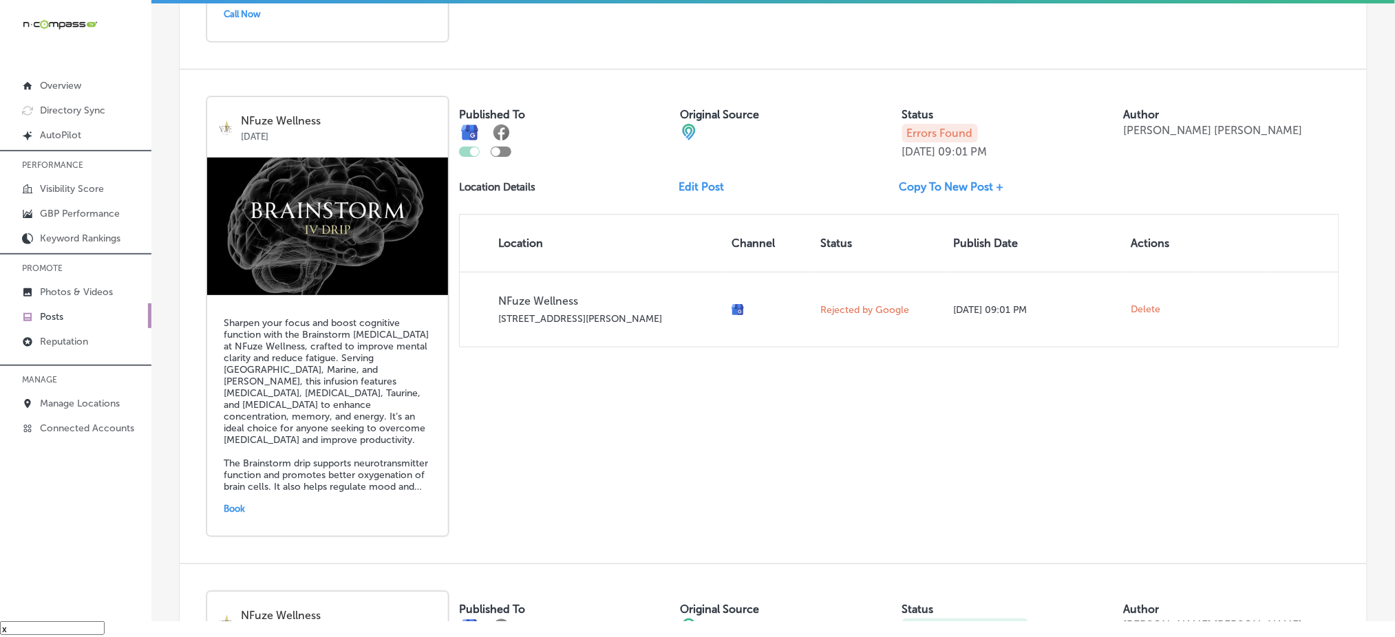
scroll to position [1952, 0]
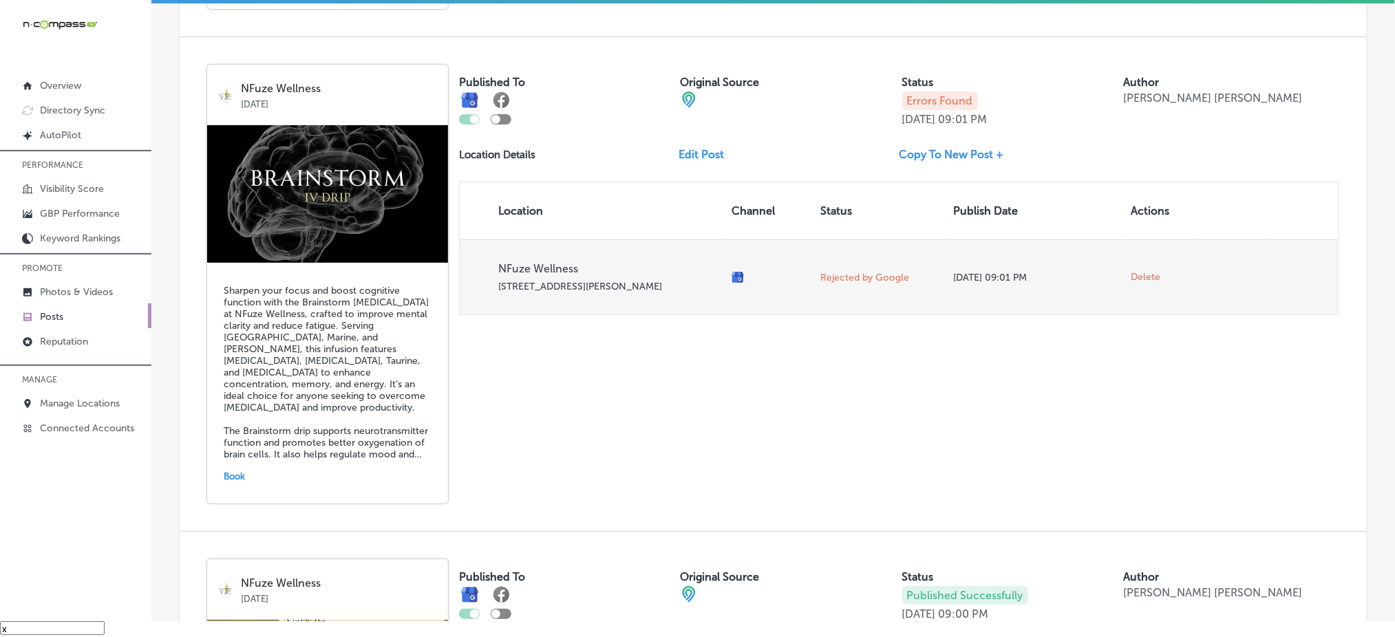
click at [1137, 271] on span "Delete" at bounding box center [1146, 277] width 30 height 12
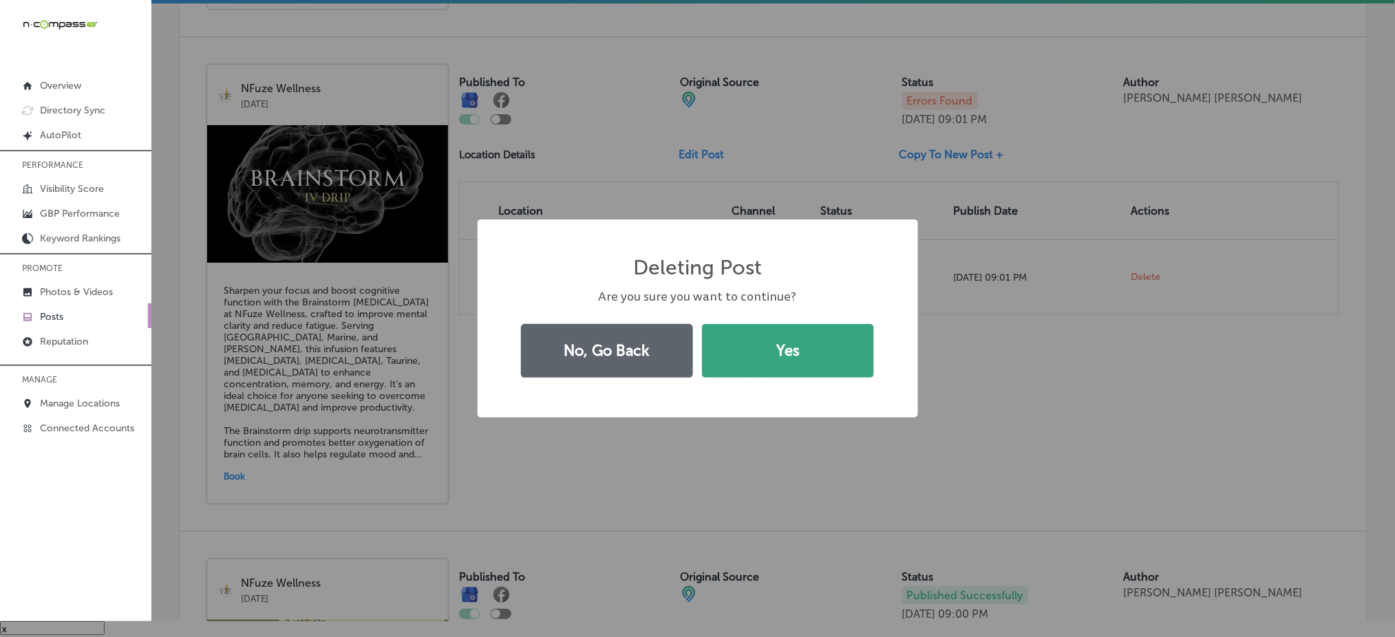
click at [853, 356] on button "Yes" at bounding box center [788, 351] width 172 height 54
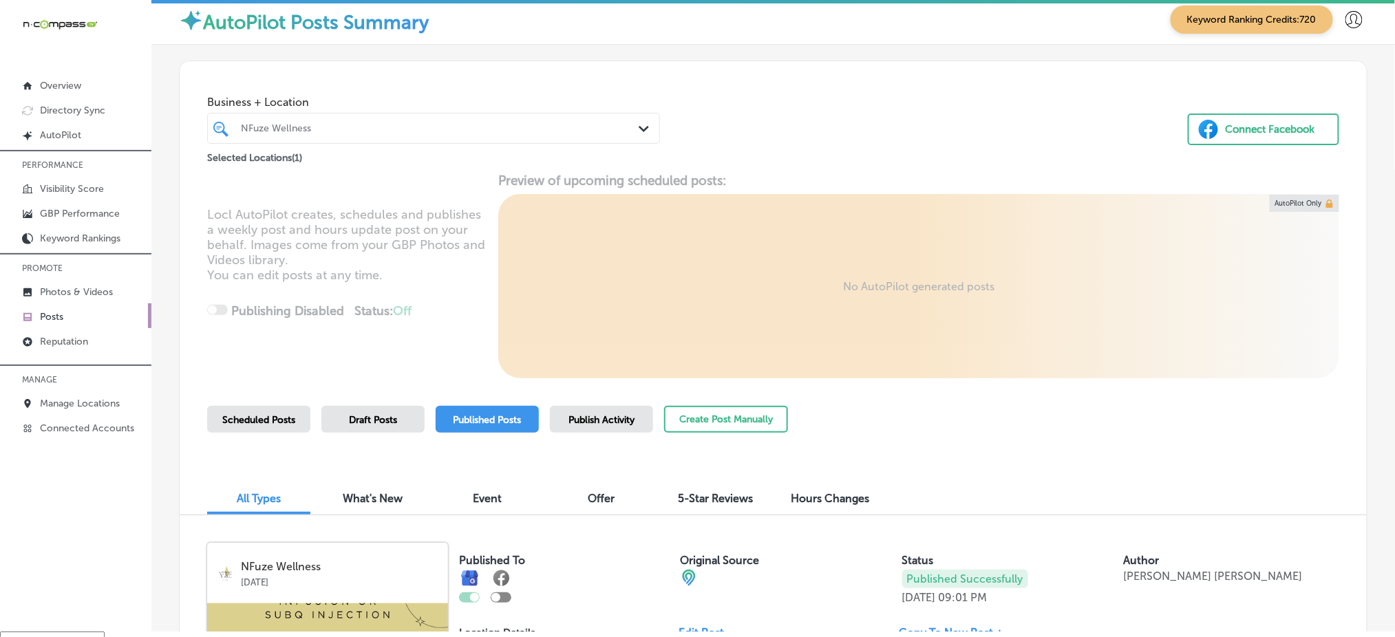
scroll to position [0, 0]
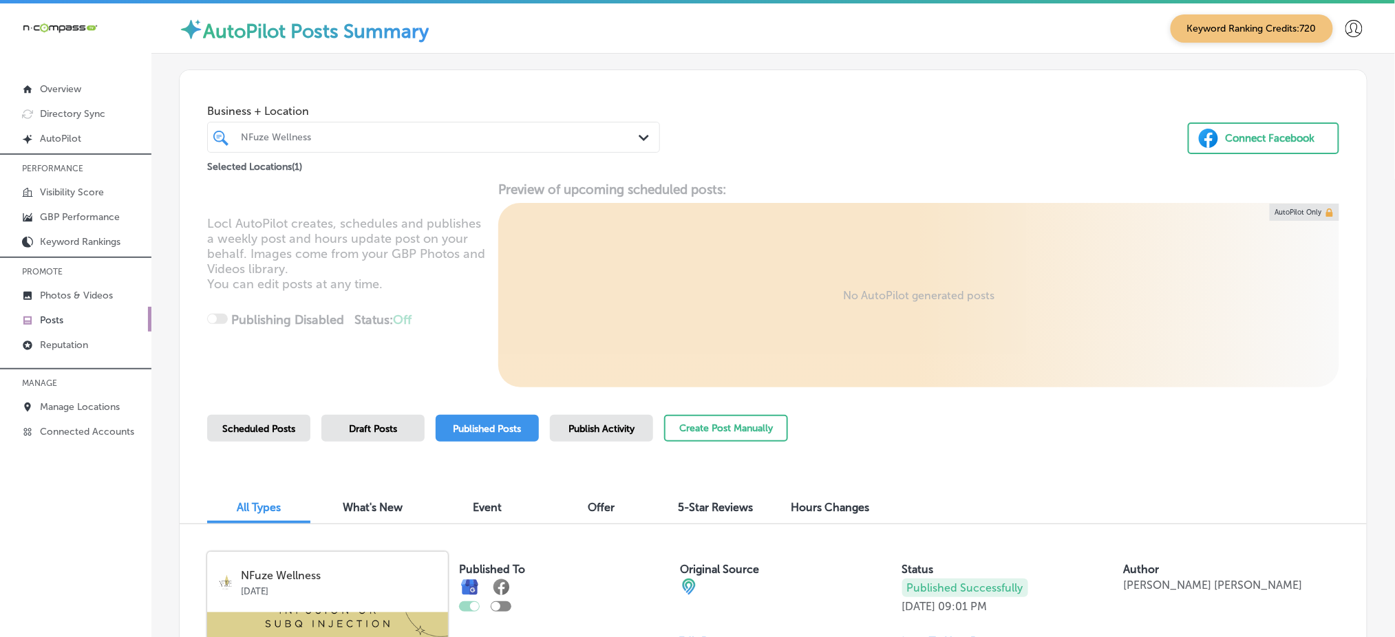
click at [400, 138] on div "NFuze Wellness" at bounding box center [440, 137] width 399 height 12
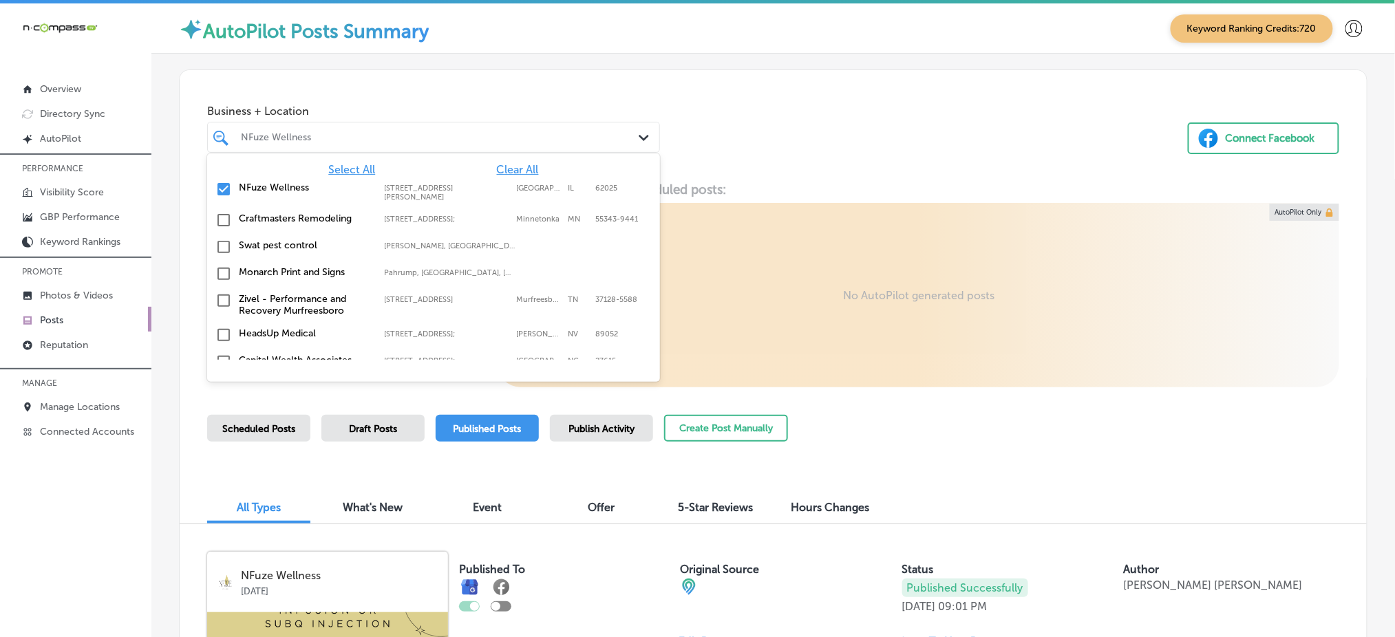
click at [511, 166] on span "Clear All" at bounding box center [518, 169] width 42 height 13
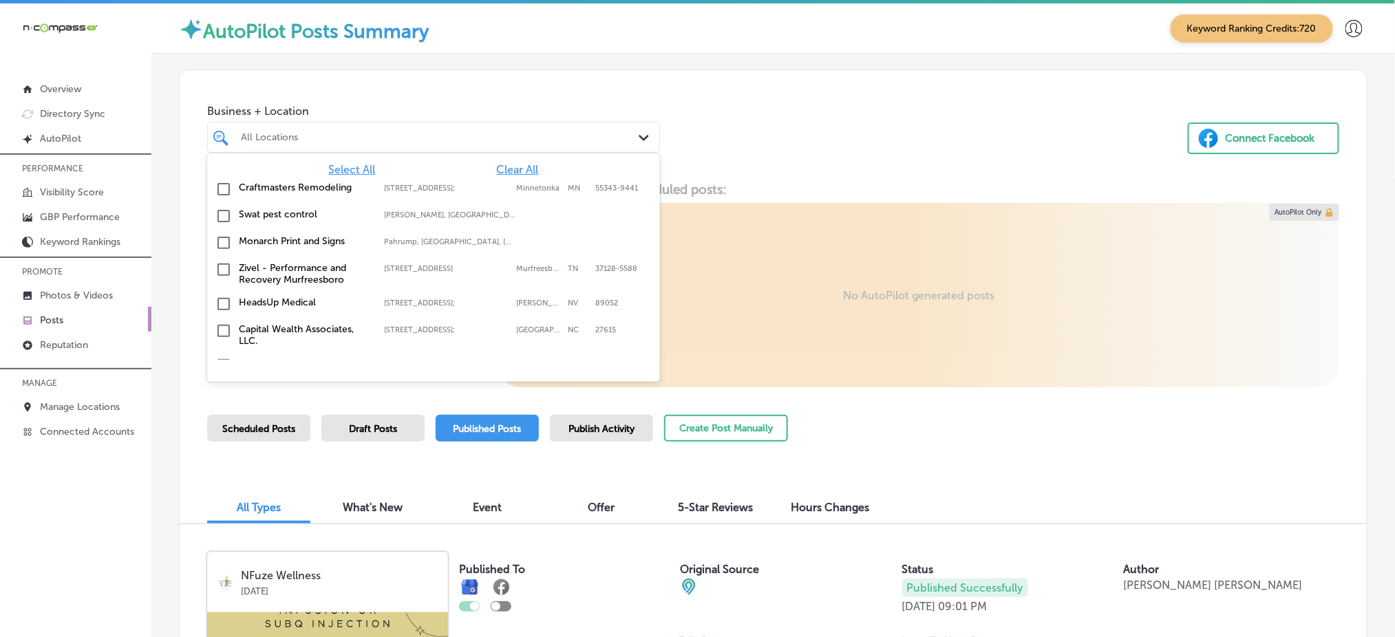
click at [795, 129] on div "Business + Location option focused, 1 of 165. 165 results available. Use Up and…" at bounding box center [773, 122] width 1187 height 105
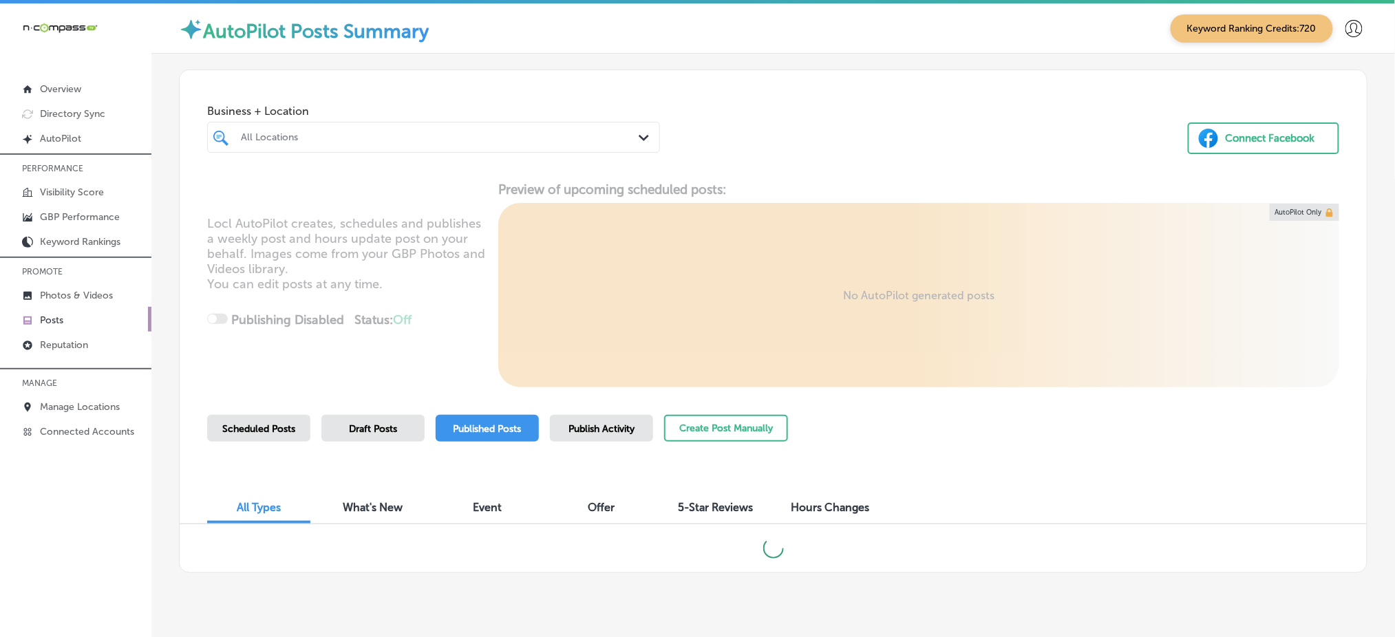
click at [589, 153] on div at bounding box center [433, 164] width 453 height 22
click at [537, 138] on div "All Locations" at bounding box center [440, 137] width 399 height 12
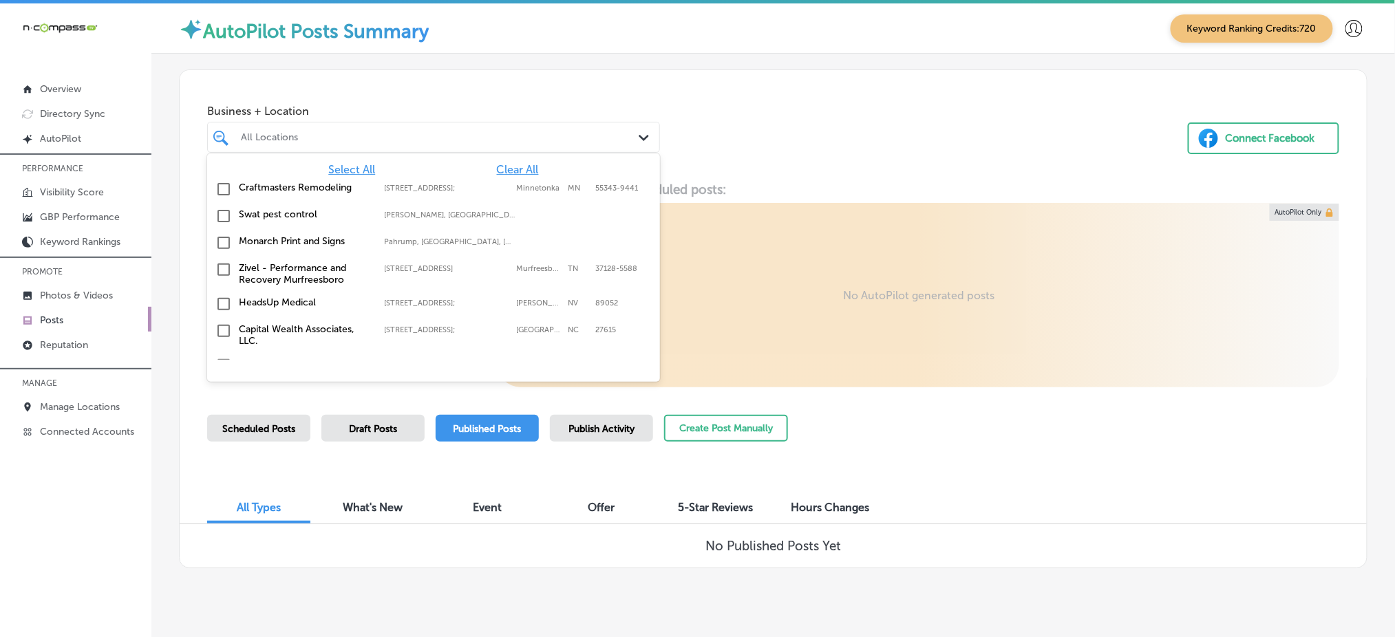
click at [333, 167] on span "Select All" at bounding box center [351, 169] width 47 height 13
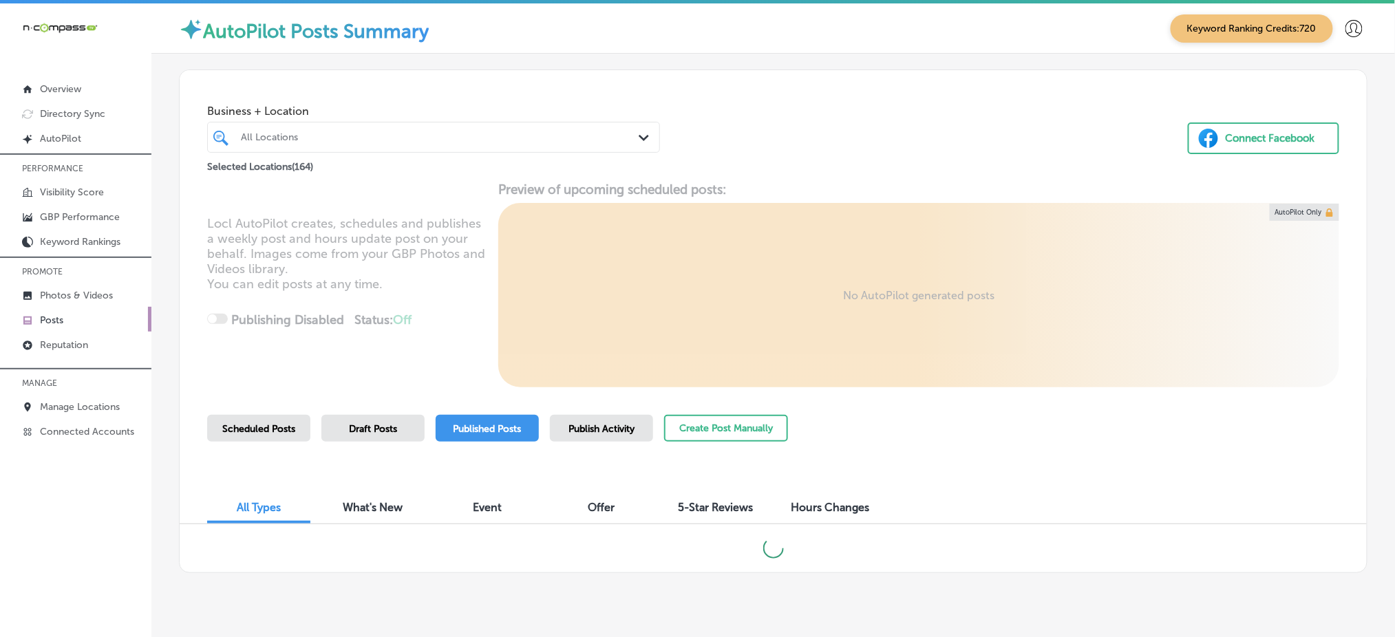
click at [787, 118] on div "Business + Location All Locations Path Created with Sketch. Selected Locations …" at bounding box center [773, 122] width 1187 height 105
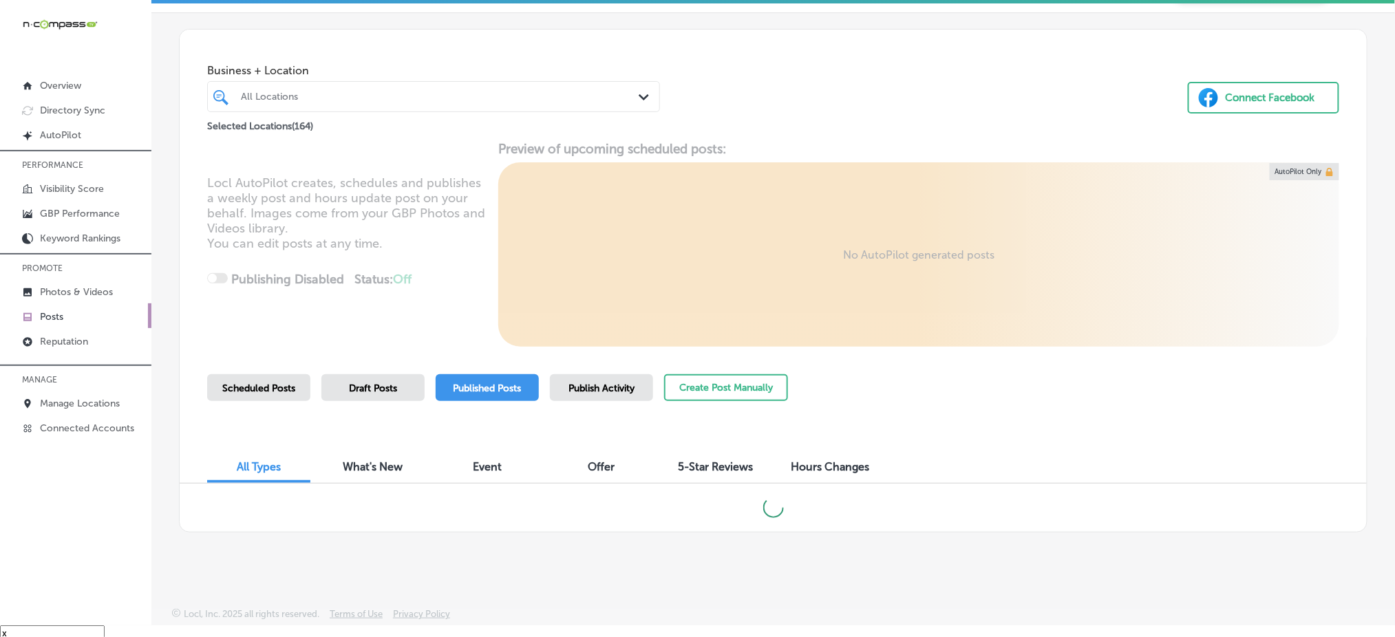
scroll to position [19, 0]
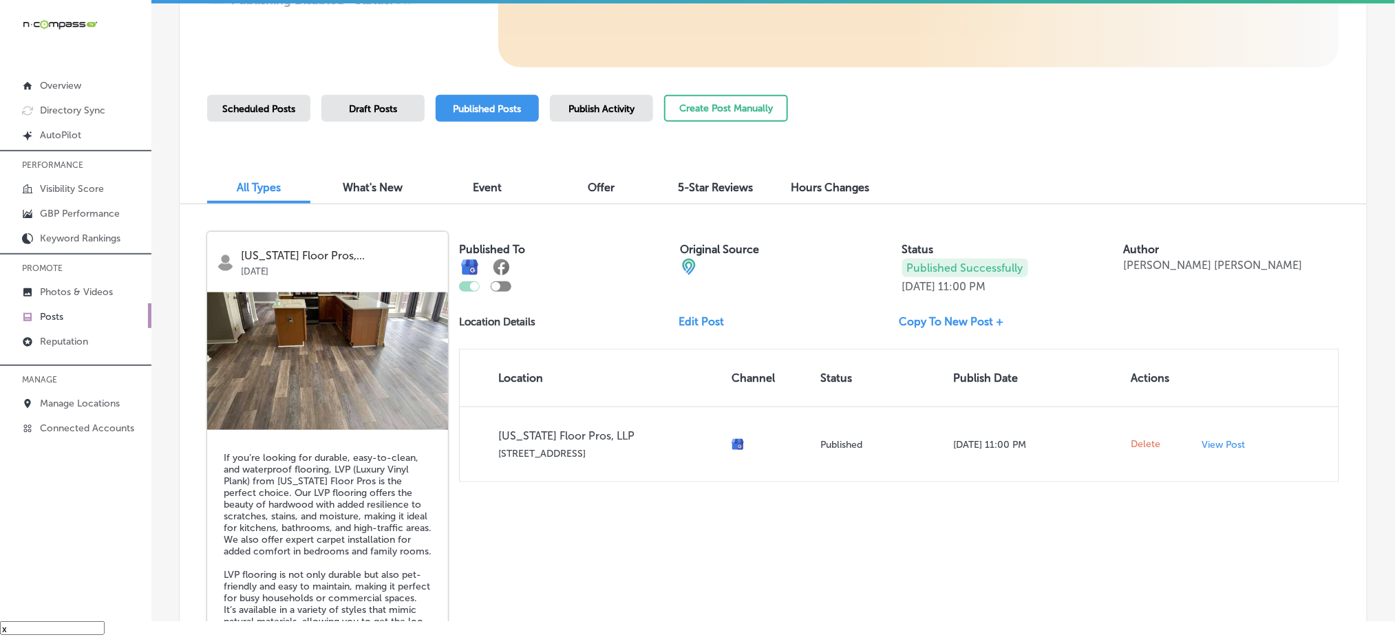
click at [604, 114] on div "Publish Activity" at bounding box center [601, 108] width 103 height 27
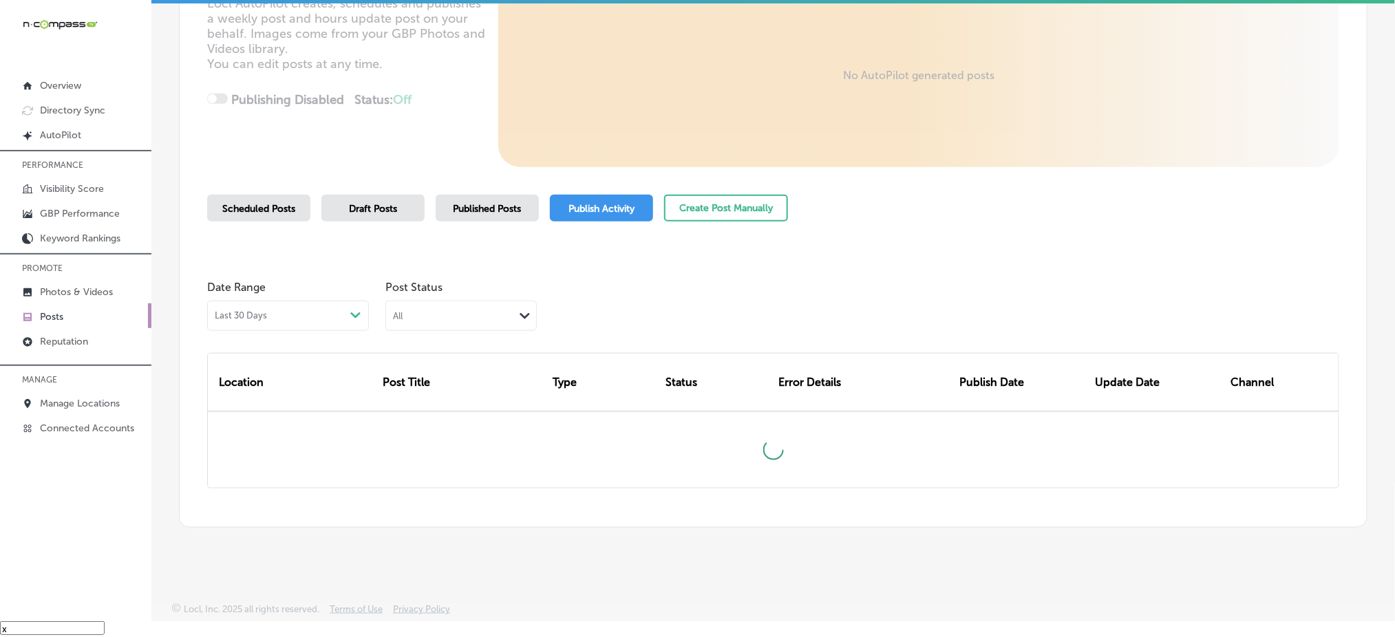
scroll to position [201, 0]
click at [497, 317] on div "All" at bounding box center [450, 315] width 128 height 13
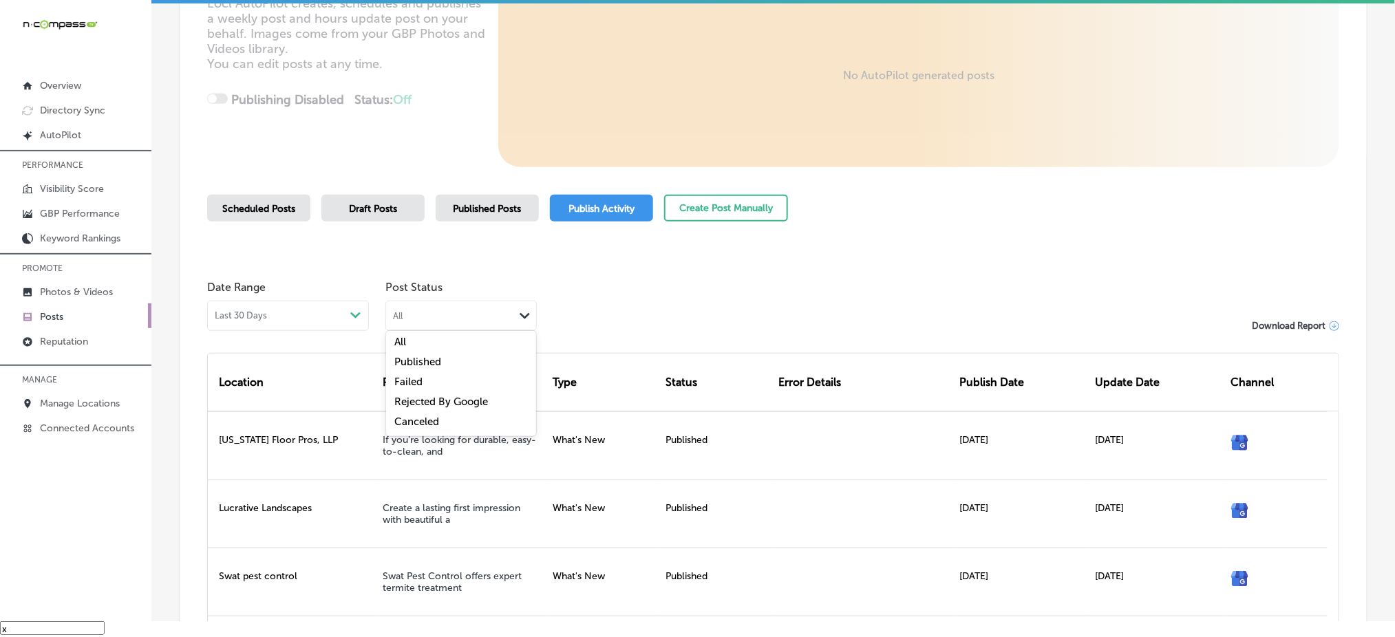
click at [509, 398] on div "Rejected By Google" at bounding box center [461, 404] width 150 height 20
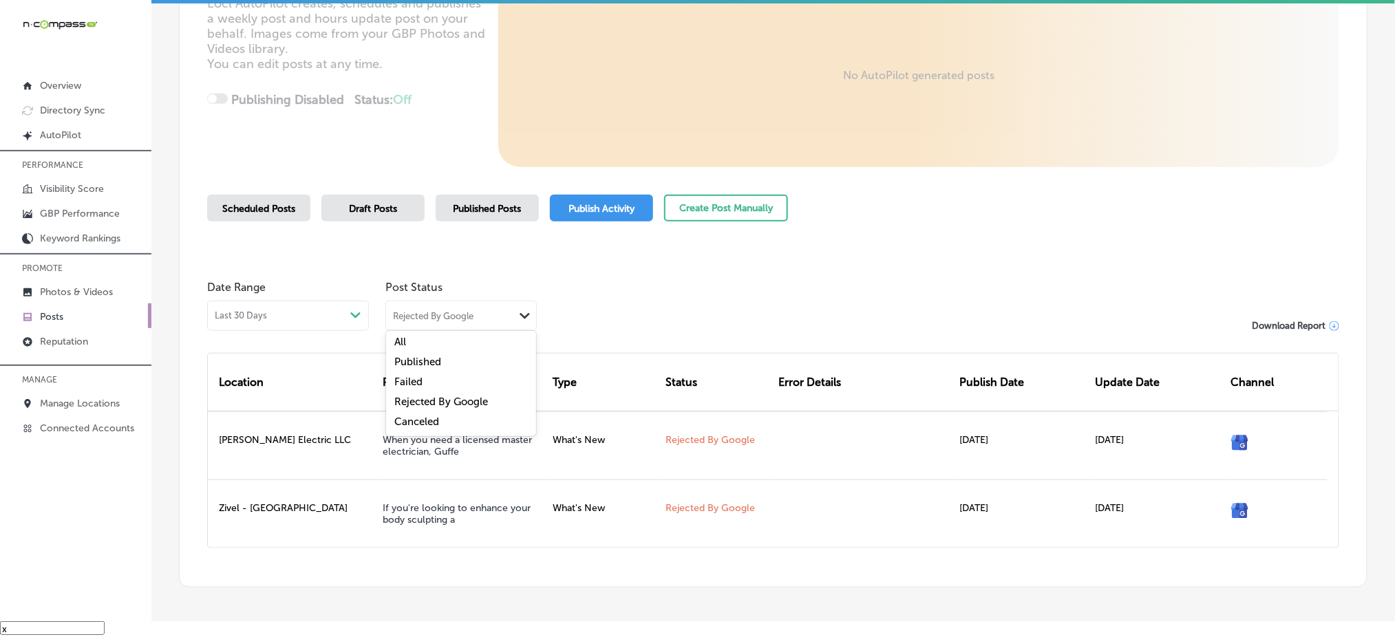
click at [499, 314] on div "Rejected By Google" at bounding box center [450, 315] width 128 height 13
click at [460, 422] on div "Canceled" at bounding box center [461, 424] width 150 height 20
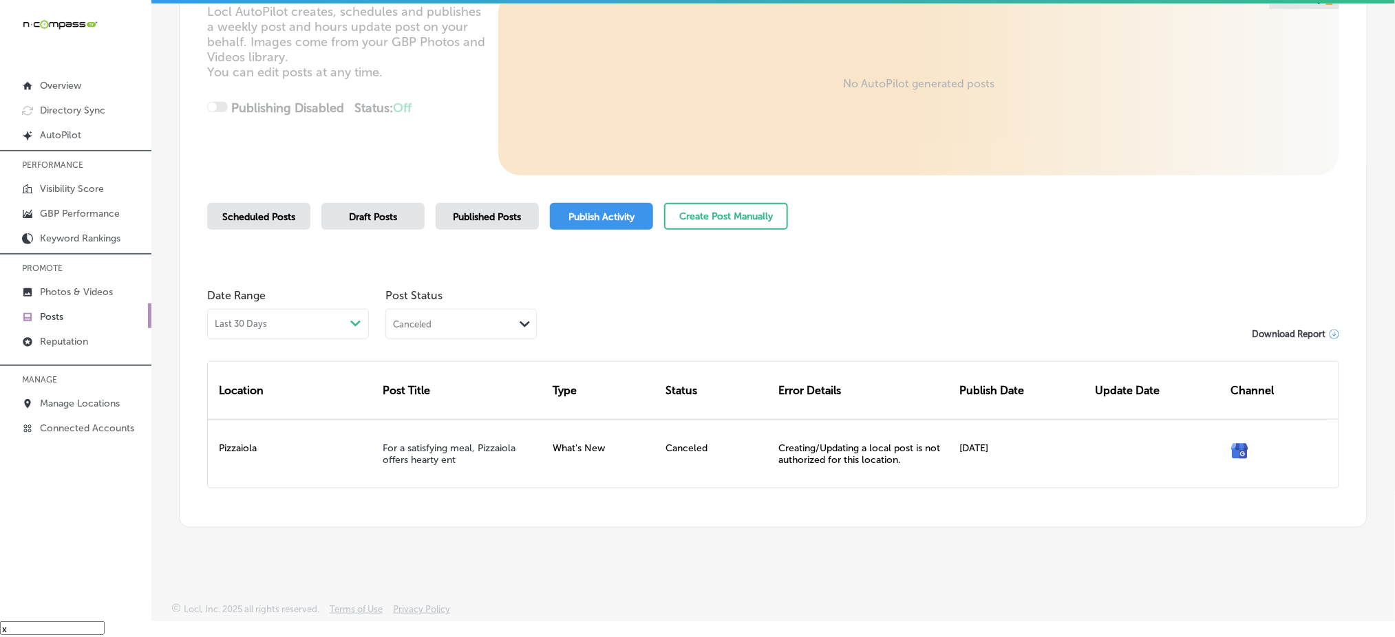
scroll to position [191, 0]
click at [268, 224] on div "Scheduled Posts" at bounding box center [258, 217] width 103 height 27
